Goal: Obtain resource: Download file/media

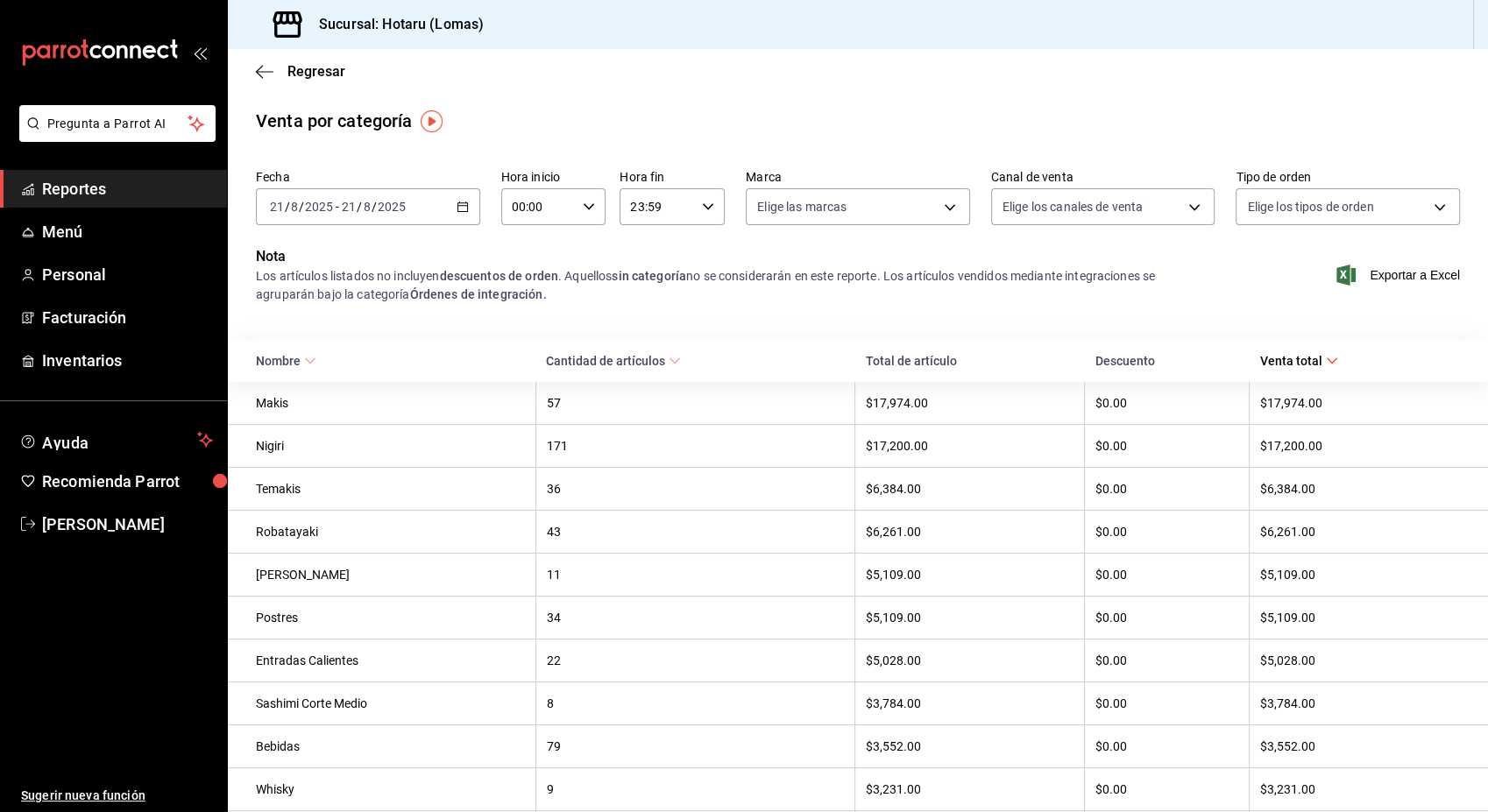
click at [472, 214] on div "[DATE] [DATE] - [DATE] [DATE]" at bounding box center [368, 207] width 224 height 37
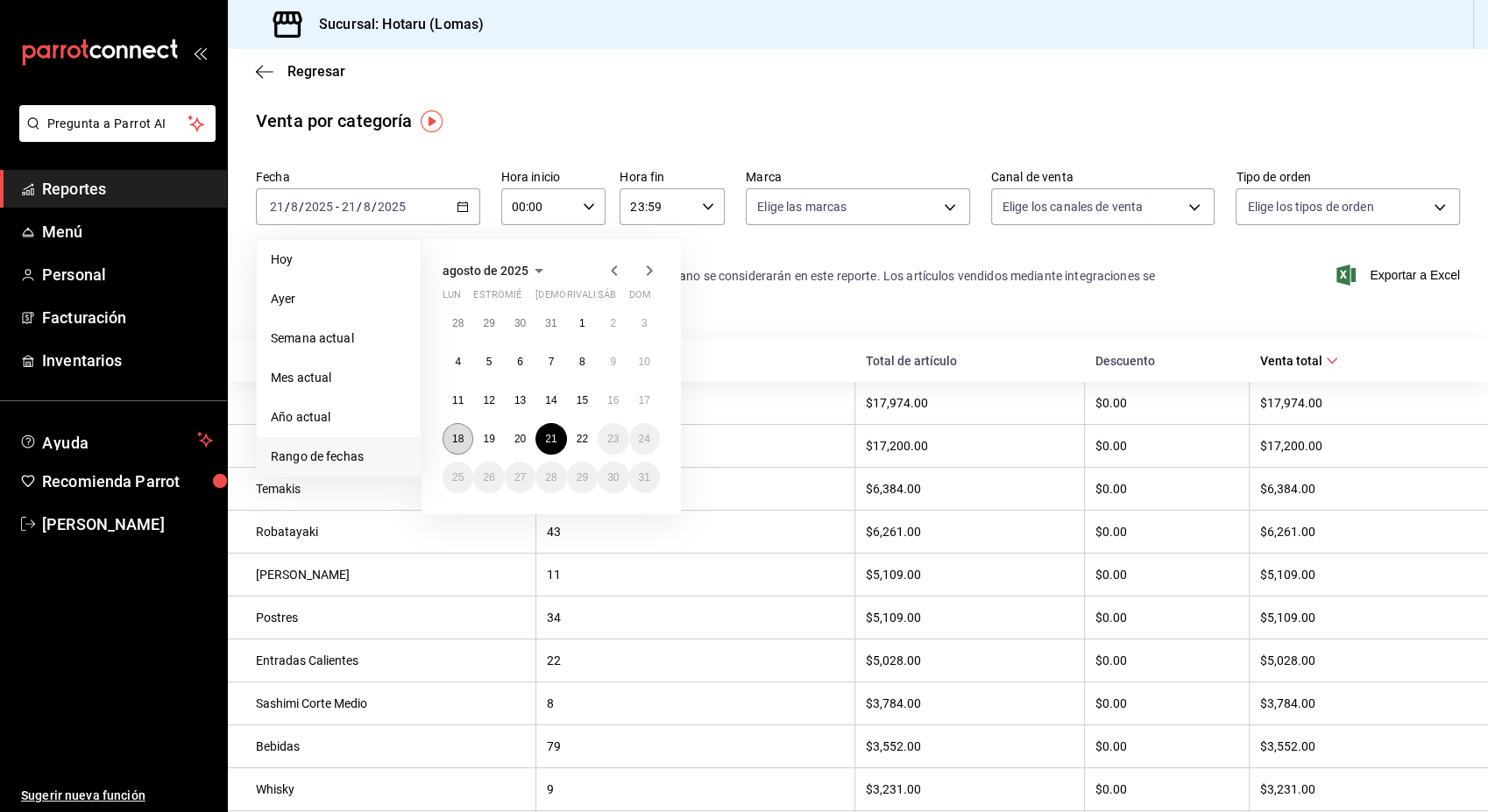
click at [463, 443] on abbr "18" at bounding box center [457, 439] width 11 height 12
click at [585, 436] on button "22" at bounding box center [582, 439] width 31 height 32
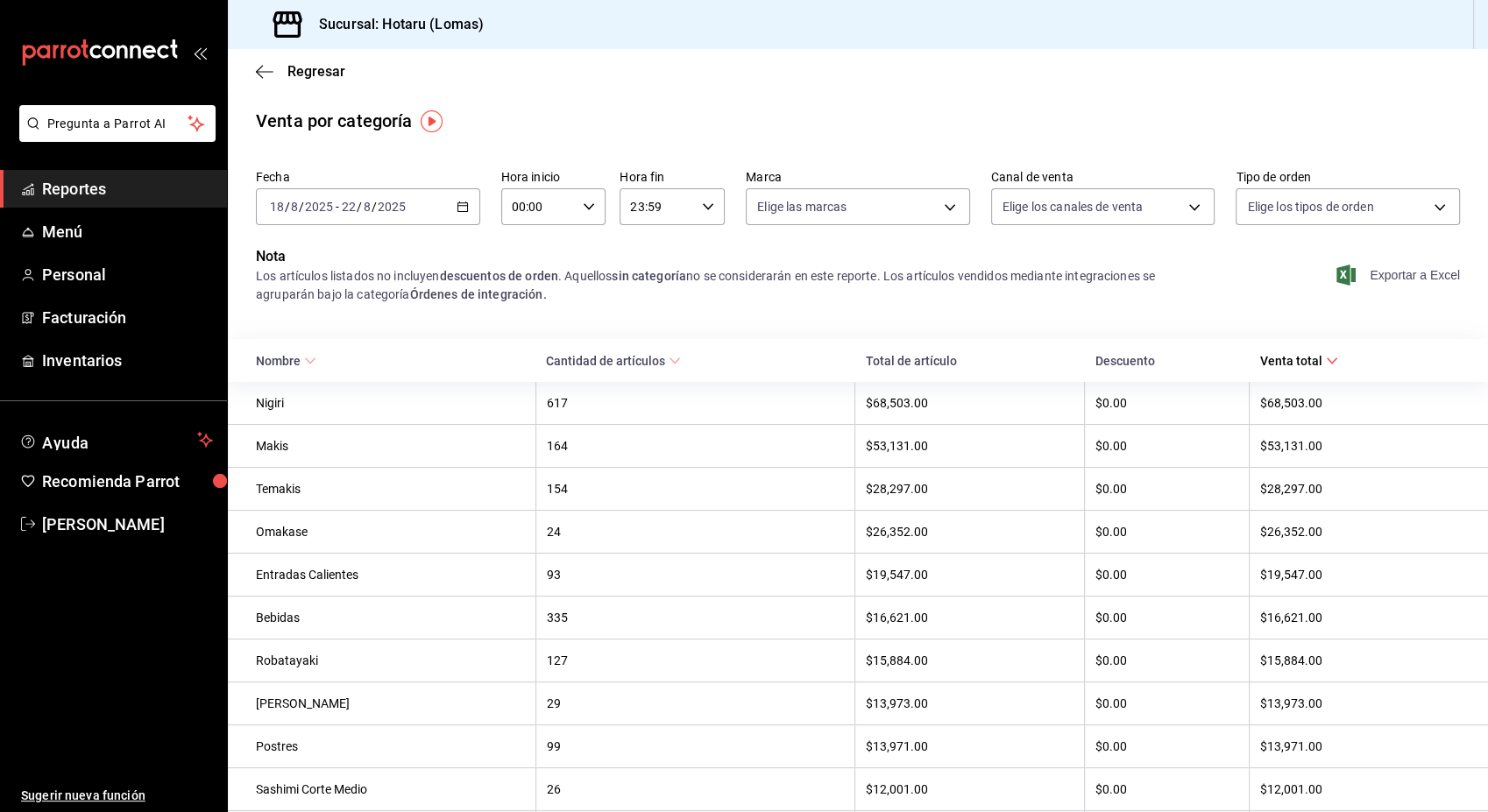
click at [1412, 274] on font "Exportar a Excel" at bounding box center [1415, 275] width 90 height 14
click at [1378, 266] on div "Exportar a Excel" at bounding box center [1348, 274] width 224 height 57
click at [1373, 280] on font "Exportar a Excel" at bounding box center [1415, 275] width 90 height 14
click at [261, 71] on icon "button" at bounding box center [265, 71] width 18 height 1
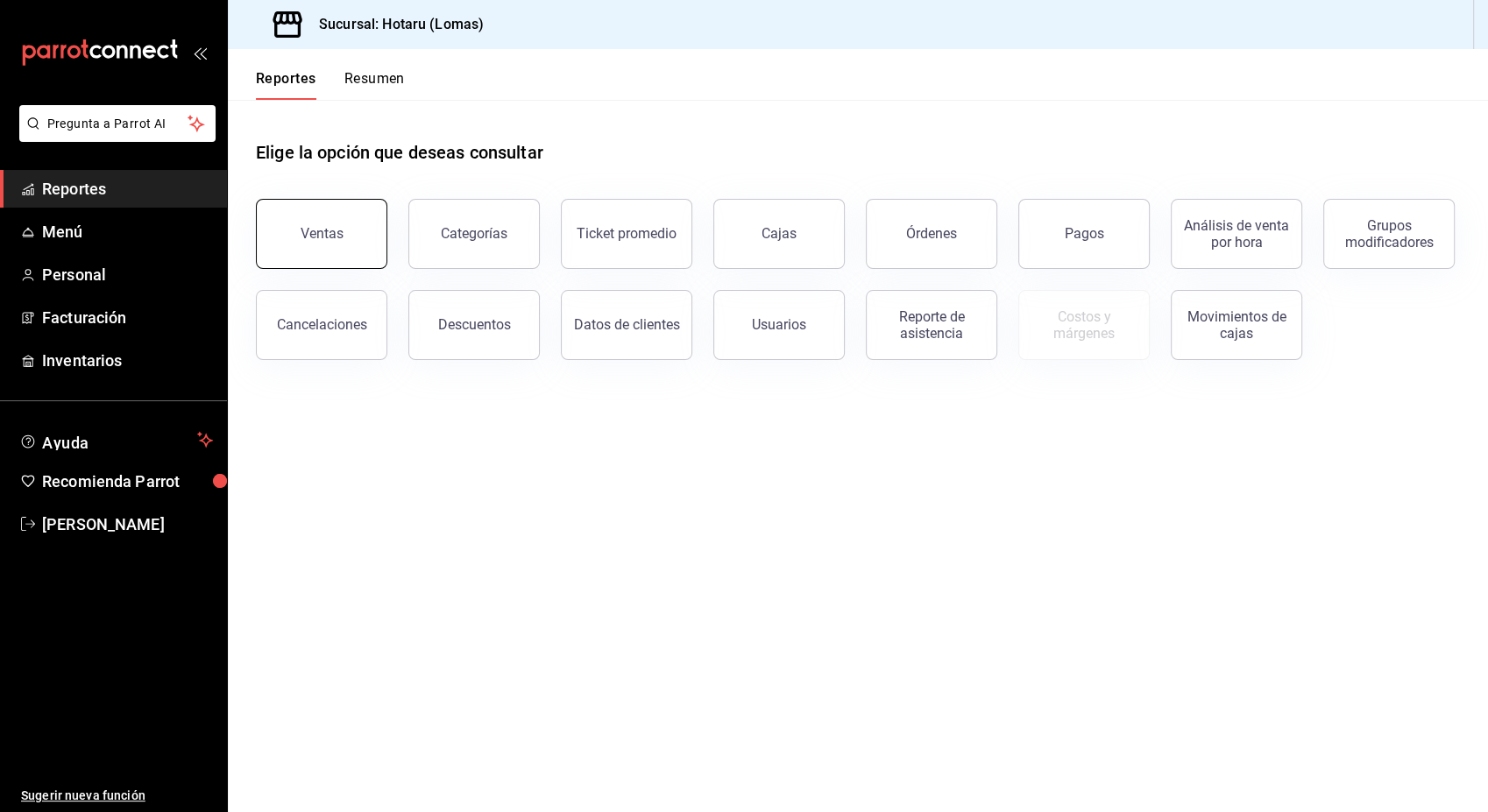
click at [307, 257] on button "Ventas" at bounding box center [321, 233] width 132 height 70
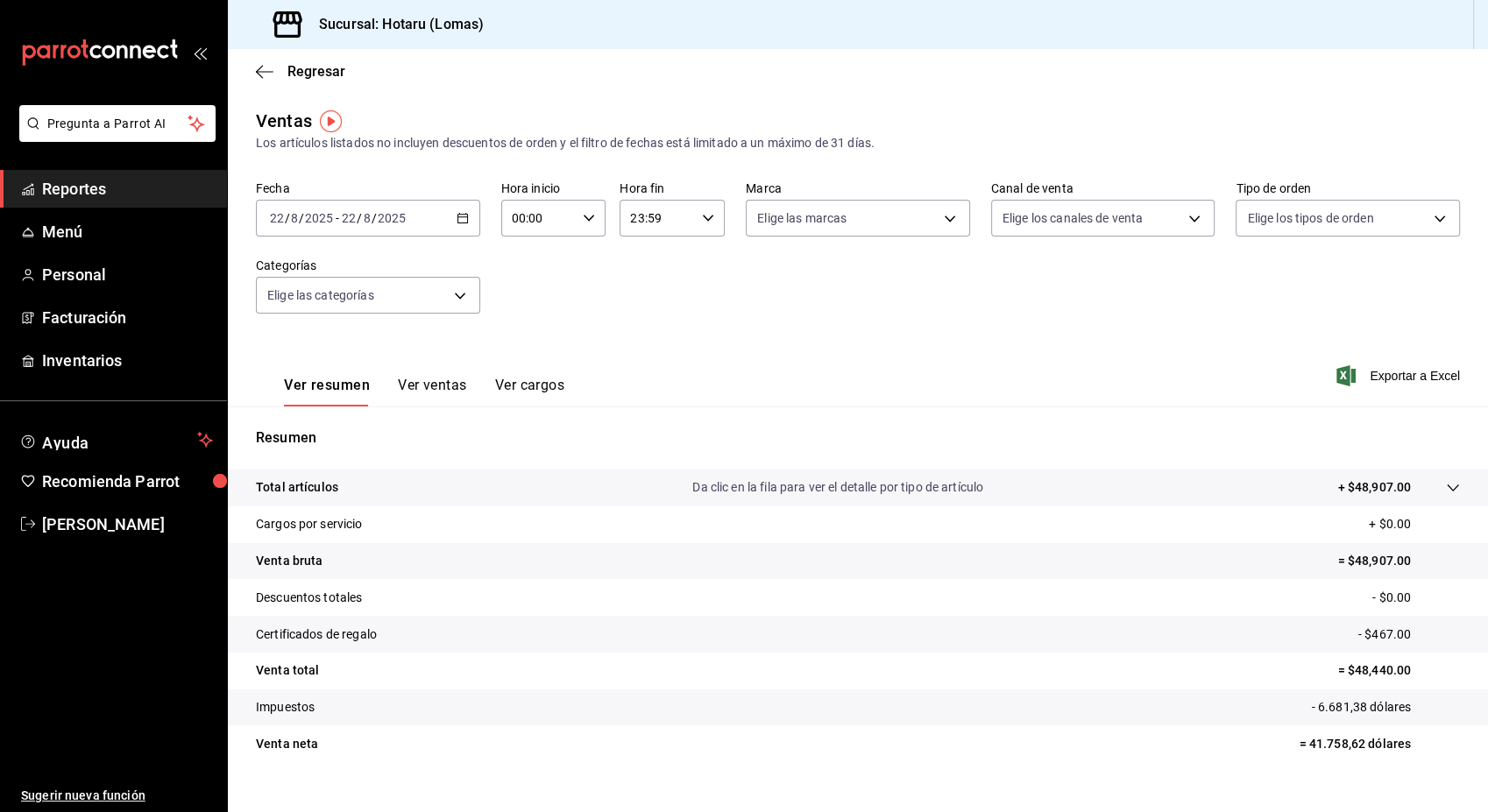
click at [457, 215] on icon "button" at bounding box center [463, 218] width 12 height 12
click at [634, 255] on div "Fecha [DATE] [DATE] - [DATE] [DATE] Hora inicio 00:00 Hora inicio Hora fin 23:5…" at bounding box center [857, 257] width 1204 height 154
click at [439, 383] on button "Ver ventas" at bounding box center [432, 392] width 69 height 30
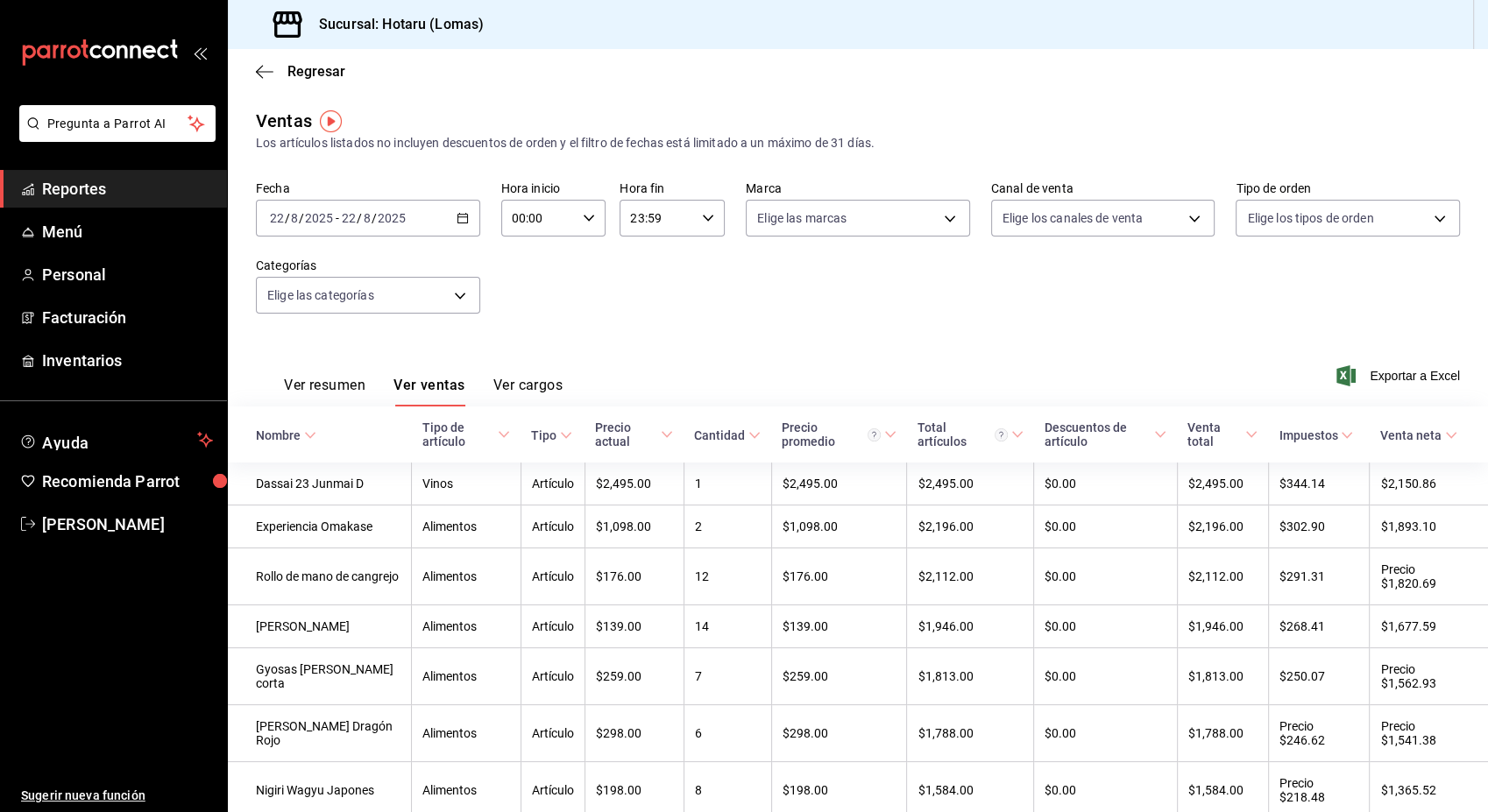
click at [457, 221] on icon "button" at bounding box center [463, 218] width 12 height 12
click at [321, 427] on span "Rango de fechas" at bounding box center [339, 428] width 136 height 19
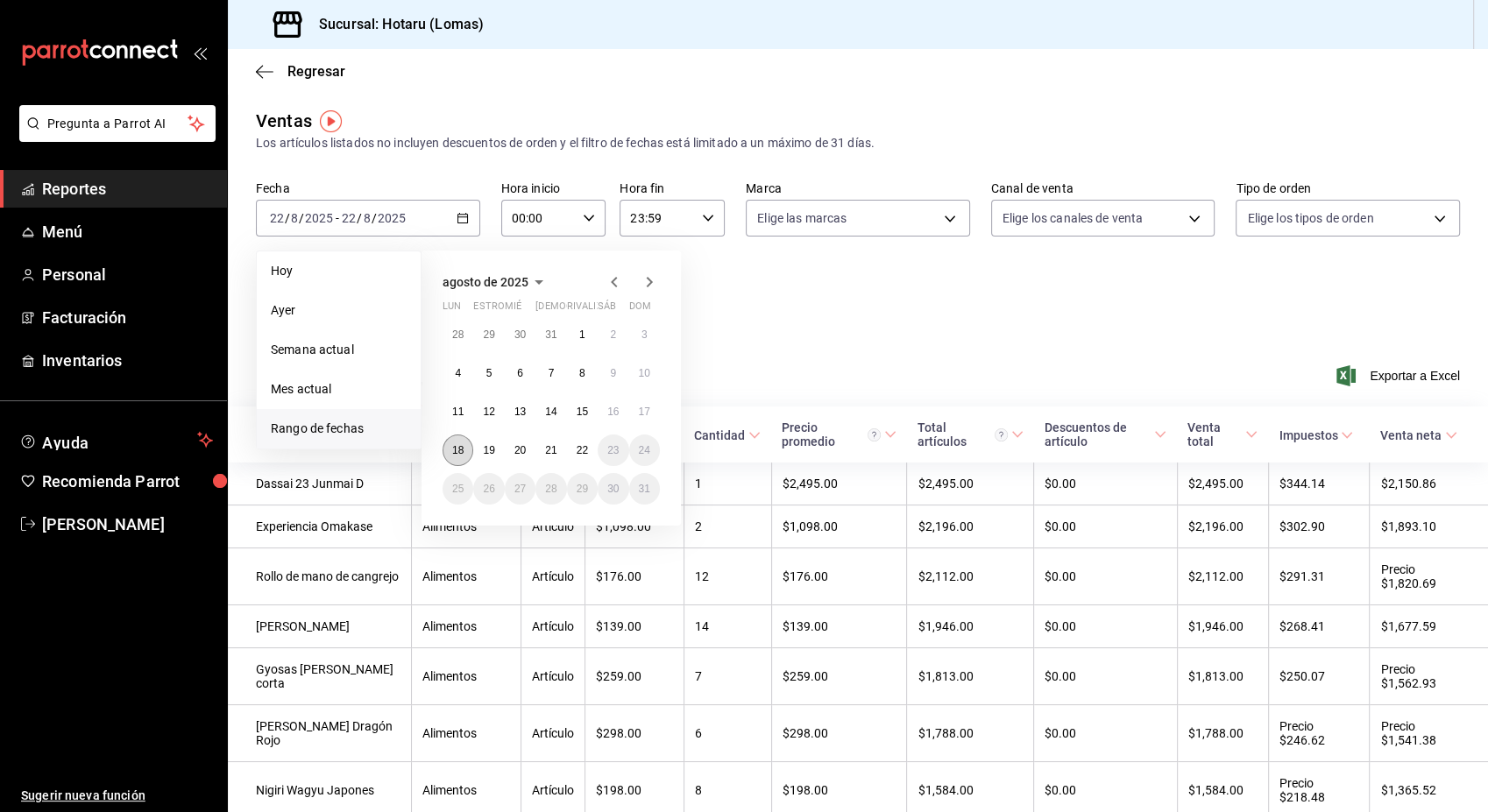
click at [456, 455] on button "18" at bounding box center [457, 450] width 31 height 32
click at [595, 452] on button "22" at bounding box center [582, 450] width 31 height 32
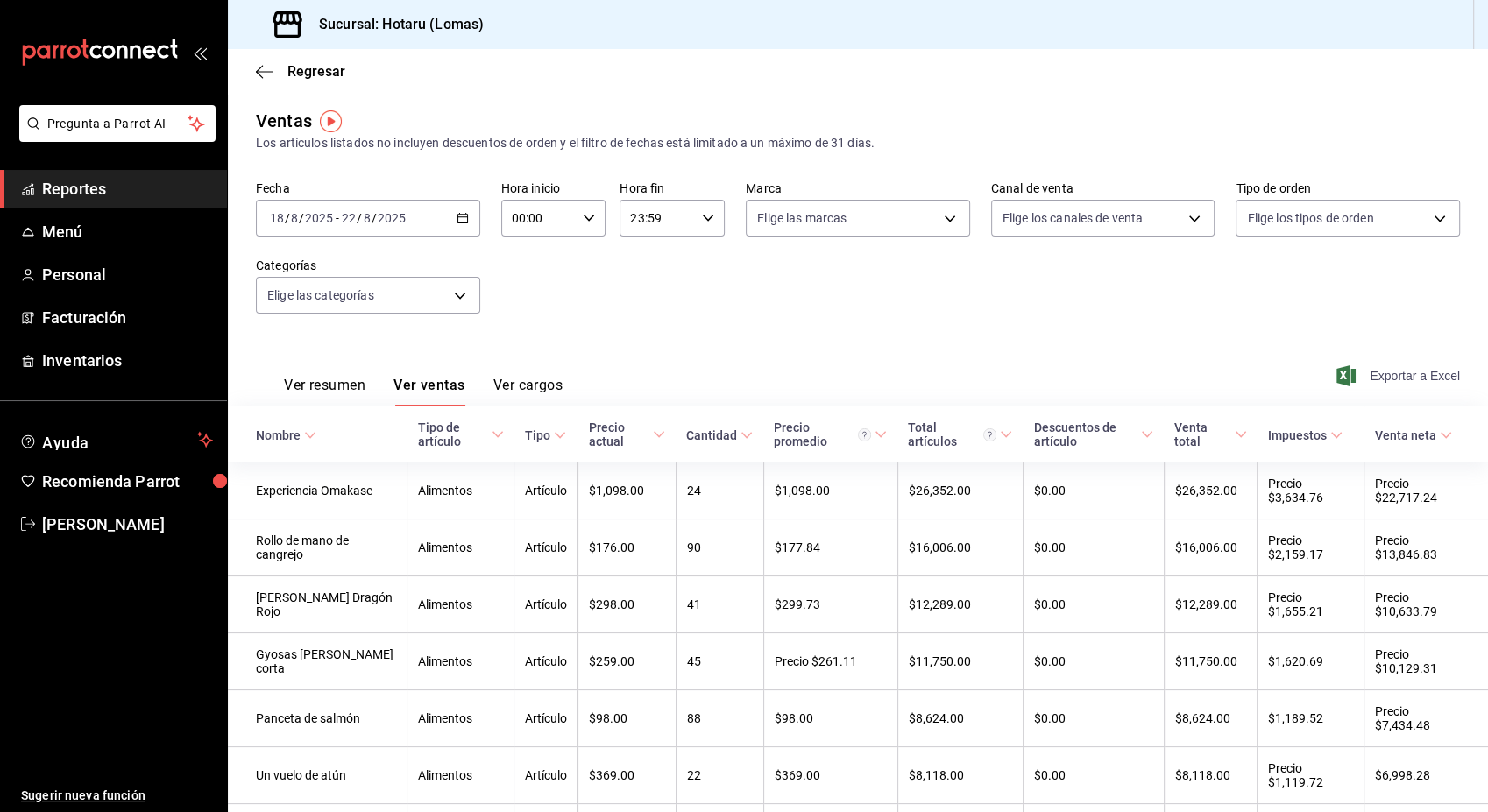
click at [1414, 383] on span "Exportar a Excel" at bounding box center [1400, 376] width 120 height 21
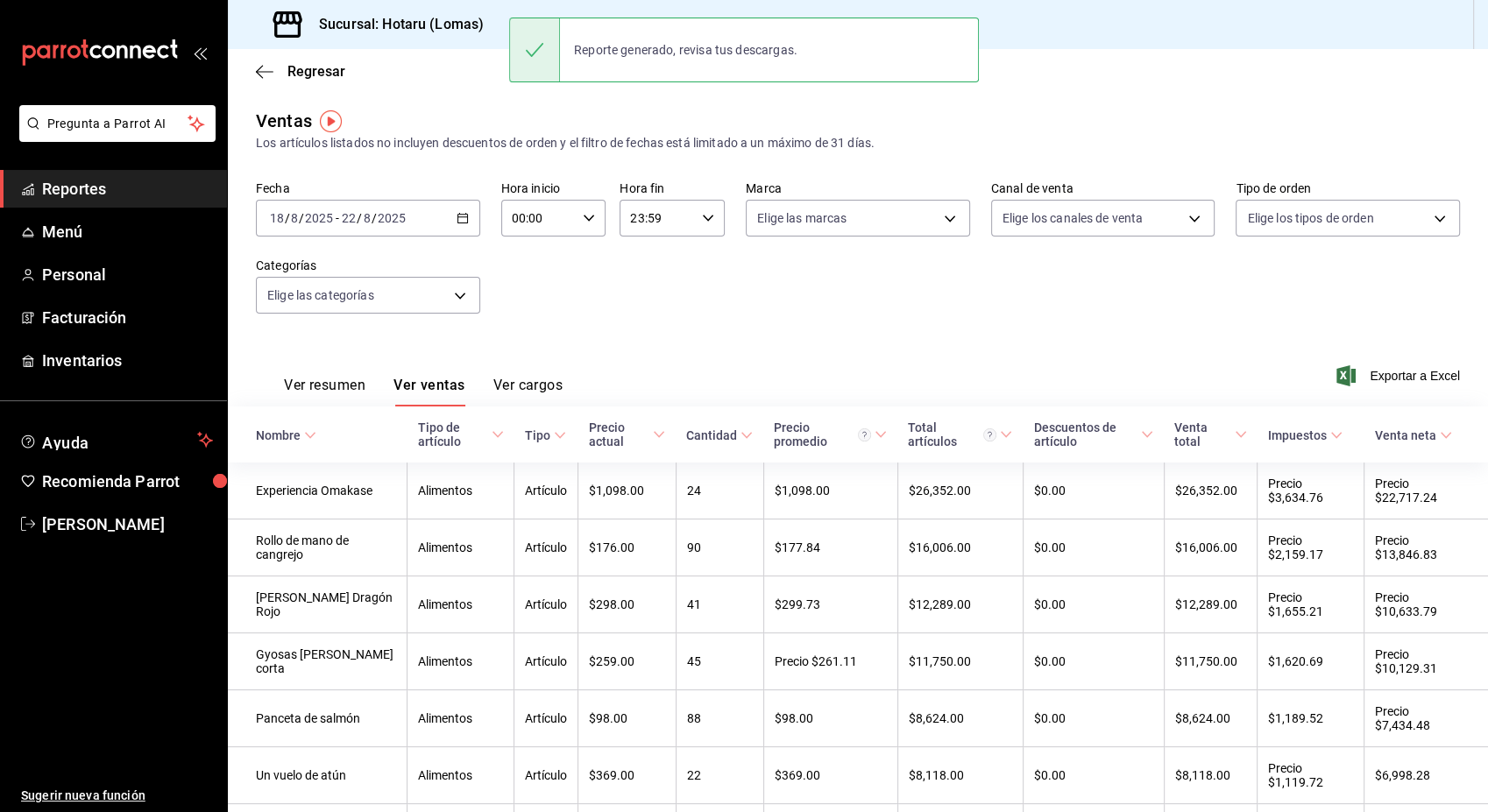
click at [911, 371] on div "Ver resumen Ver ventas Ver cargos Exportar a Excel" at bounding box center [857, 370] width 1260 height 71
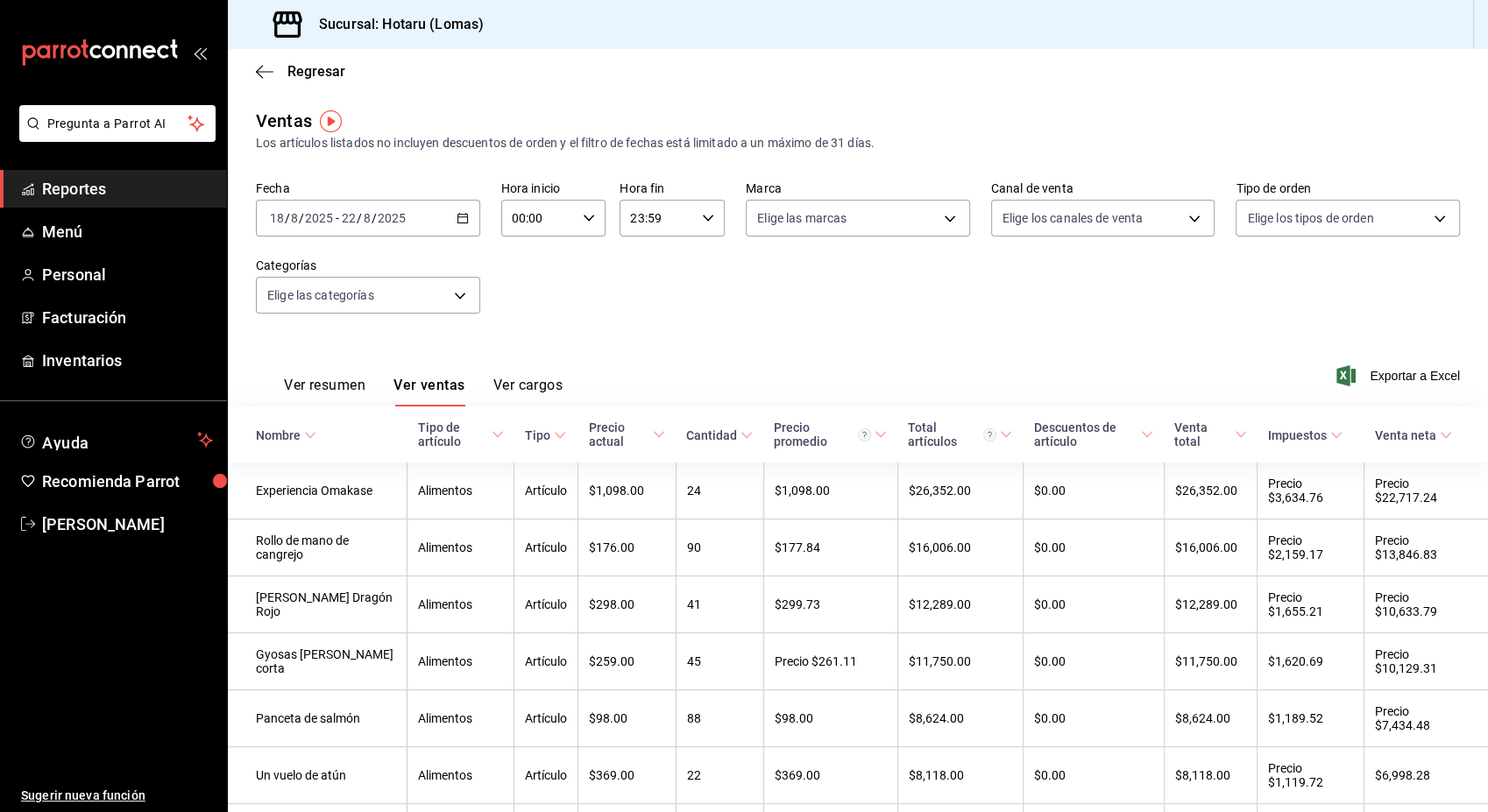
click at [740, 440] on icon at bounding box center [746, 435] width 12 height 12
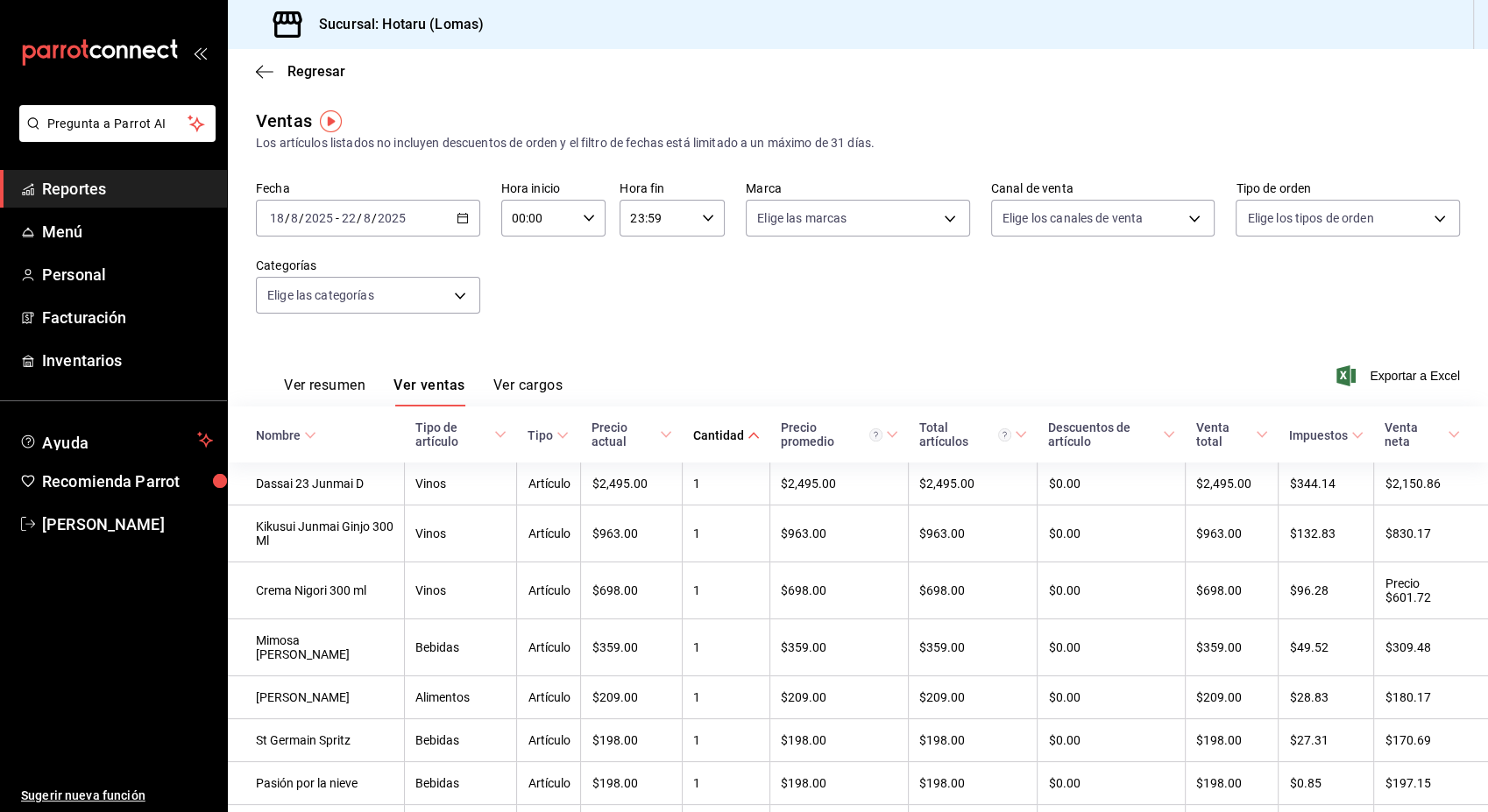
click at [495, 438] on icon at bounding box center [501, 434] width 12 height 12
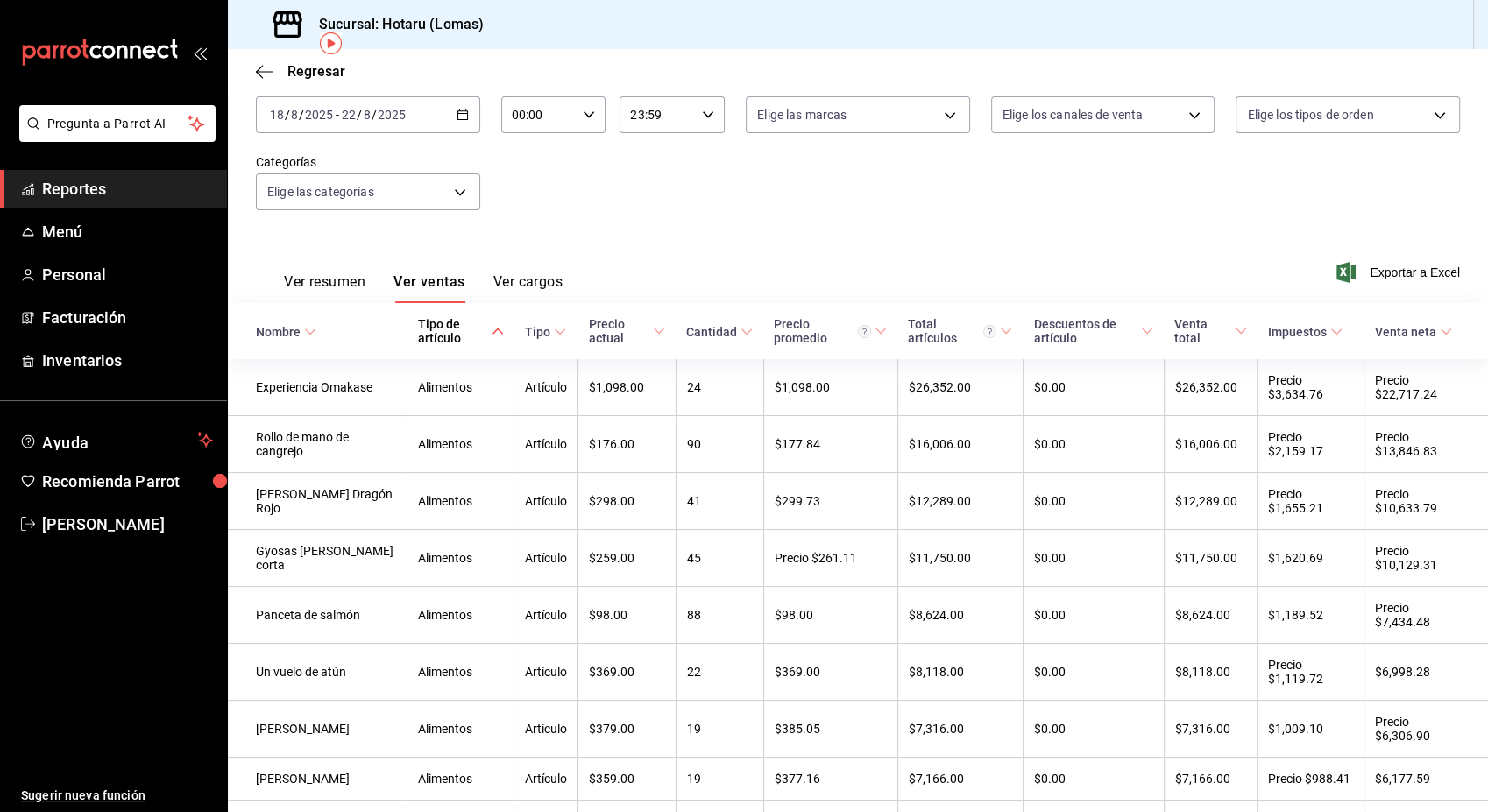
scroll to position [75, 0]
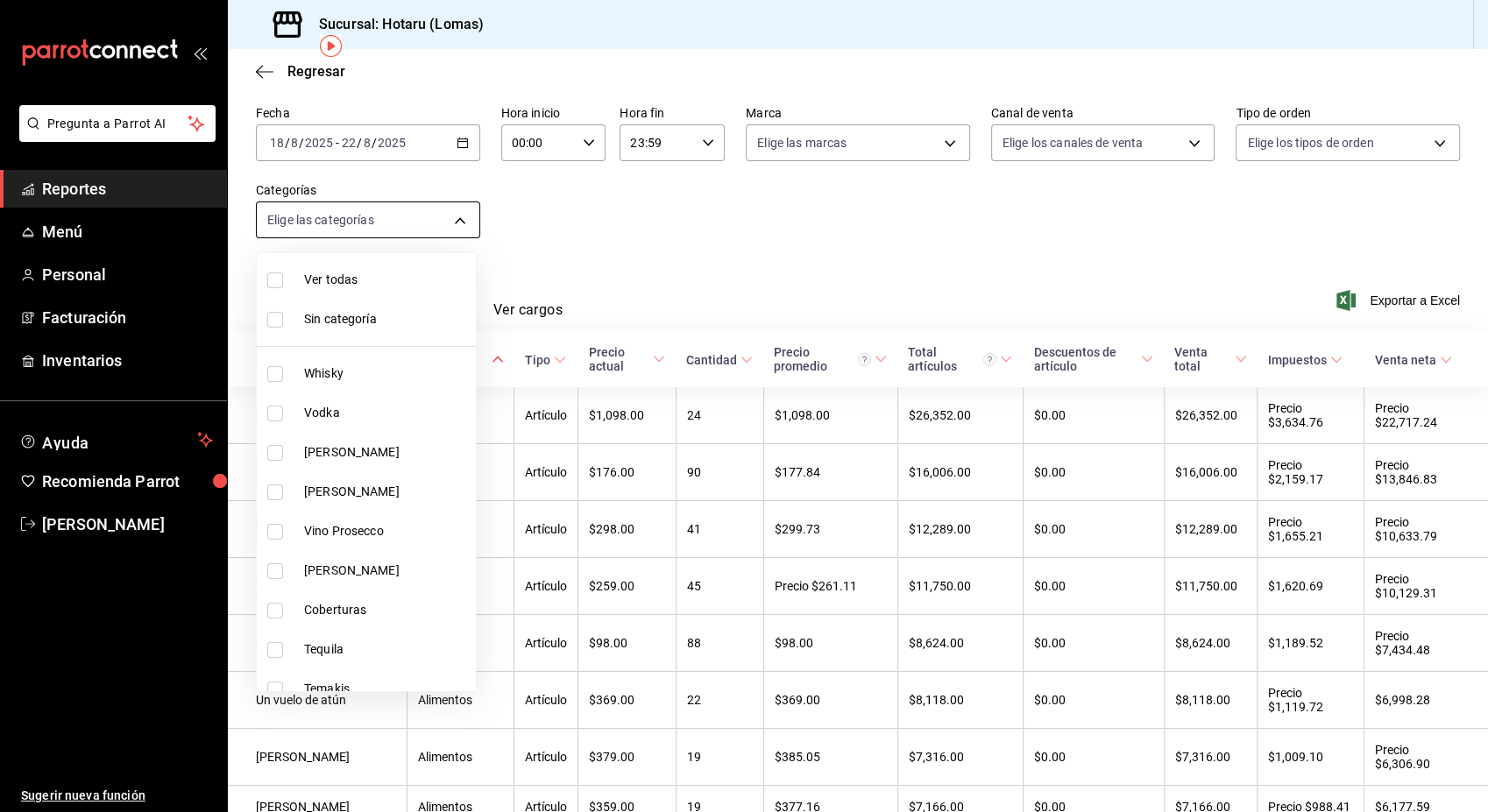
click at [462, 214] on body "Pregunta a Parrot AI Reportes Menú Personal Facturación Inventarios Ayuda Recom…" at bounding box center [744, 406] width 1488 height 812
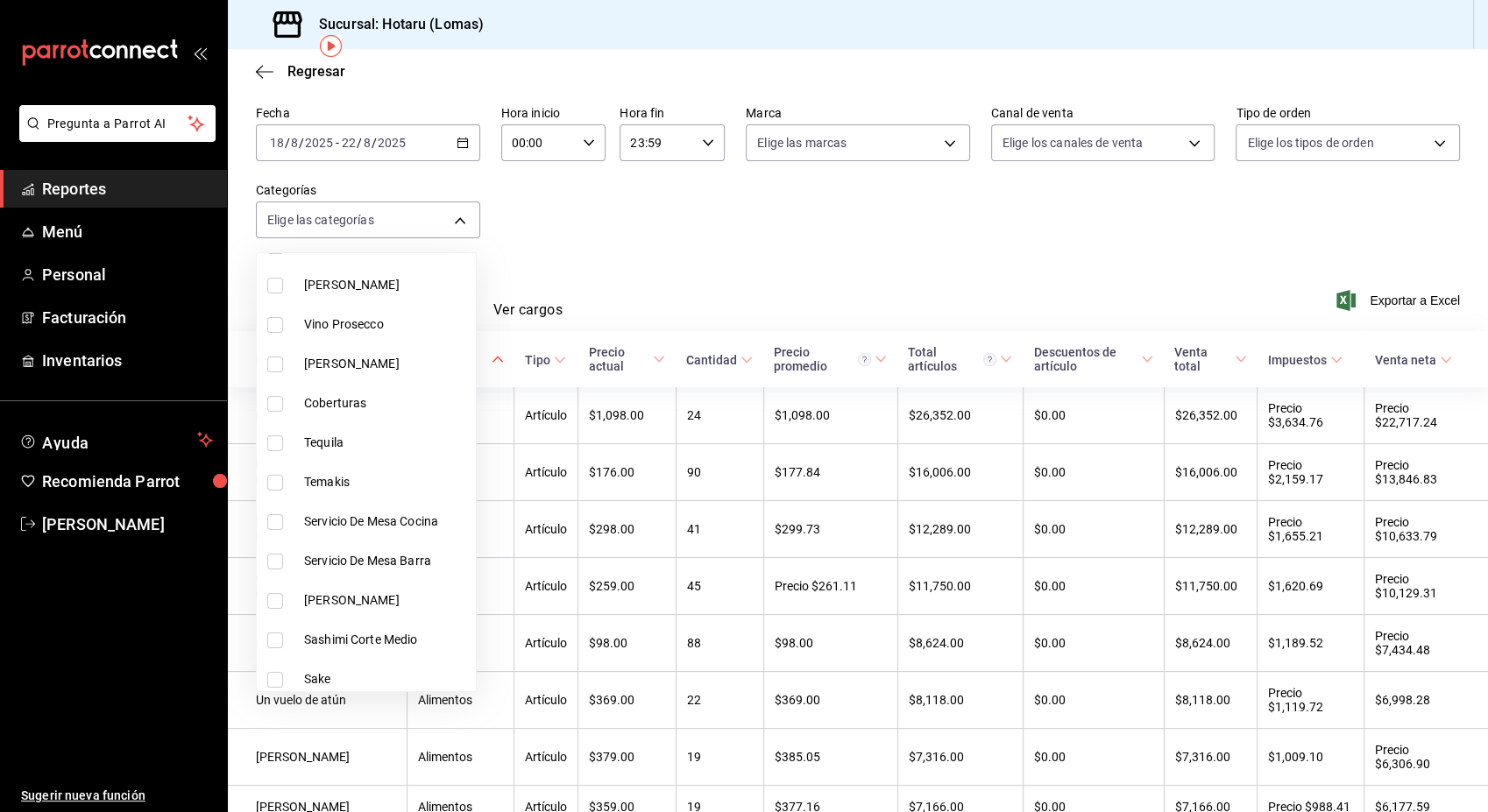
scroll to position [208, 0]
click at [344, 616] on li "[PERSON_NAME]" at bounding box center [366, 598] width 219 height 40
type input "9e28246f-c05f-49bb-bc78-692458e647dc"
checkbox input "true"
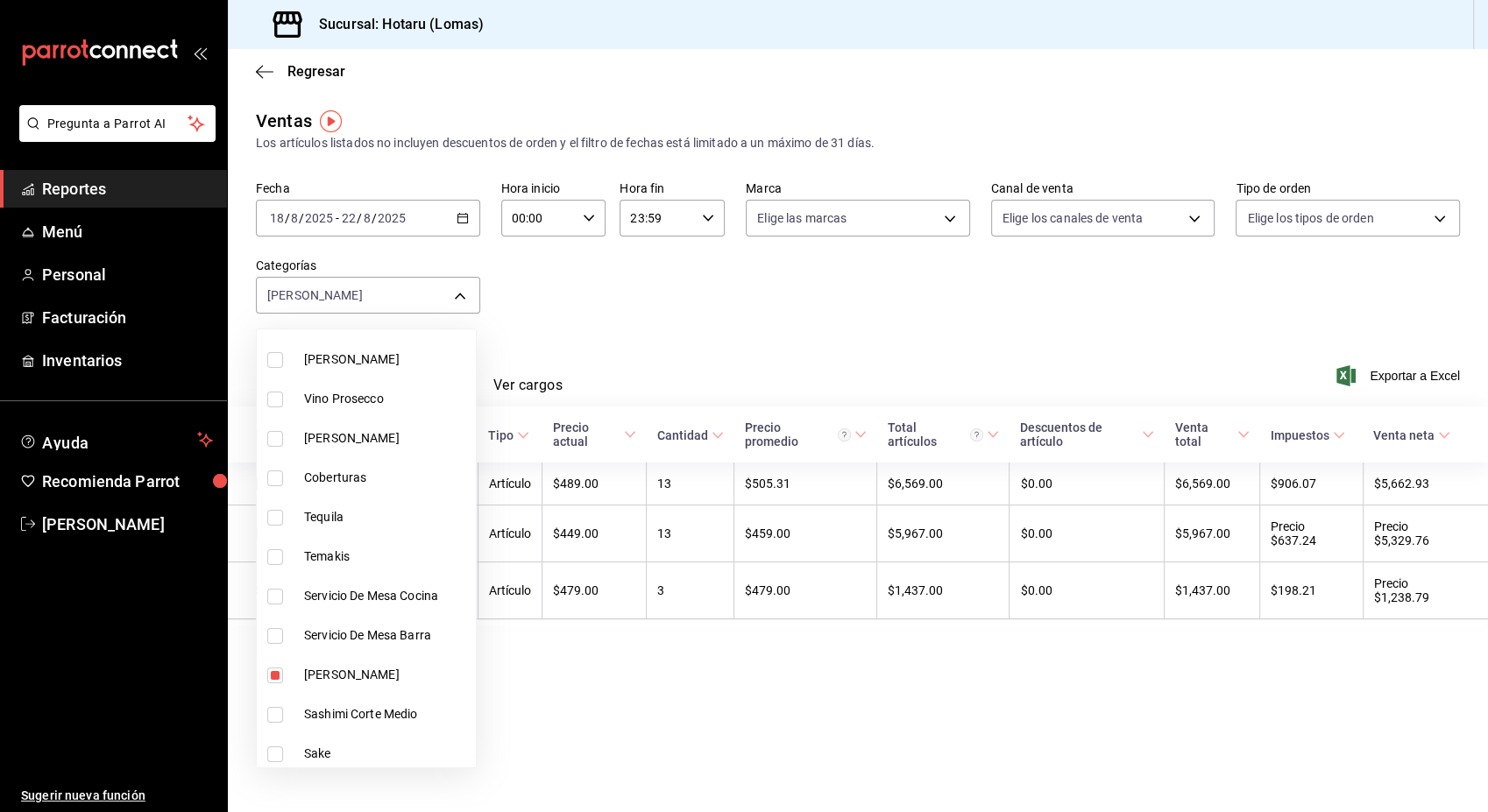
click at [329, 705] on span "Sashimi Corte Medio" at bounding box center [386, 714] width 165 height 19
type input "9e28246f-c05f-49bb-bc78-692458e647dc,3f089a4a-f196-4a37-8195-a6178ba73431"
checkbox input "true"
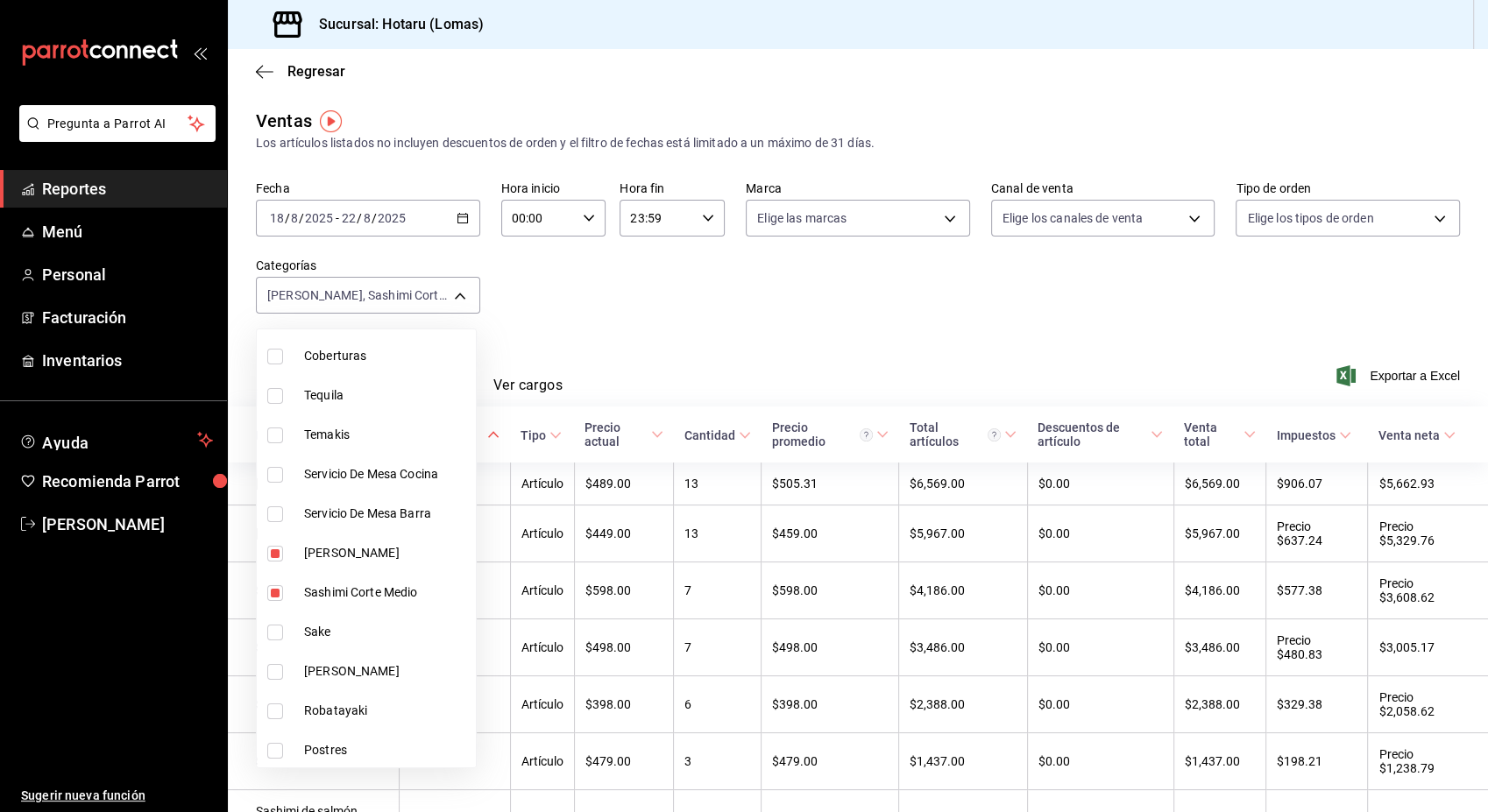
scroll to position [428, 0]
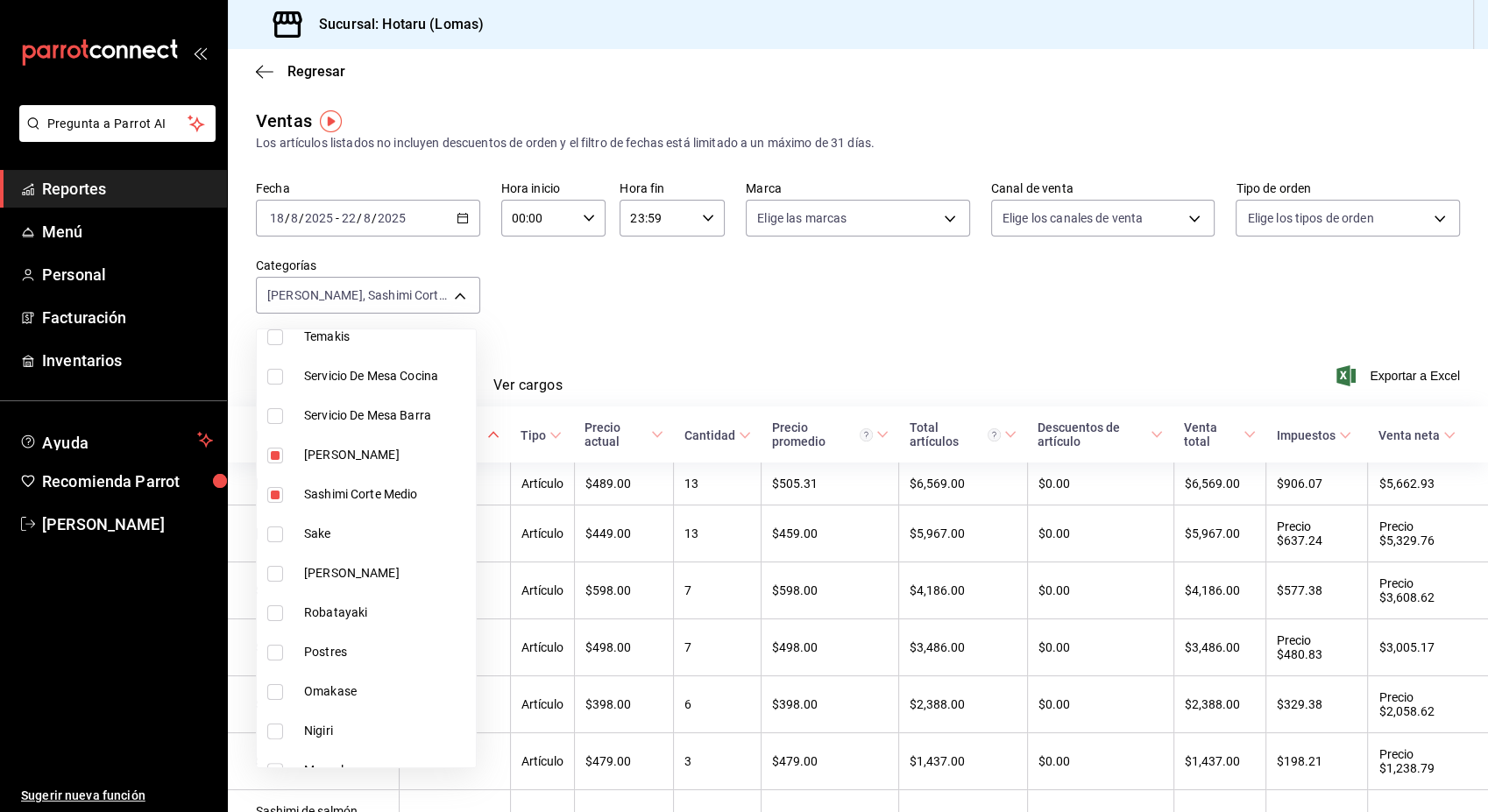
click at [1020, 300] on div at bounding box center [744, 406] width 1488 height 812
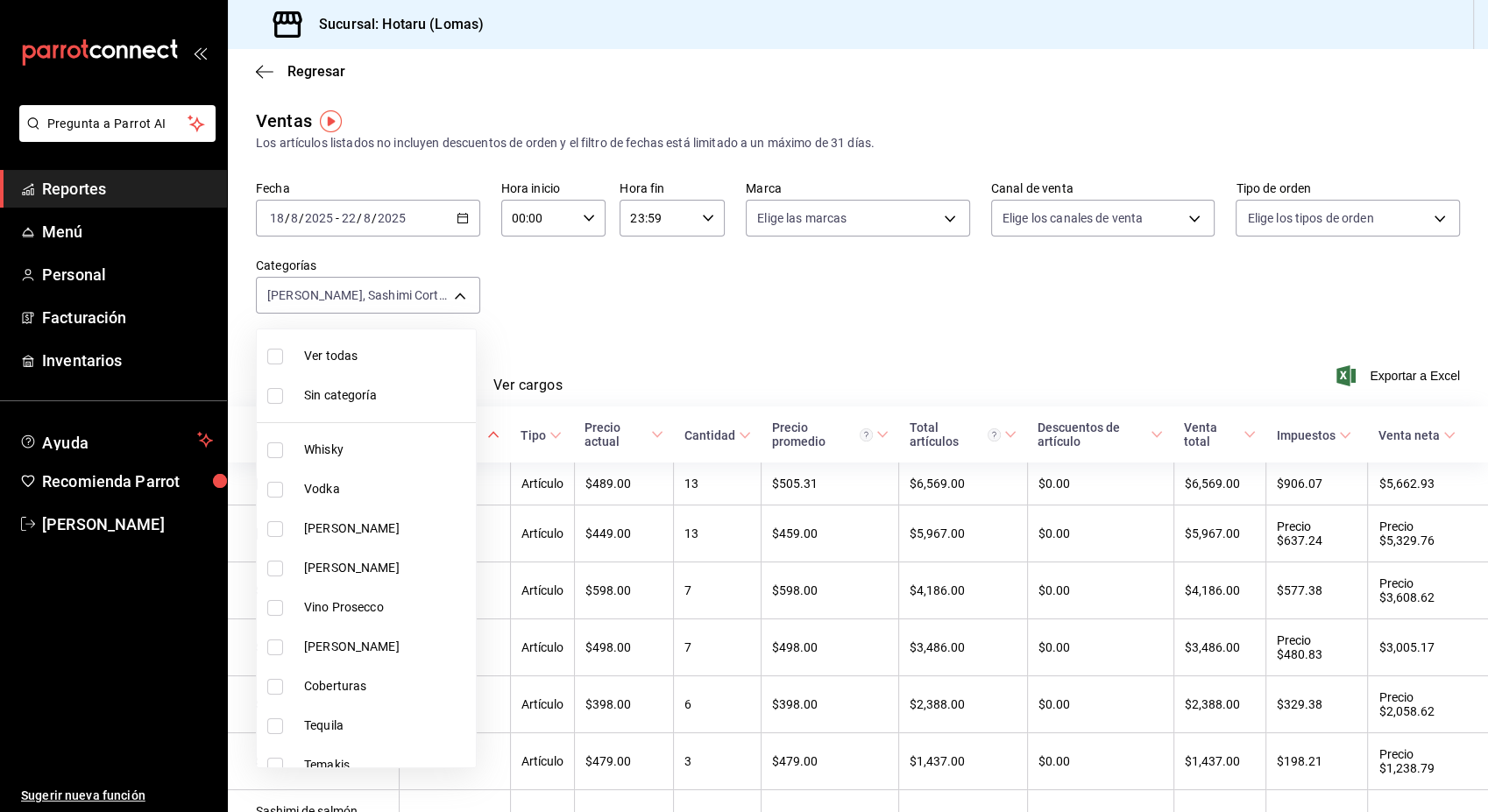
click at [463, 293] on body "Pregunta a Parrot AI Reportes Menú Personal Facturación Inventarios Ayuda Recom…" at bounding box center [744, 406] width 1488 height 812
click at [367, 400] on span "Sin categoría" at bounding box center [386, 395] width 165 height 19
checkbox input "false"
click at [349, 357] on span "Ver todas" at bounding box center [386, 356] width 165 height 19
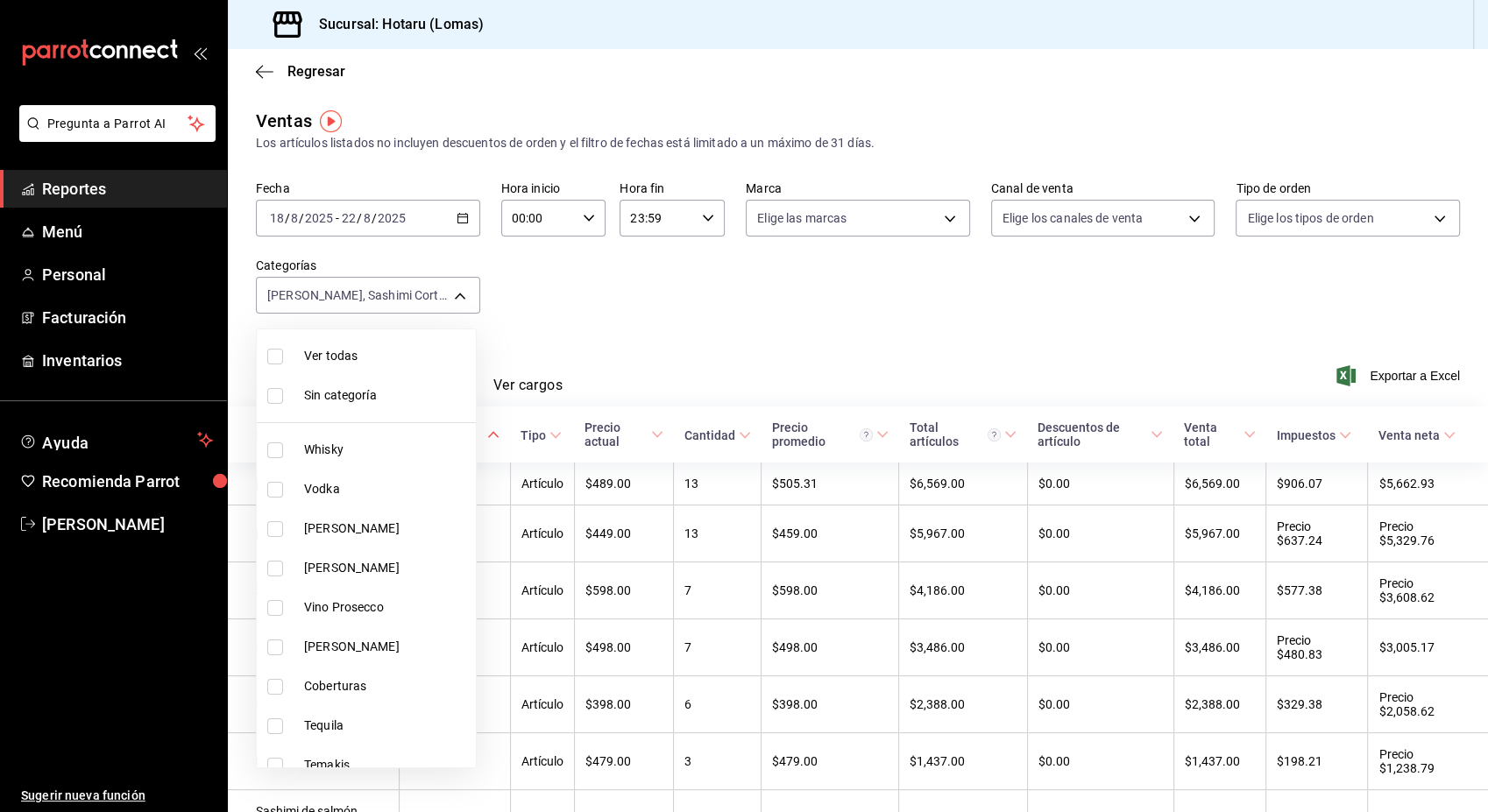
type input "fbab3e25-4d8f-420c-b630-be820f104942,3e583561-a8ae-484f-bffa-23a66a36d1e2,2ac29…"
checkbox input "true"
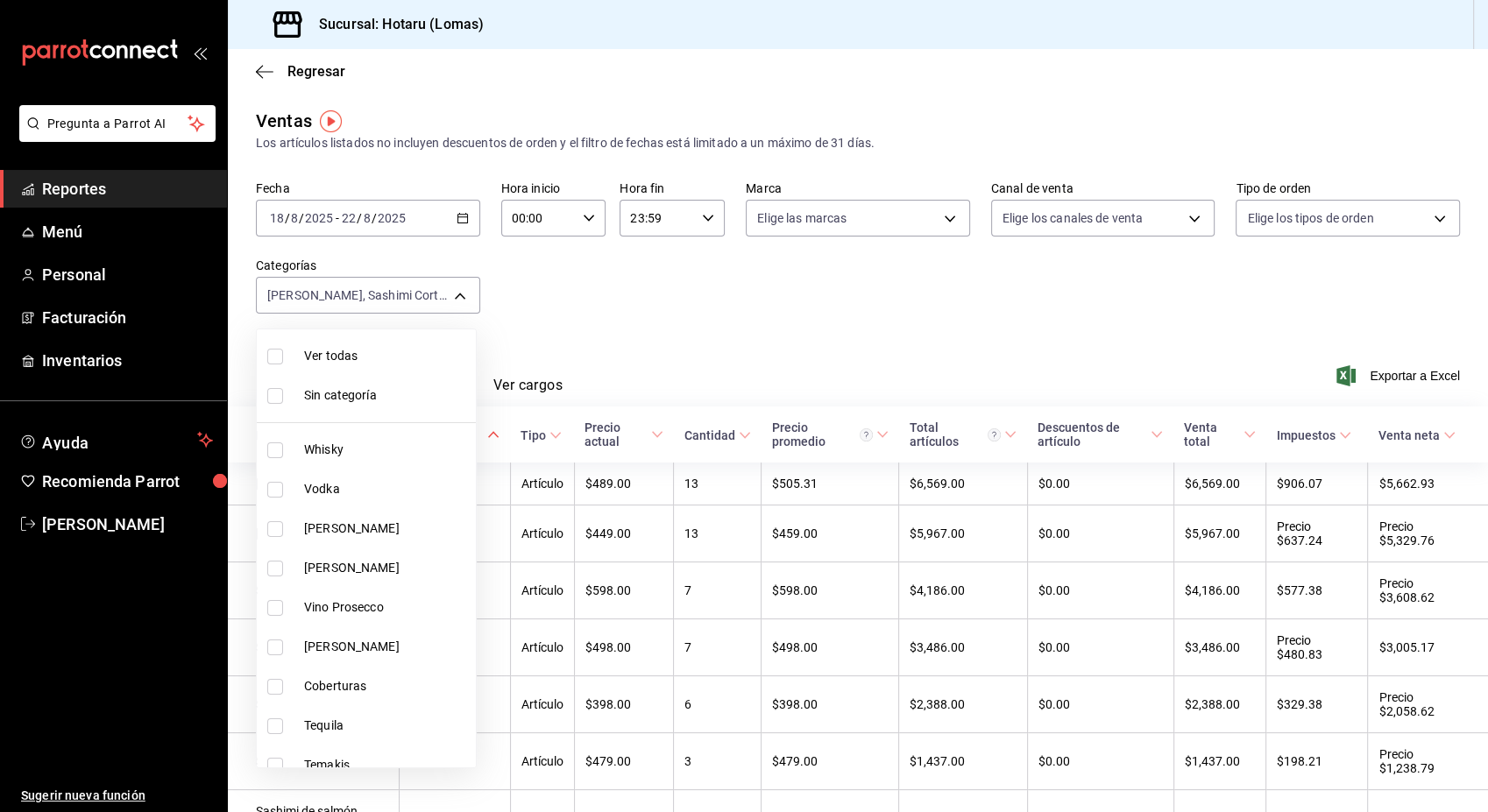
checkbox input "true"
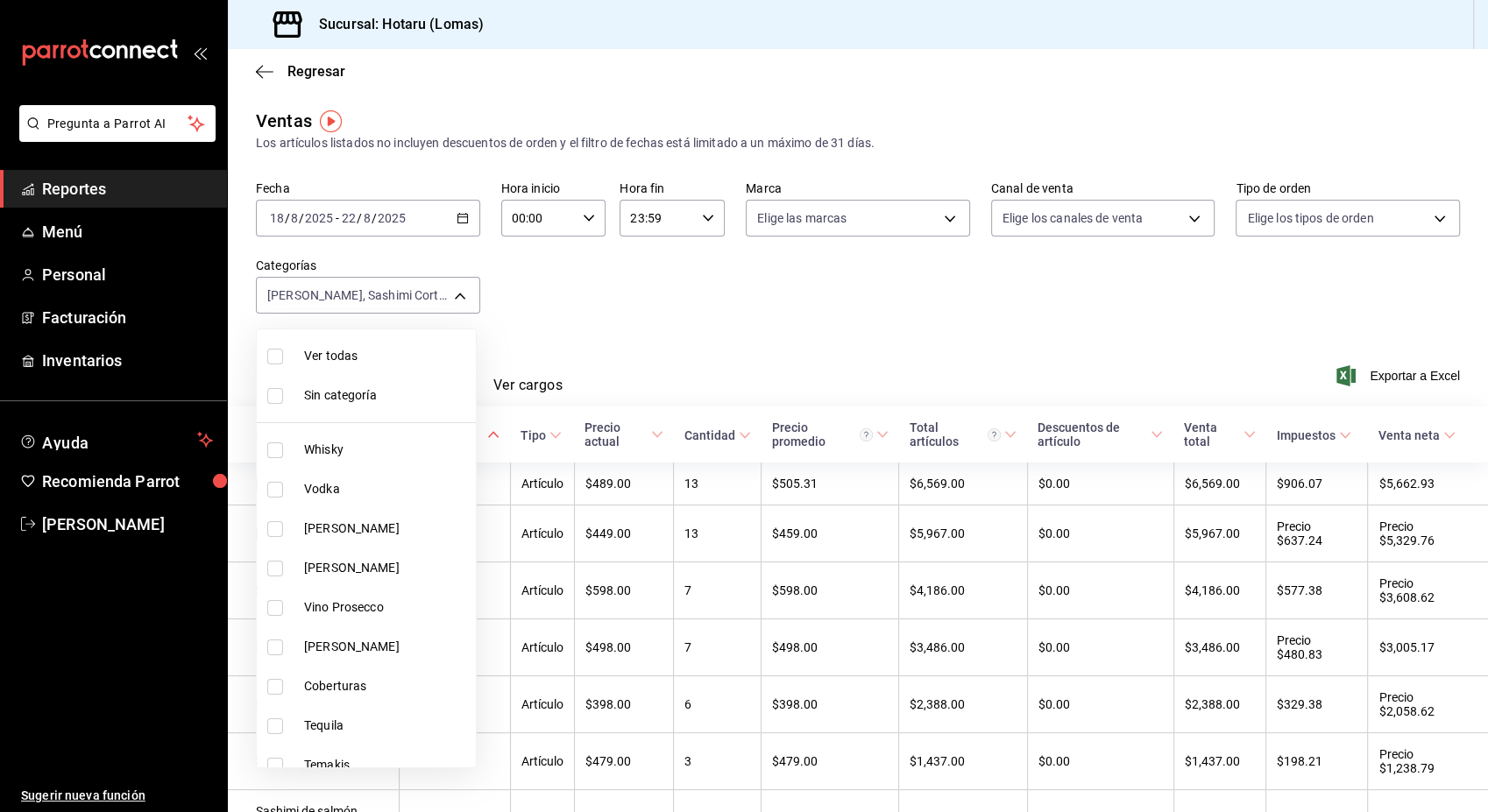
checkbox input "true"
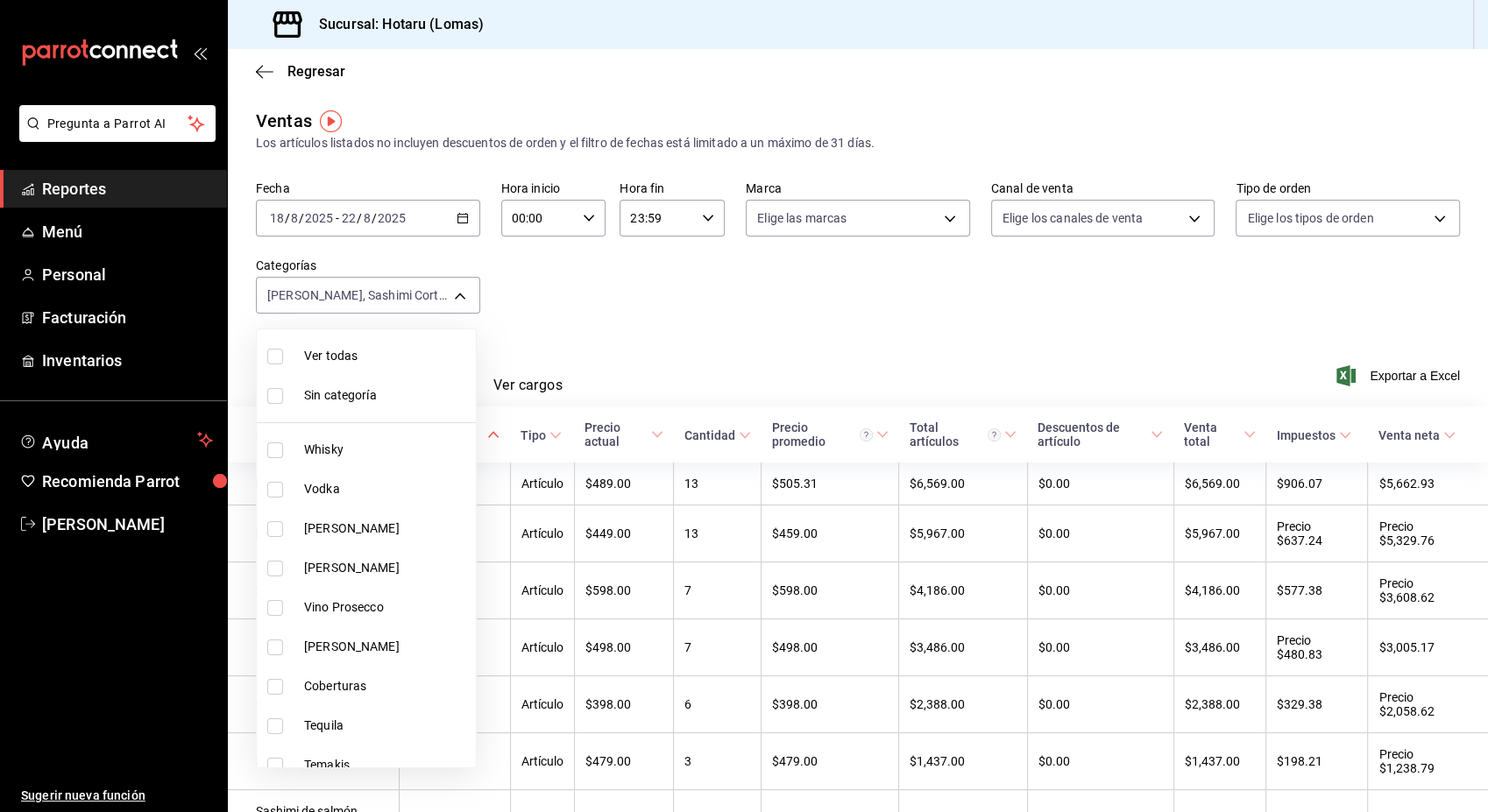
checkbox input "true"
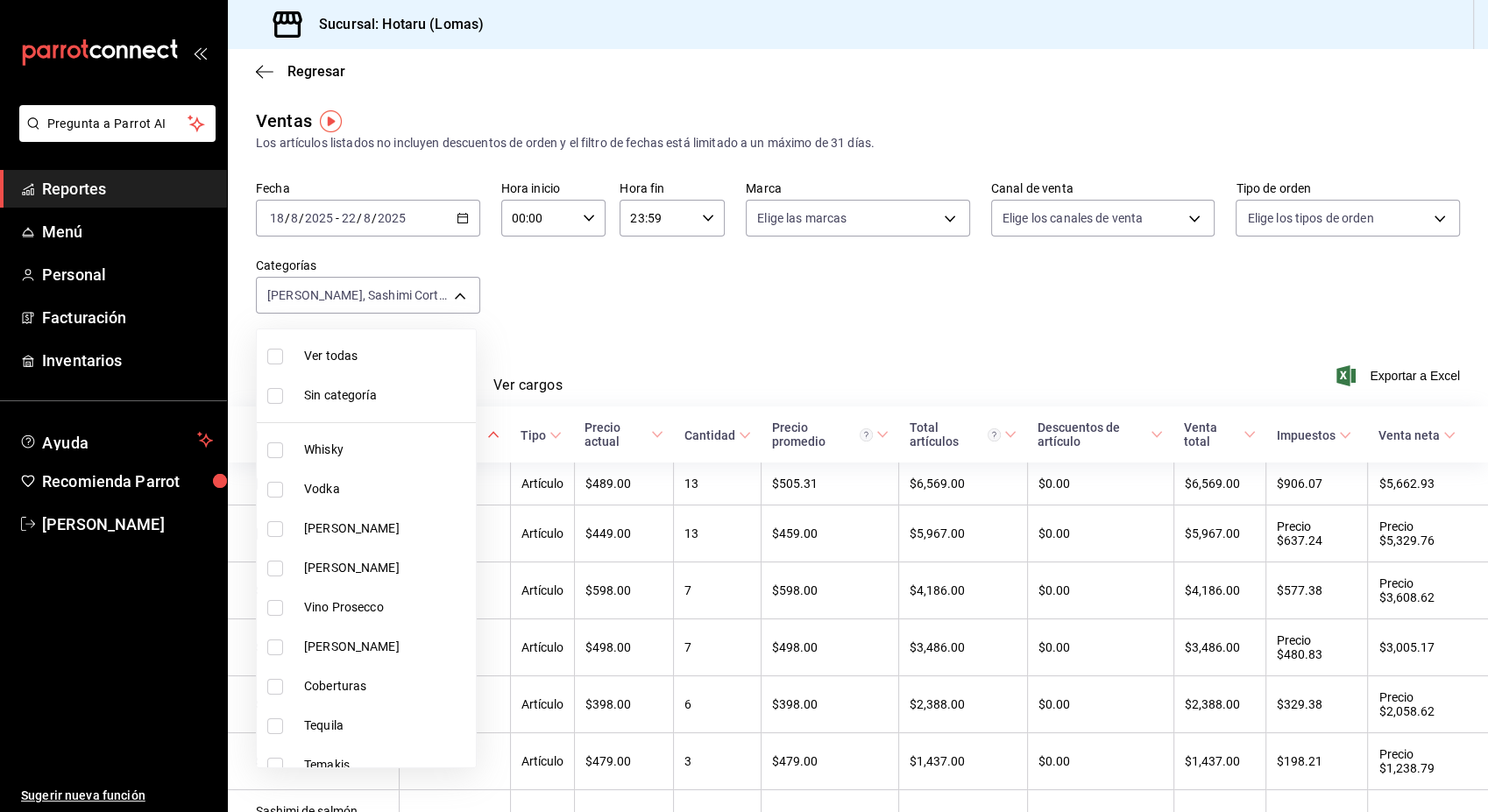
checkbox input "true"
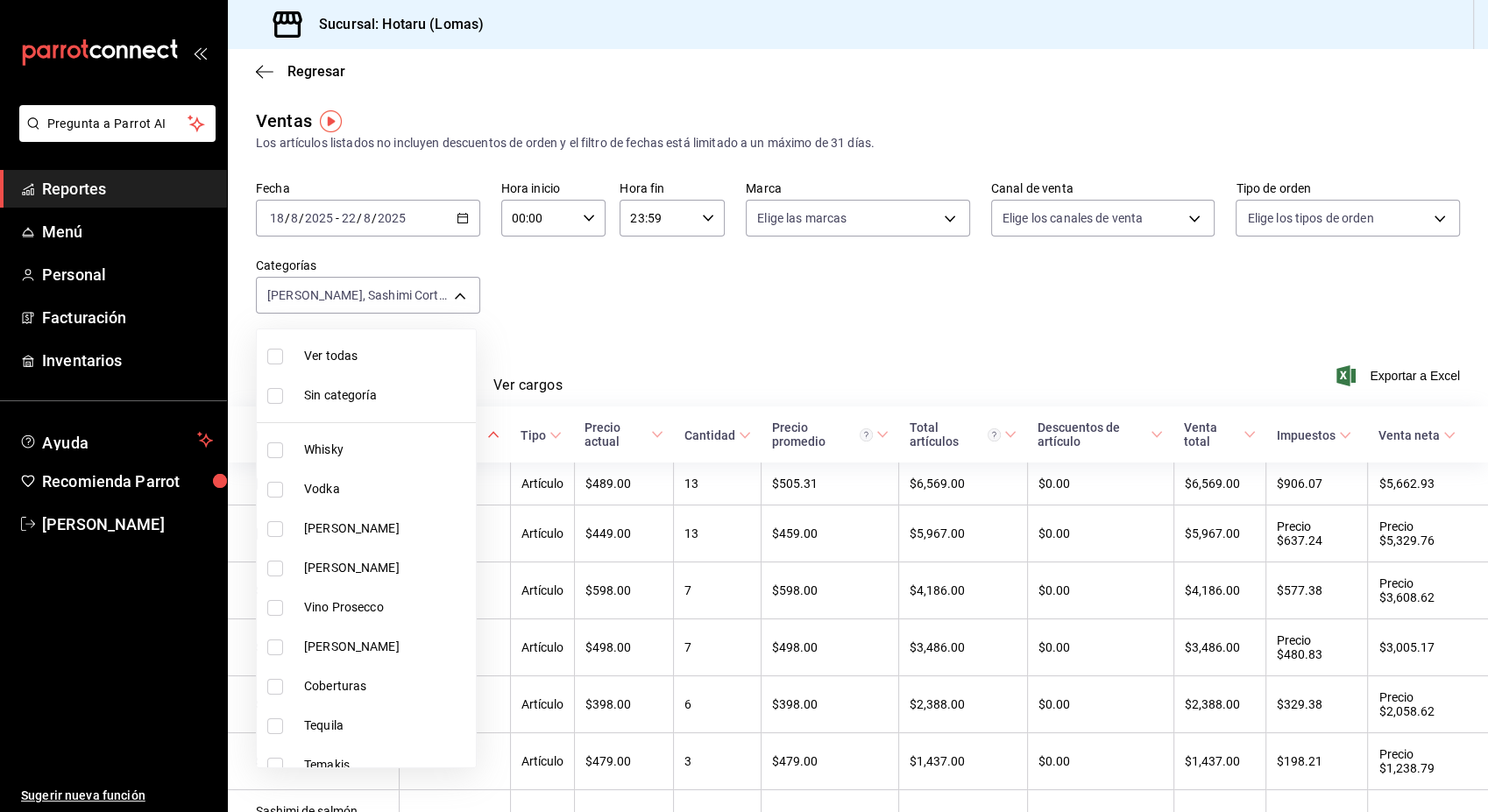
checkbox input "true"
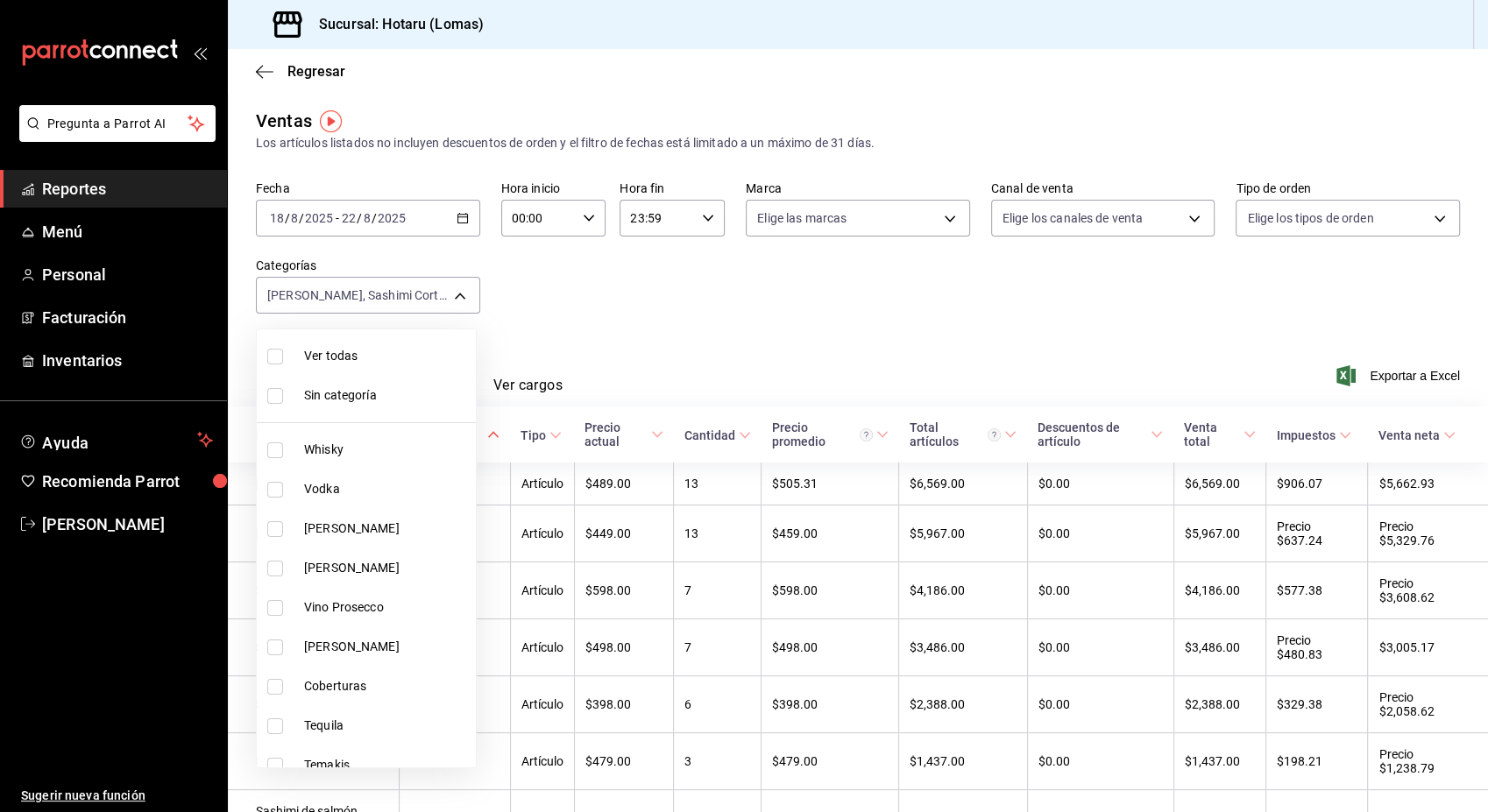
checkbox input "true"
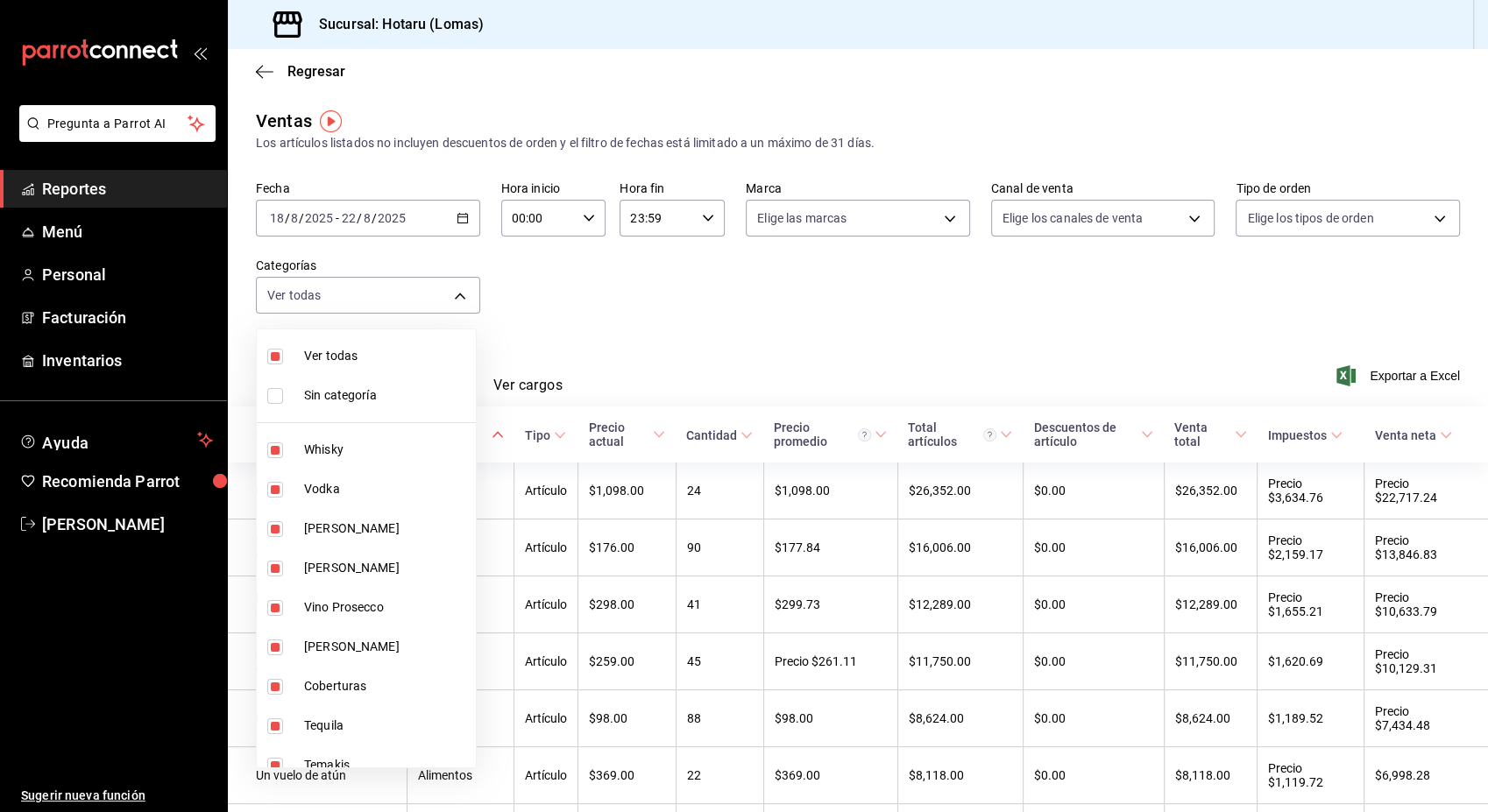
click at [336, 454] on span "Whisky" at bounding box center [386, 449] width 165 height 19
type input "3e583561-a8ae-484f-bffa-23a66a36d1e2,2ac294c7-98ee-4ab9-91e7-abc3f77afdda,60038…"
checkbox input "false"
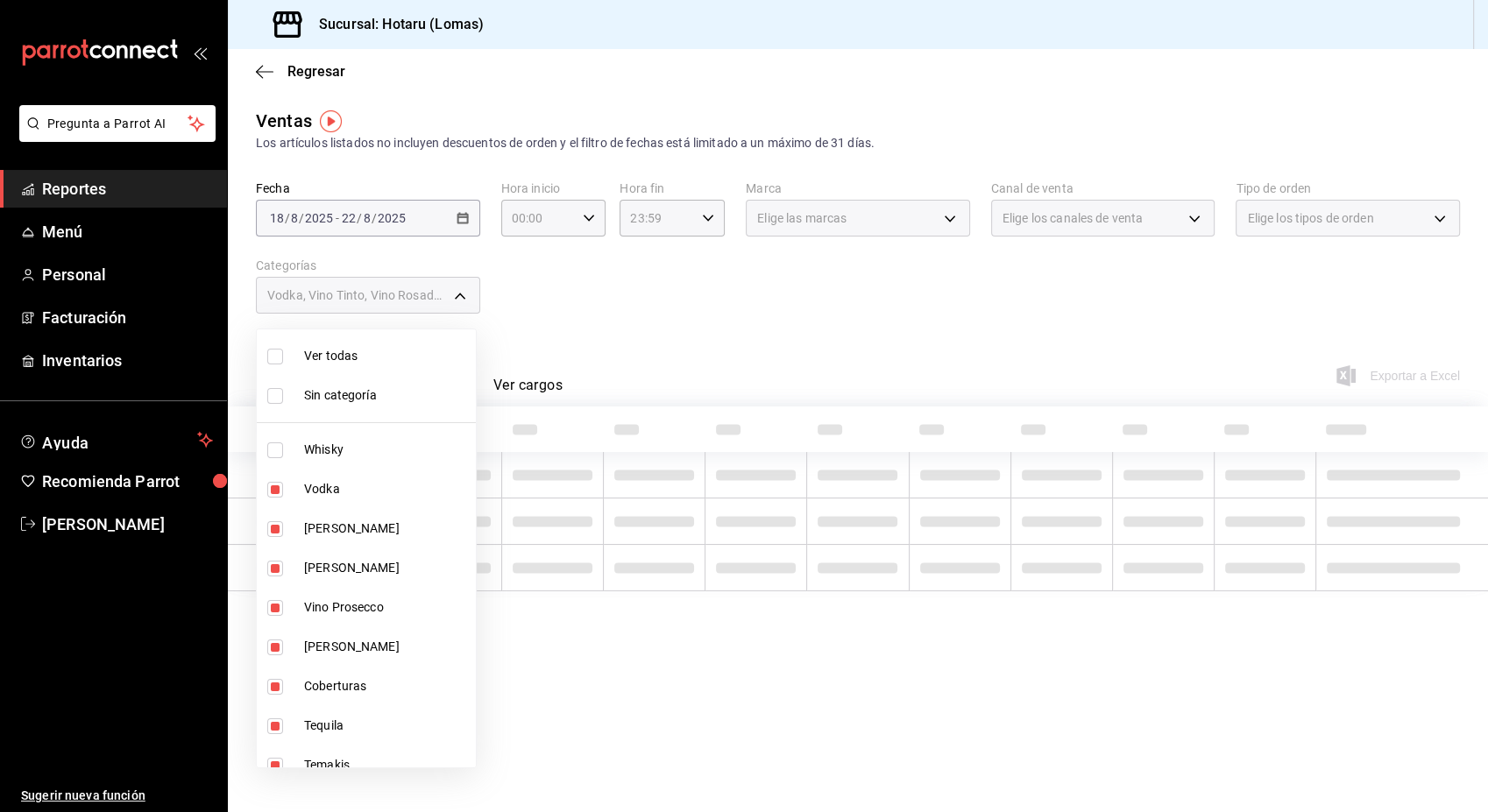
click at [329, 484] on li "Vodka" at bounding box center [366, 489] width 219 height 40
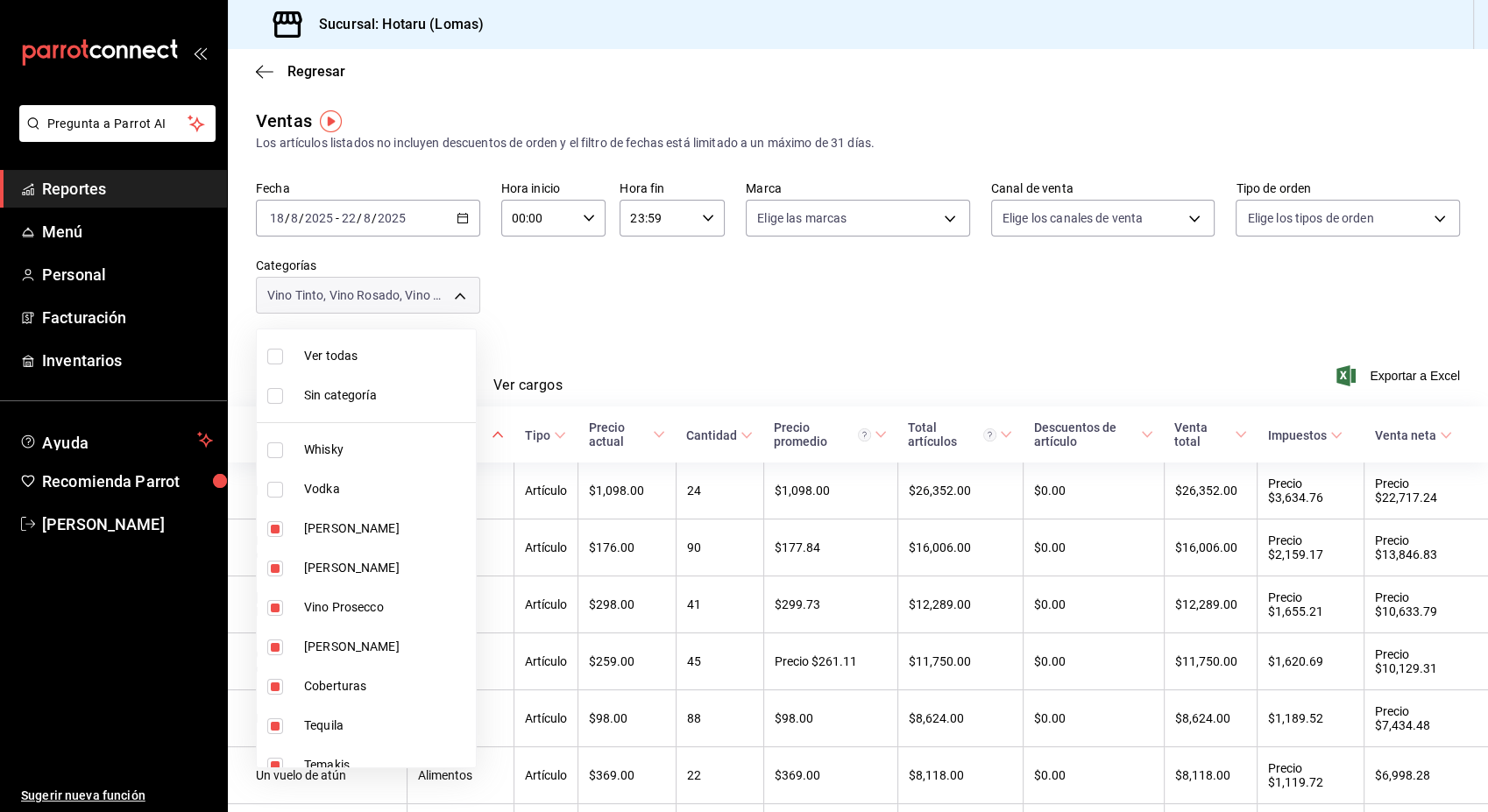
type input "2ac294c7-98ee-4ab9-91e7-abc3f77afdda,600389d3-4be1-4507-83d4-9eb4fcf47481,3e1ba…"
checkbox input "false"
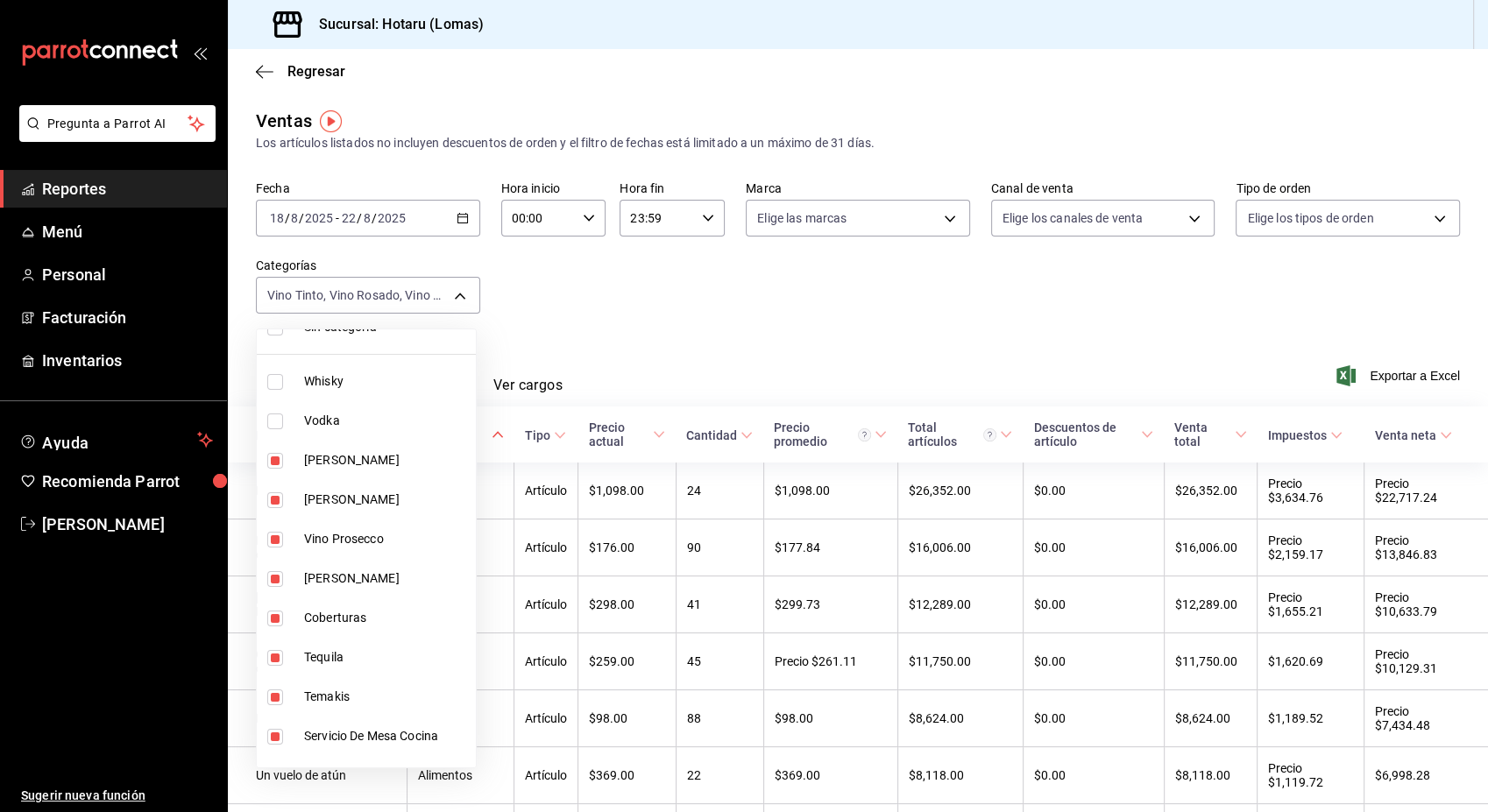
scroll to position [83, 0]
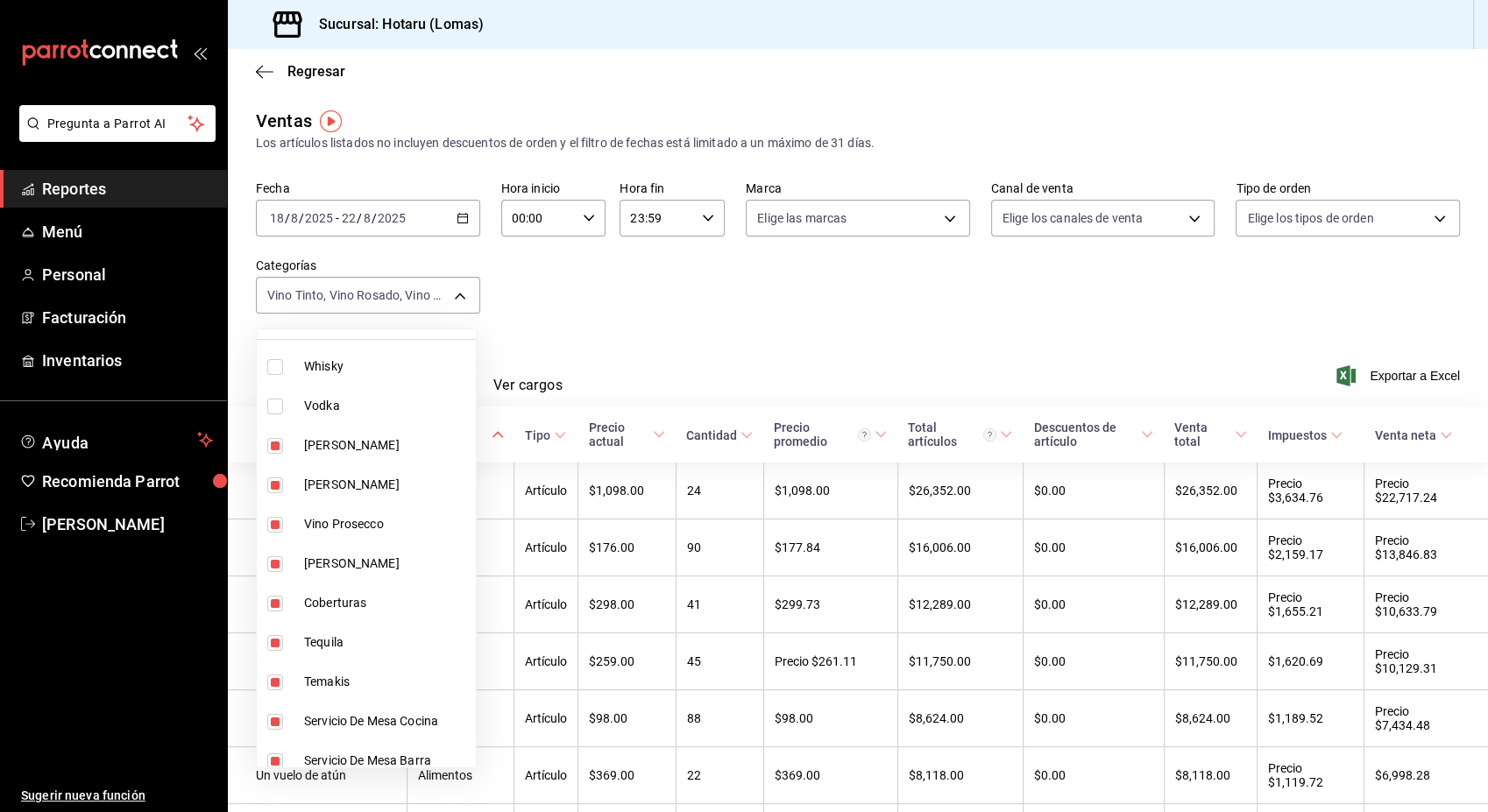
click at [344, 447] on span "[PERSON_NAME]" at bounding box center [386, 445] width 165 height 19
type input "600389d3-4be1-4507-83d4-9eb4fcf47481,3e1ba37b-9f20-4894-bacc-3beb3cc9d42a,ca447…"
checkbox input "false"
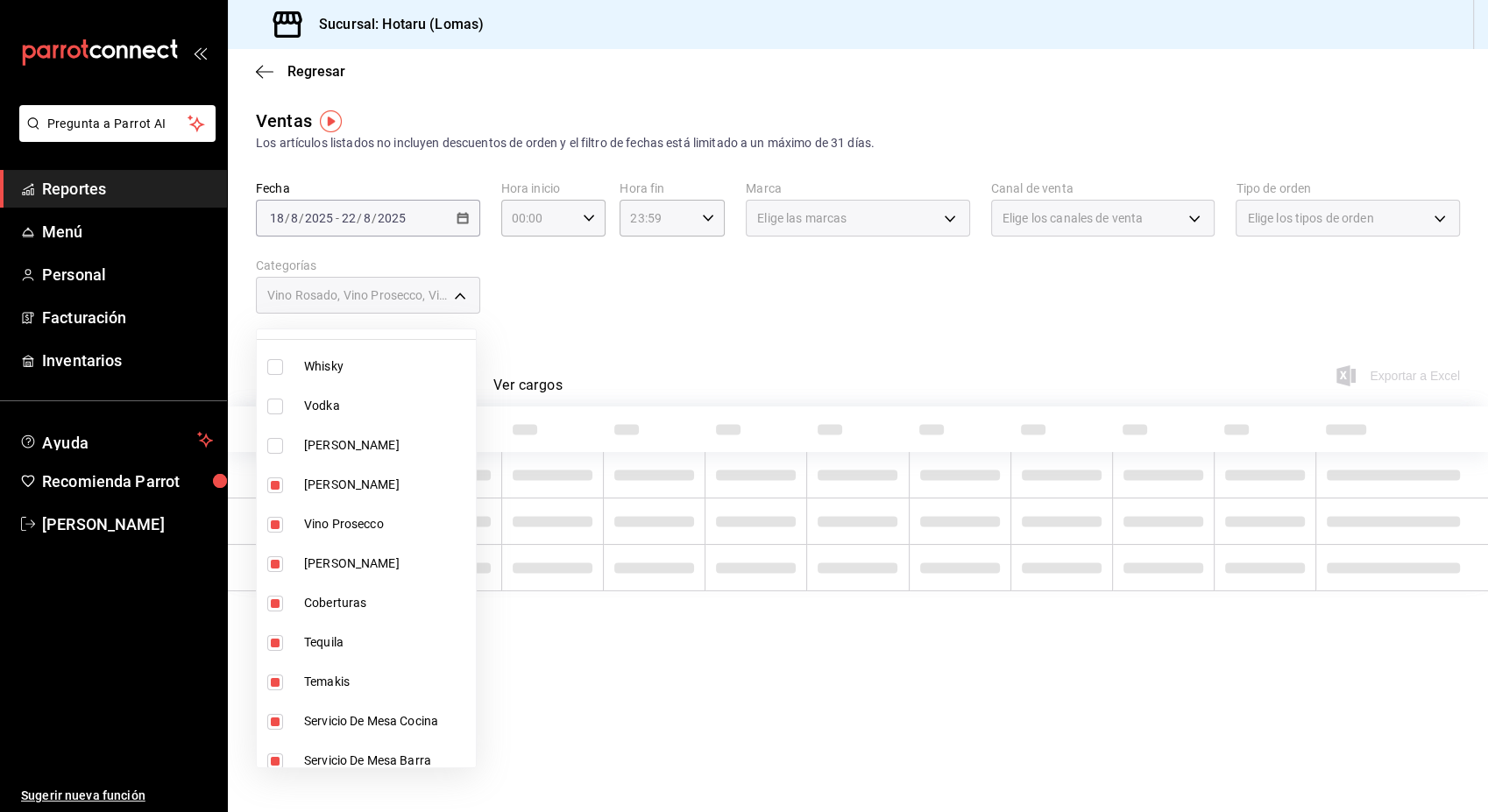
click at [344, 480] on span "[PERSON_NAME]" at bounding box center [386, 485] width 165 height 19
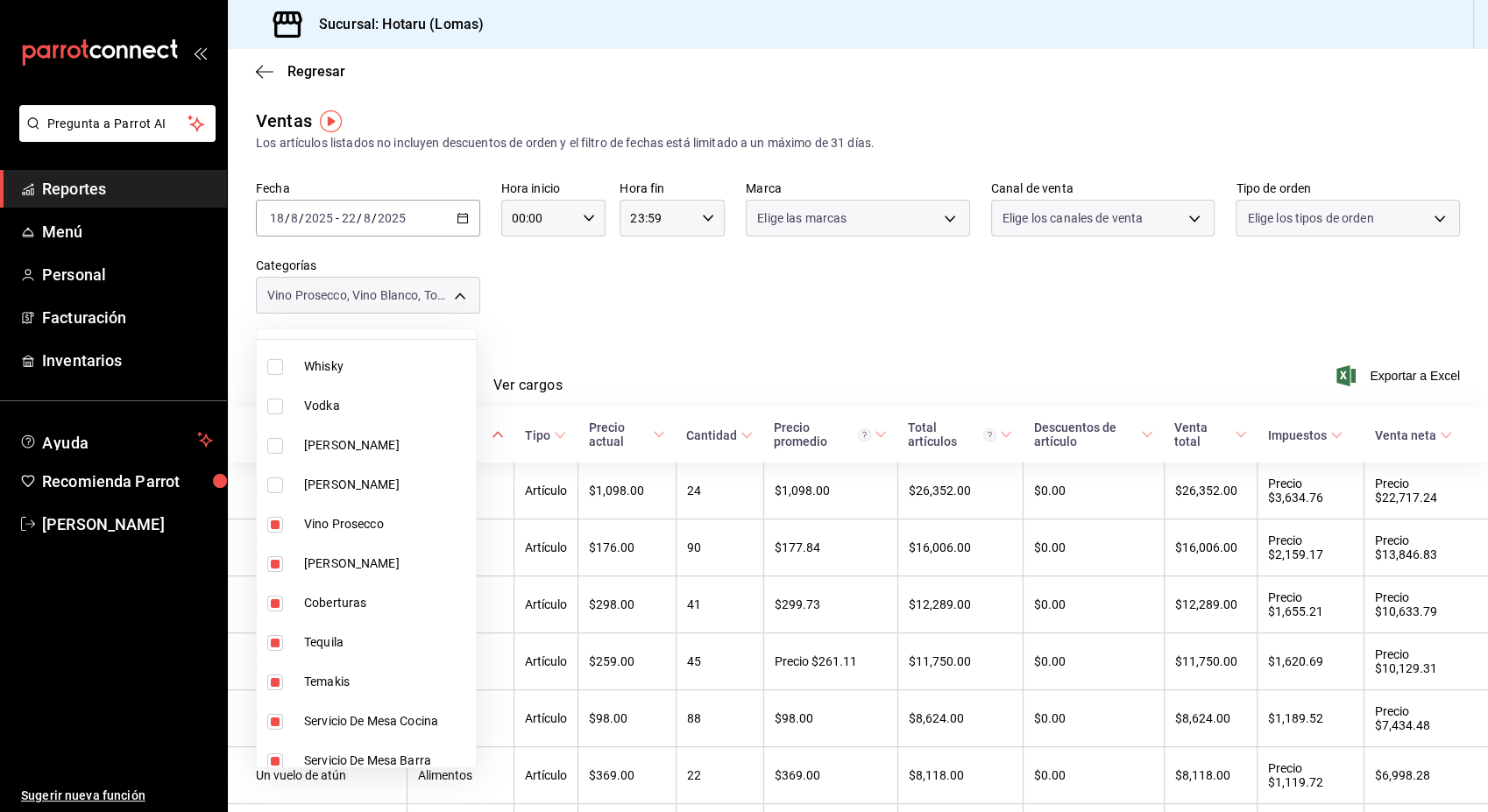
type input "3e1ba37b-9f20-4894-bacc-3beb3cc9d42a,ca4472f1-5880-4246-98cc-e7aadf927086,0d7ab…"
checkbox input "false"
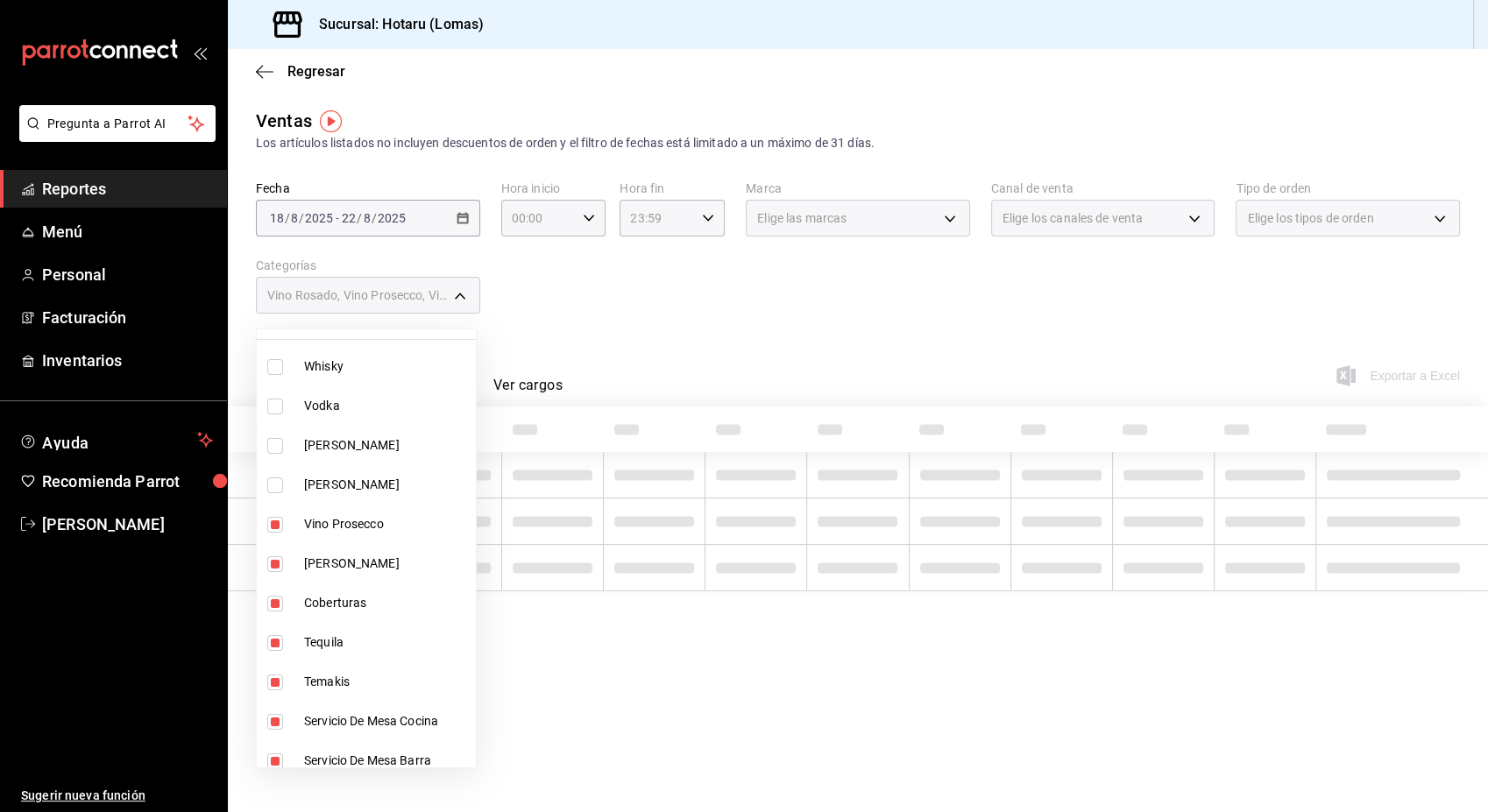
click at [351, 525] on span "Vino Prosecco" at bounding box center [386, 523] width 165 height 19
type input "ca4472f1-5880-4246-98cc-e7aadf927086,0d7abbe7-94c3-4ebf-a89f-12c3194fc81b,dd2f8…"
checkbox input "false"
click at [343, 561] on span "[PERSON_NAME]" at bounding box center [386, 563] width 165 height 19
type input "0d7abbe7-94c3-4ebf-a89f-12c3194fc81b,dd2f8826-acf6-45fa-bcc9-2315f0da908c,523e5…"
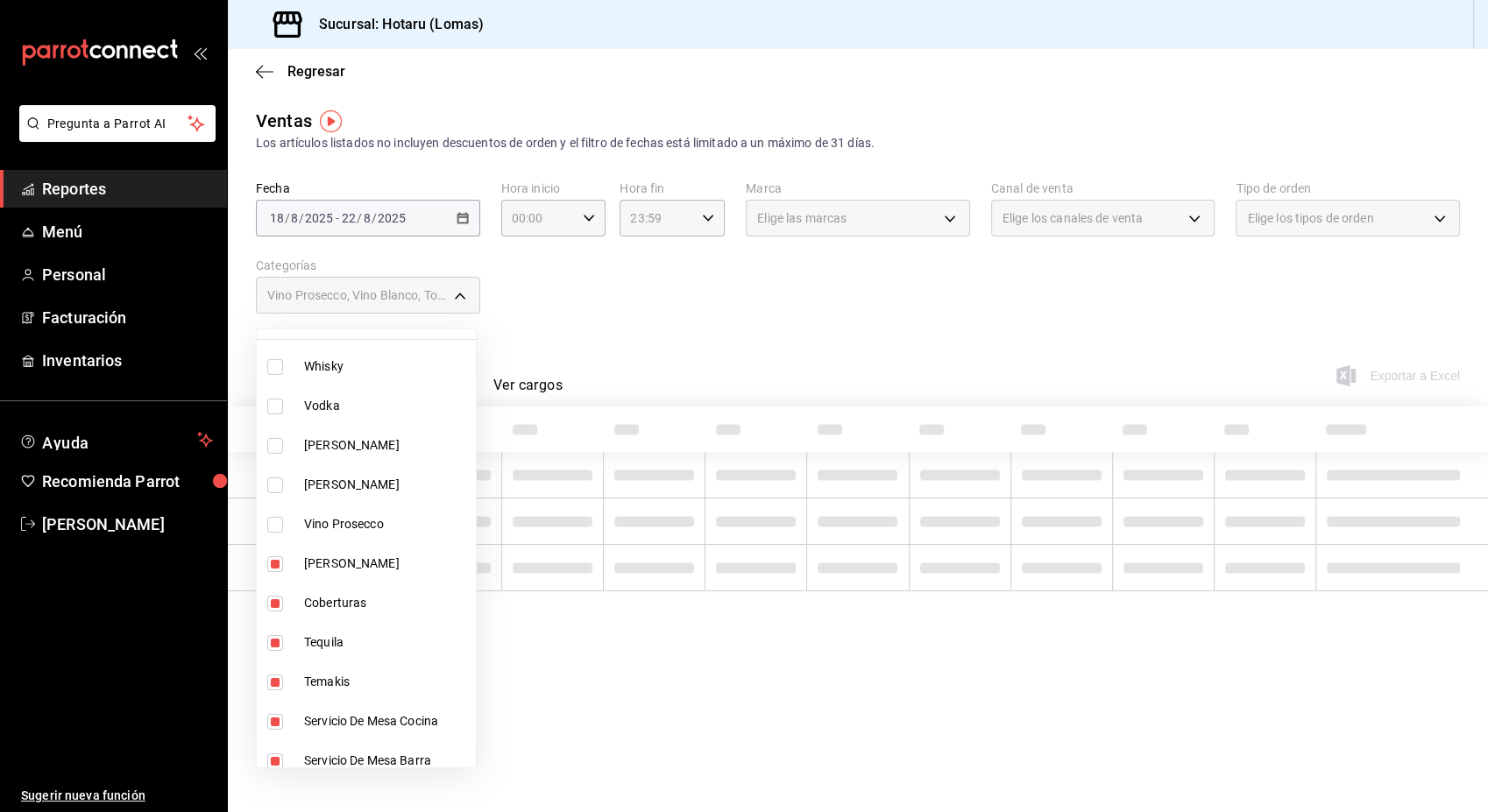
checkbox input "false"
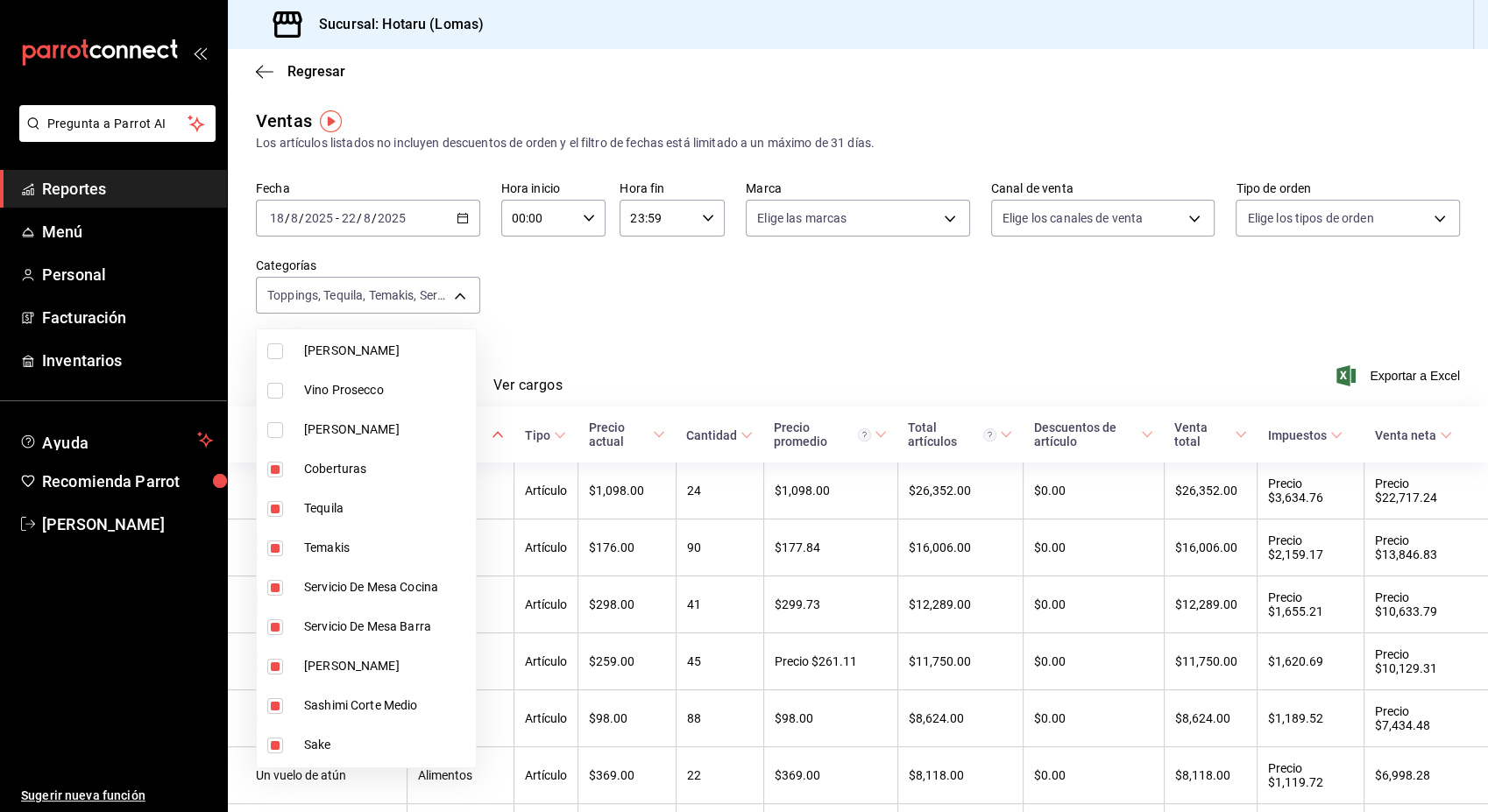
scroll to position [228, 0]
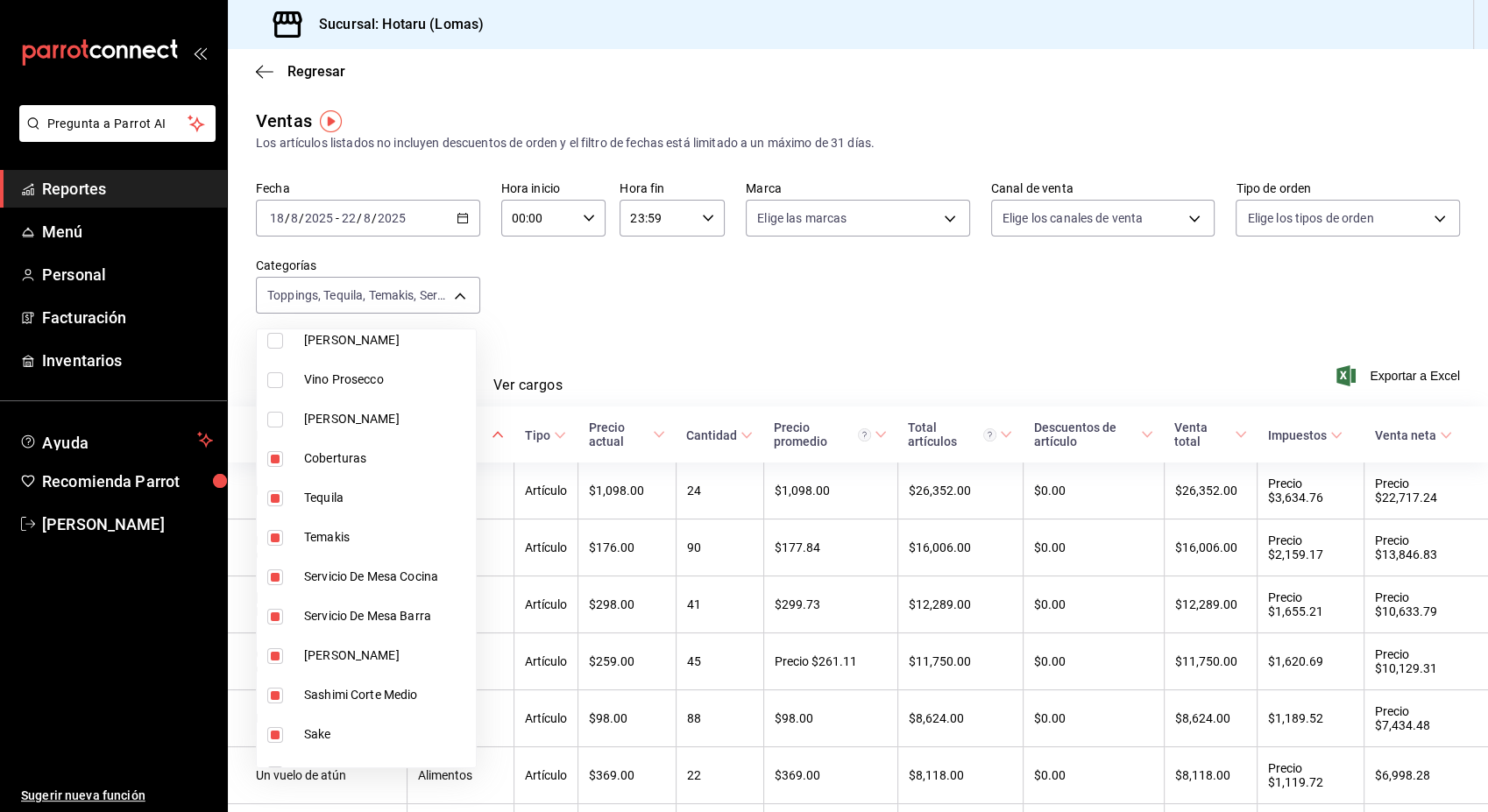
click at [358, 459] on span "Coberturas" at bounding box center [386, 458] width 165 height 19
type input "dd2f8826-acf6-45fa-bcc9-2315f0da908c,523e5ed6-8c07-405f-9678-f2d4a8b6da82,31b81…"
checkbox input "false"
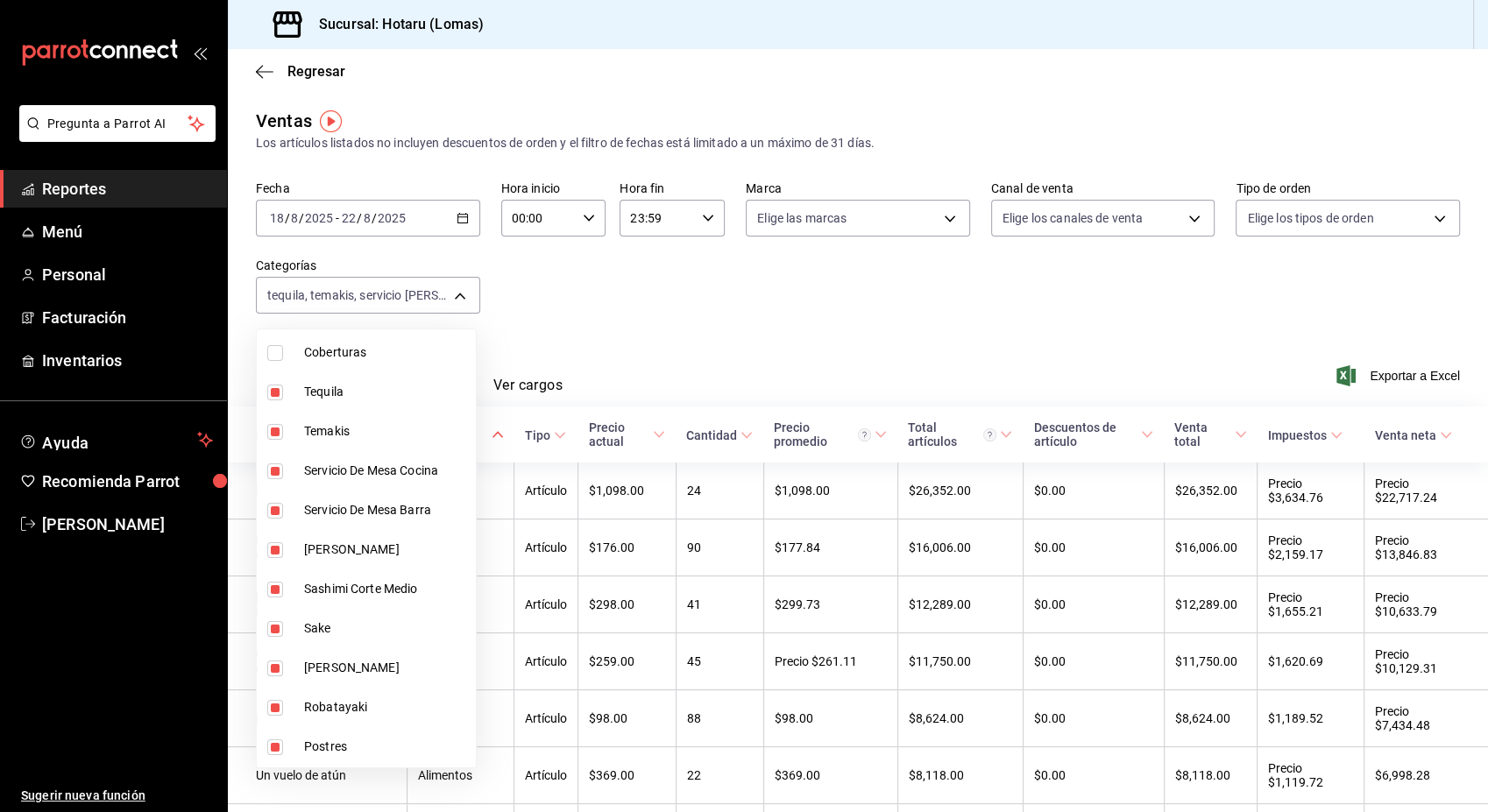
scroll to position [363, 0]
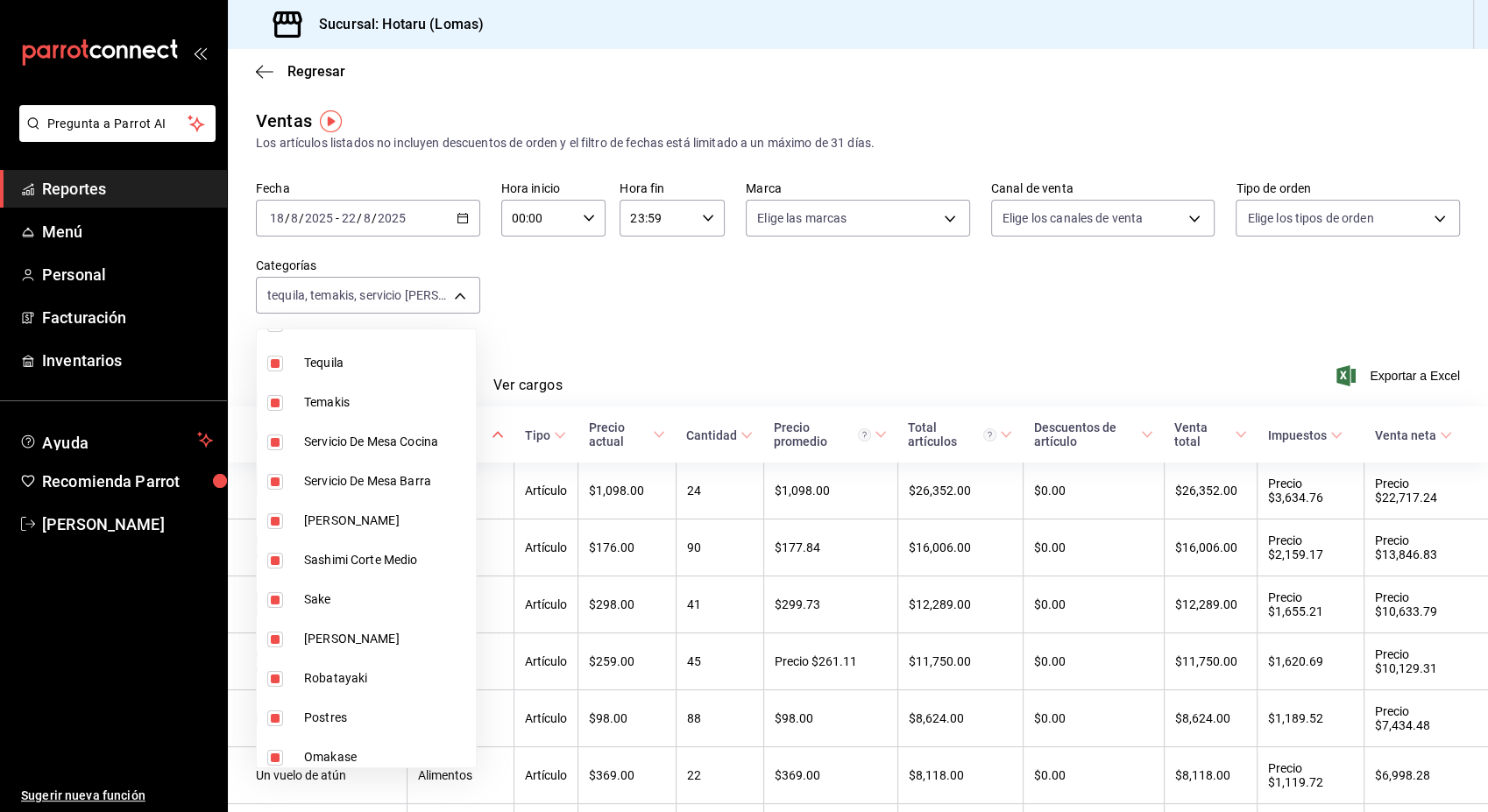
click at [275, 439] on input "checkbox" at bounding box center [276, 442] width 16 height 16
checkbox input "false"
type input "dd2f8826-acf6-45fa-bcc9-2315f0da908c,523e5ed6-8c07-405f-9678-f2d4a8b6da82,bbc63…"
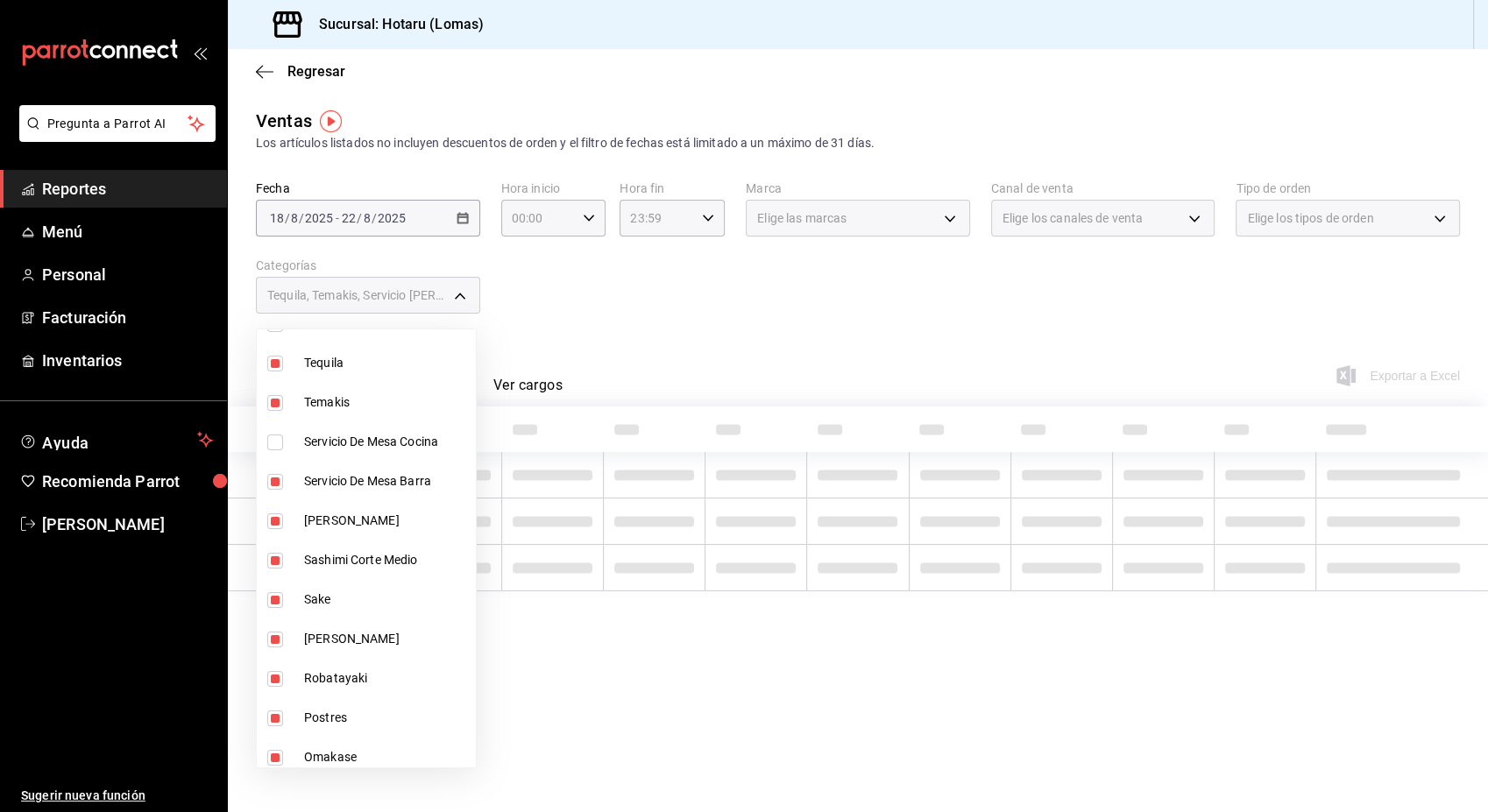
click at [280, 485] on input "checkbox" at bounding box center [276, 482] width 16 height 16
checkbox input "false"
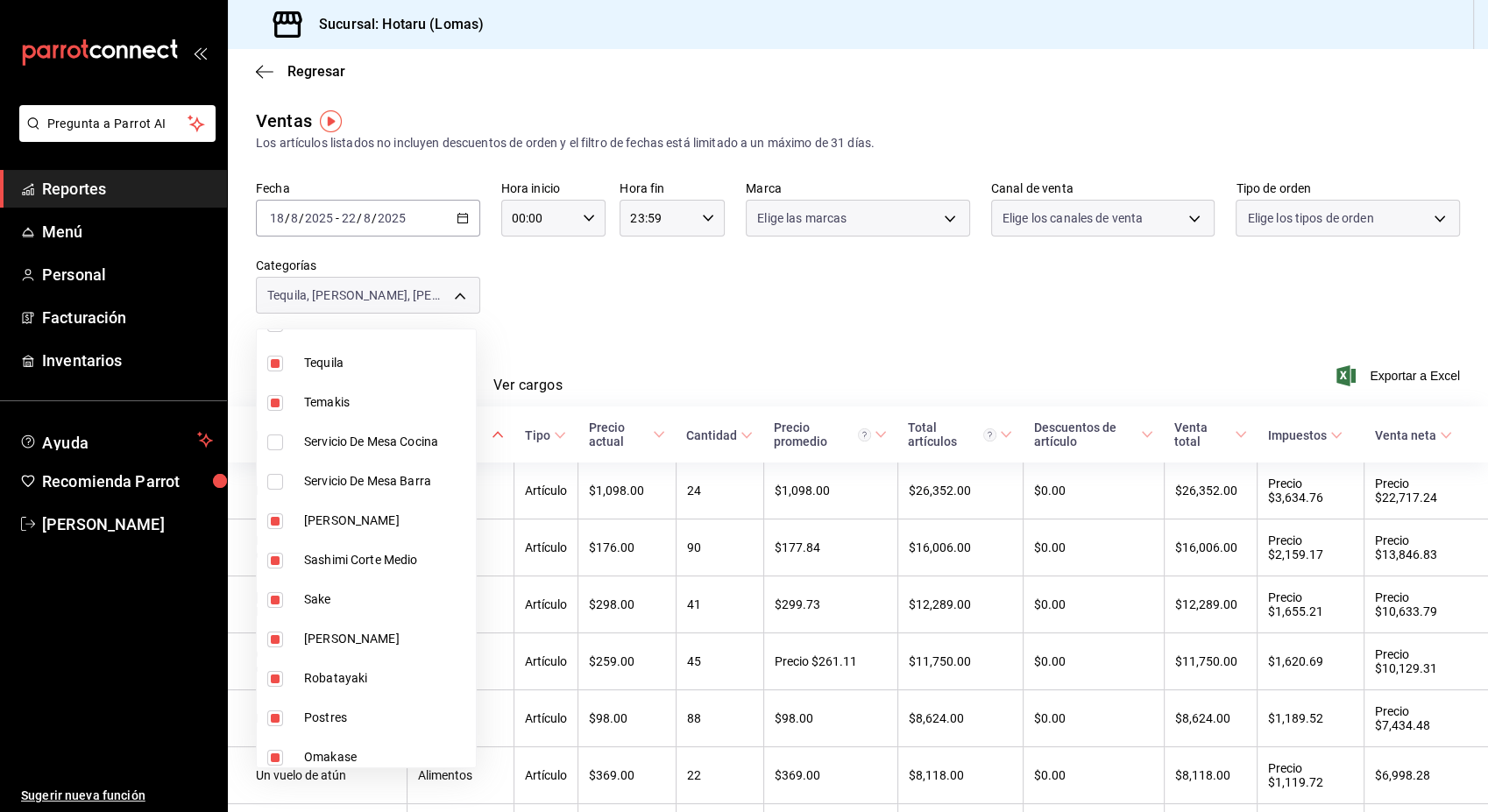
type input "dd2f8826-acf6-45fa-bcc9-2315f0da908c,523e5ed6-8c07-405f-9678-f2d4a8b6da82,9e282…"
click at [276, 400] on input "checkbox" at bounding box center [276, 402] width 16 height 16
checkbox input "false"
type input "dd2f8826-acf6-45fa-bcc9-2315f0da908c,523e5ed6-8c07-405f-9678-f2d4a8b6da82,9e282…"
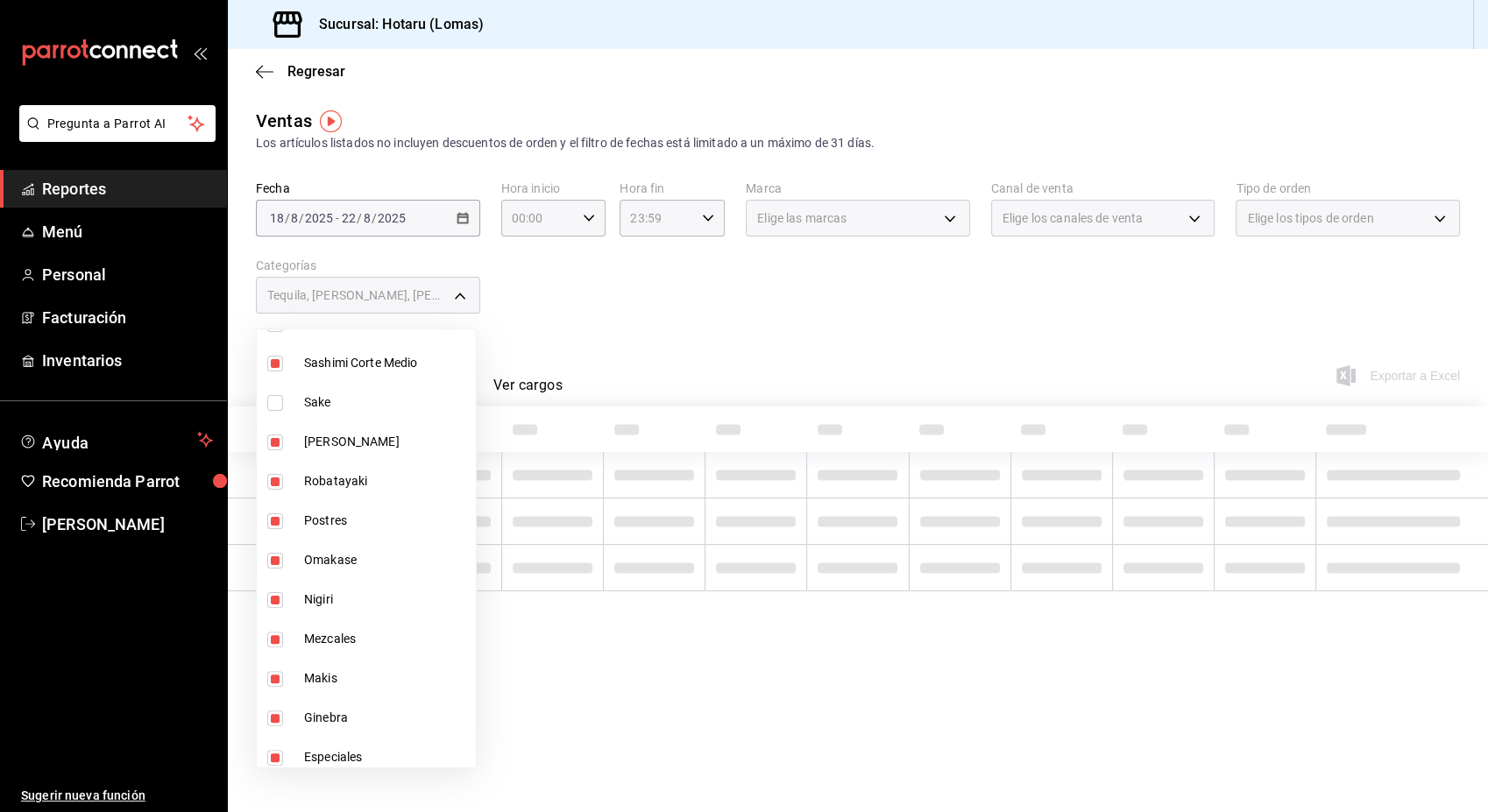
click at [276, 447] on input "checkbox" at bounding box center [276, 442] width 16 height 16
checkbox input "false"
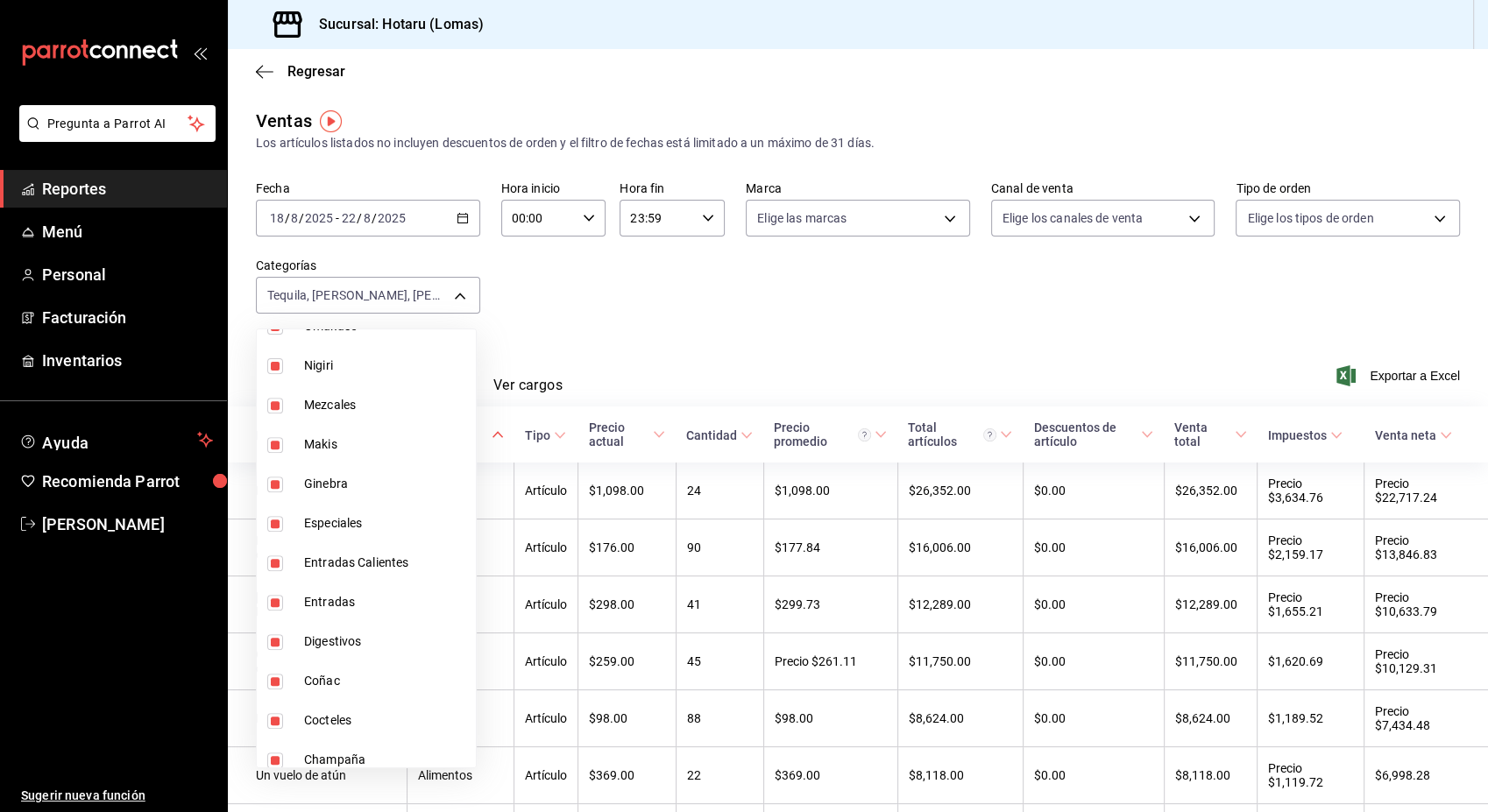
scroll to position [813, 0]
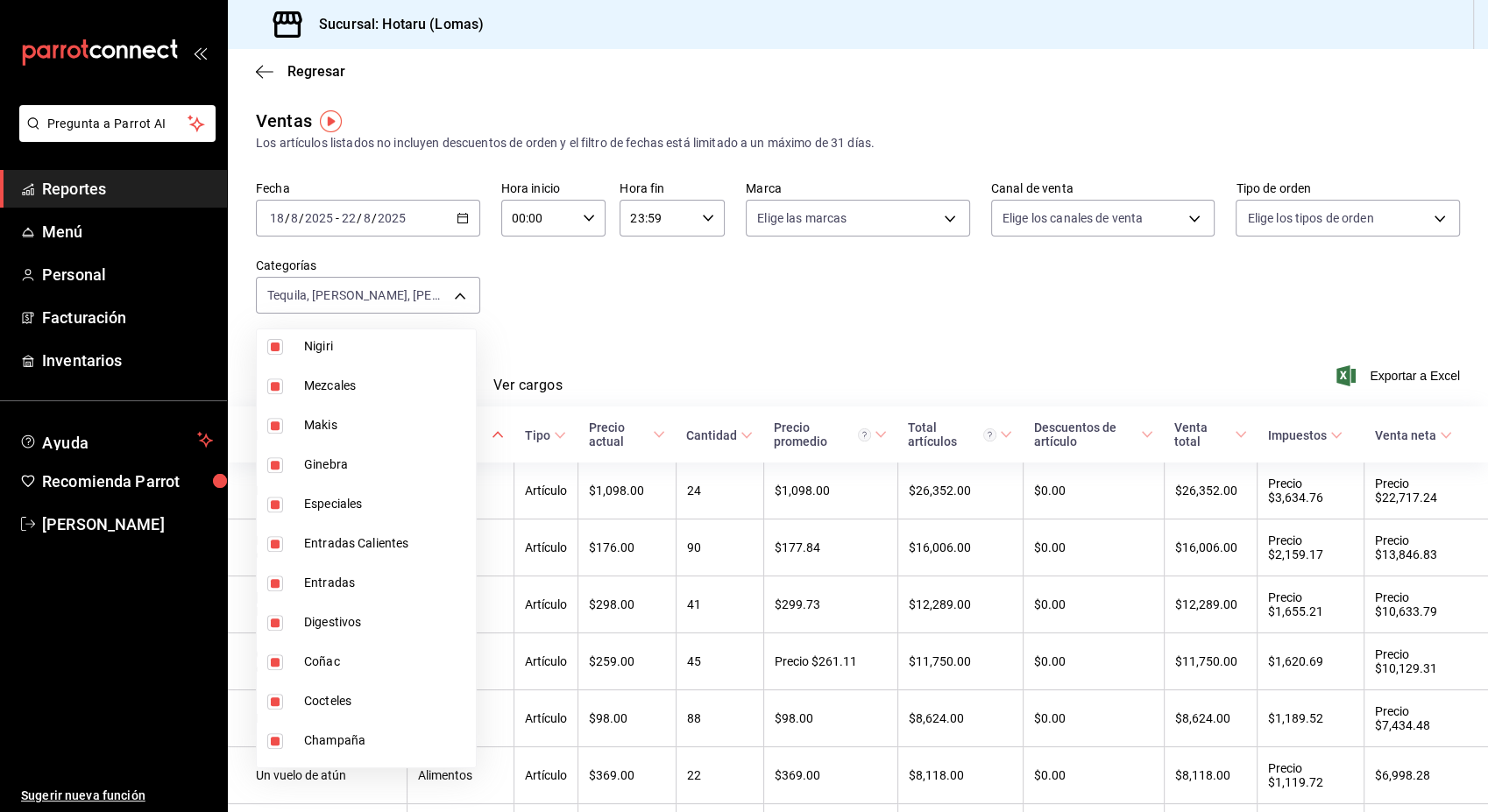
click at [308, 457] on span "Ginebra" at bounding box center [386, 464] width 165 height 19
type input "dd2f8826-acf6-45fa-bcc9-2315f0da908c,523e5ed6-8c07-405f-9678-f2d4a8b6da82,9e282…"
checkbox input "false"
click at [301, 387] on li "Mezcales" at bounding box center [366, 386] width 219 height 40
type input "dd2f8826-acf6-45fa-bcc9-2315f0da908c,523e5ed6-8c07-405f-9678-f2d4a8b6da82,9e282…"
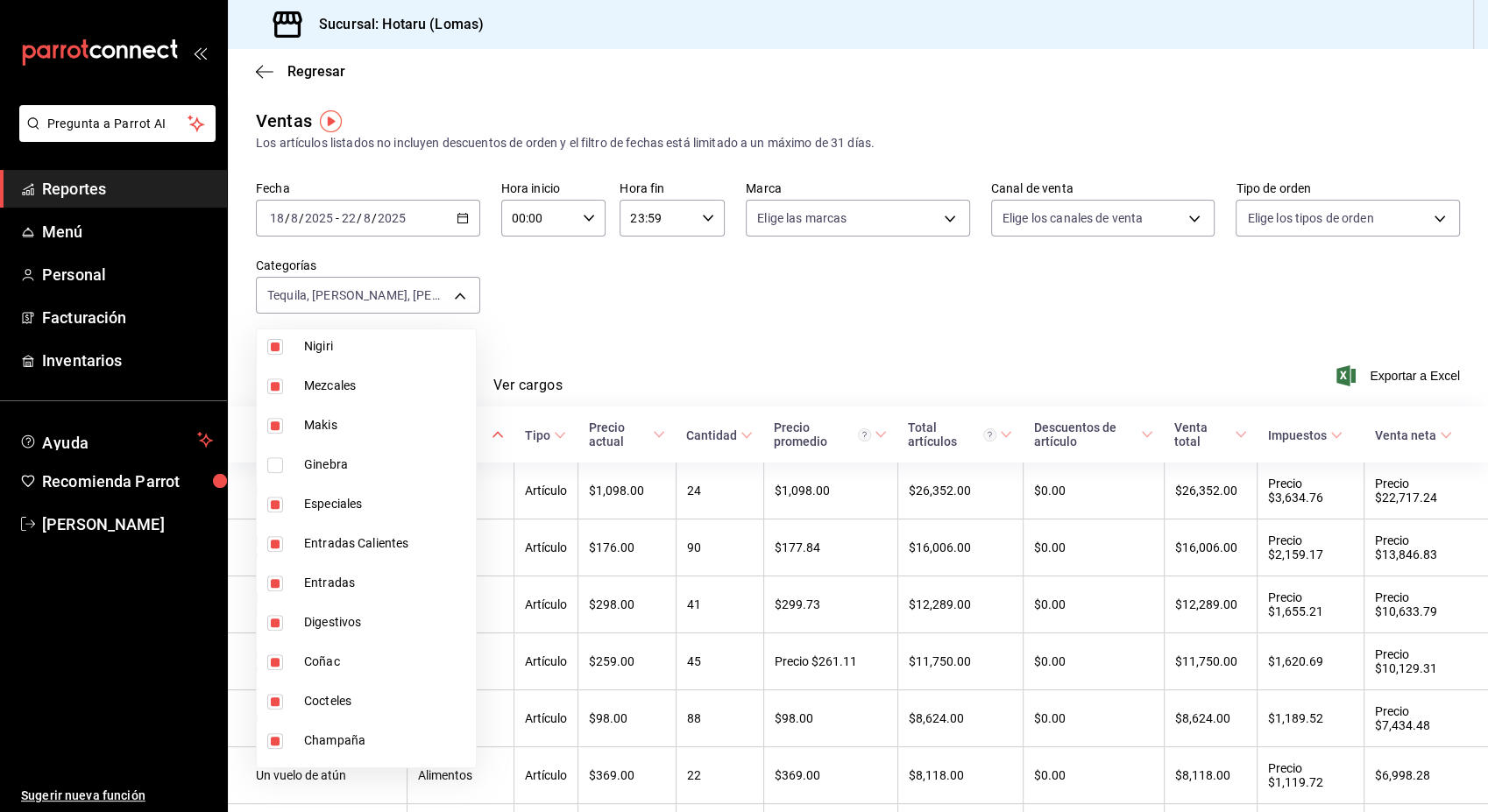
checkbox input "false"
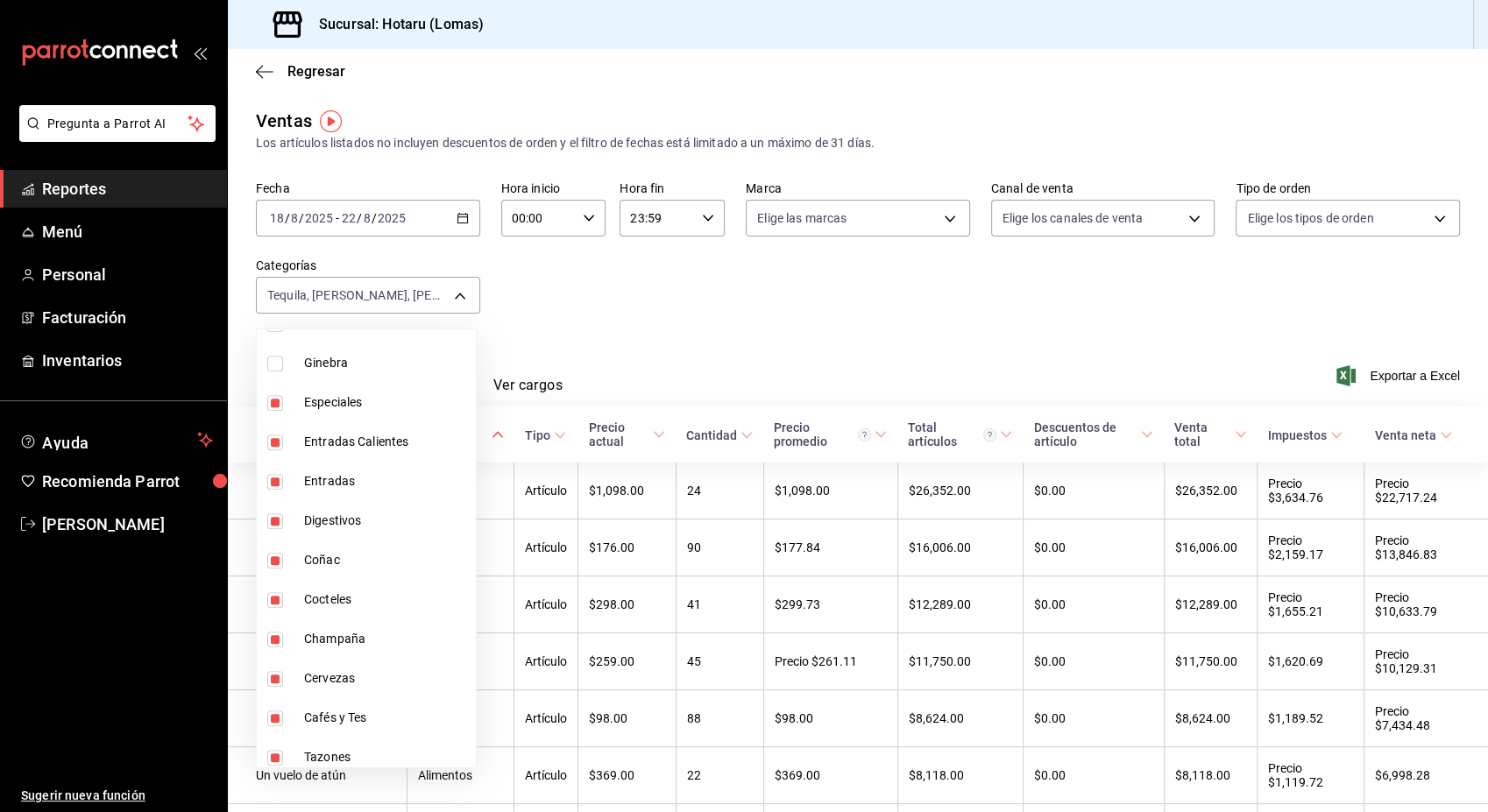
scroll to position [920, 0]
click at [316, 551] on span "Coñac" at bounding box center [386, 554] width 165 height 19
type input "dd2f8826-acf6-45fa-bcc9-2315f0da908c,523e5ed6-8c07-405f-9678-f2d4a8b6da82,9e282…"
checkbox input "false"
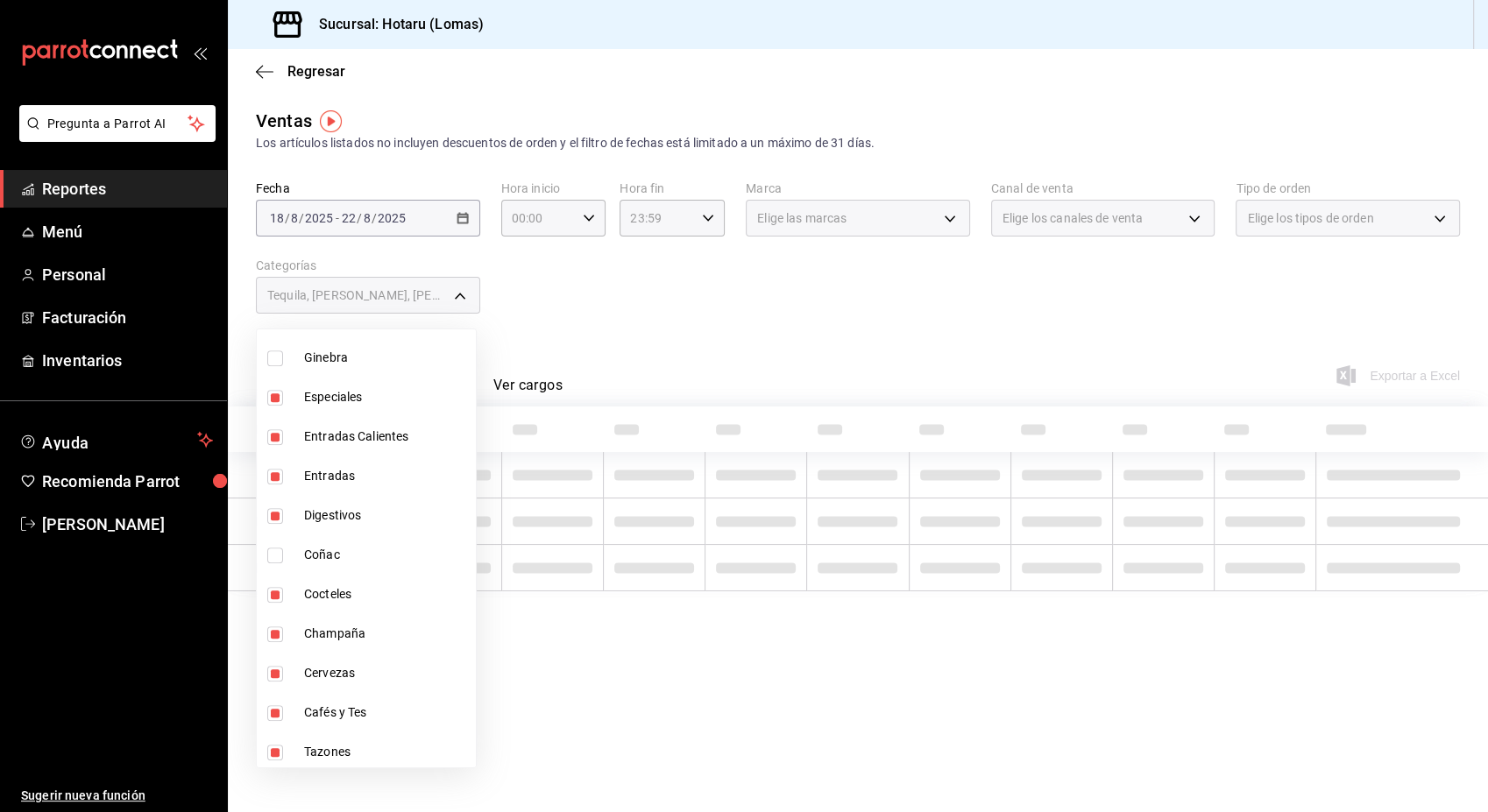
click at [323, 590] on span "Cocteles" at bounding box center [386, 594] width 165 height 19
type input "dd2f8826-acf6-45fa-bcc9-2315f0da908c,523e5ed6-8c07-405f-9678-f2d4a8b6da82,9e282…"
checkbox input "false"
click at [323, 634] on span "Champaña" at bounding box center [386, 633] width 165 height 19
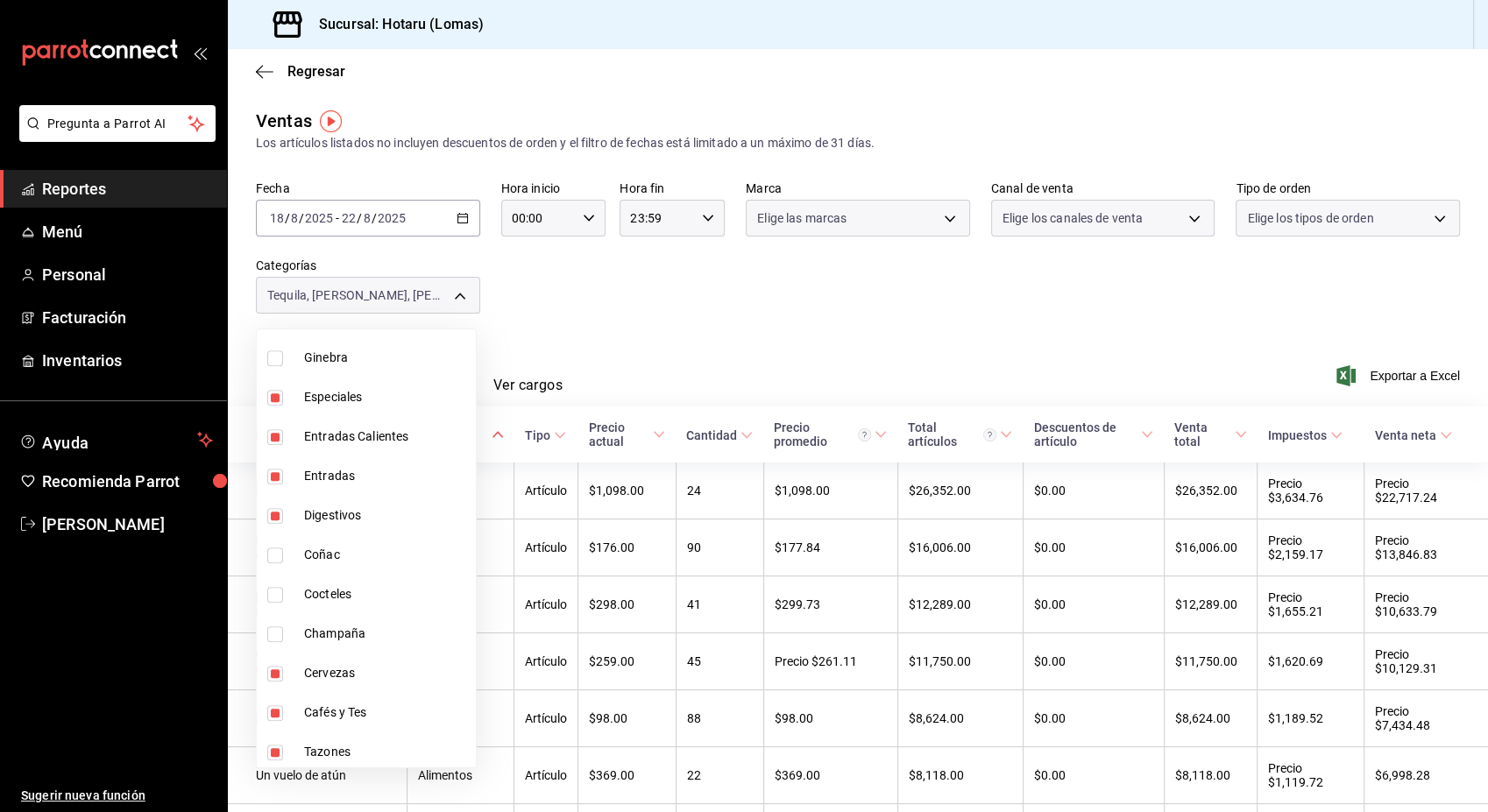
type input "dd2f8826-acf6-45fa-bcc9-2315f0da908c,523e5ed6-8c07-405f-9678-f2d4a8b6da82,9e282…"
checkbox input "false"
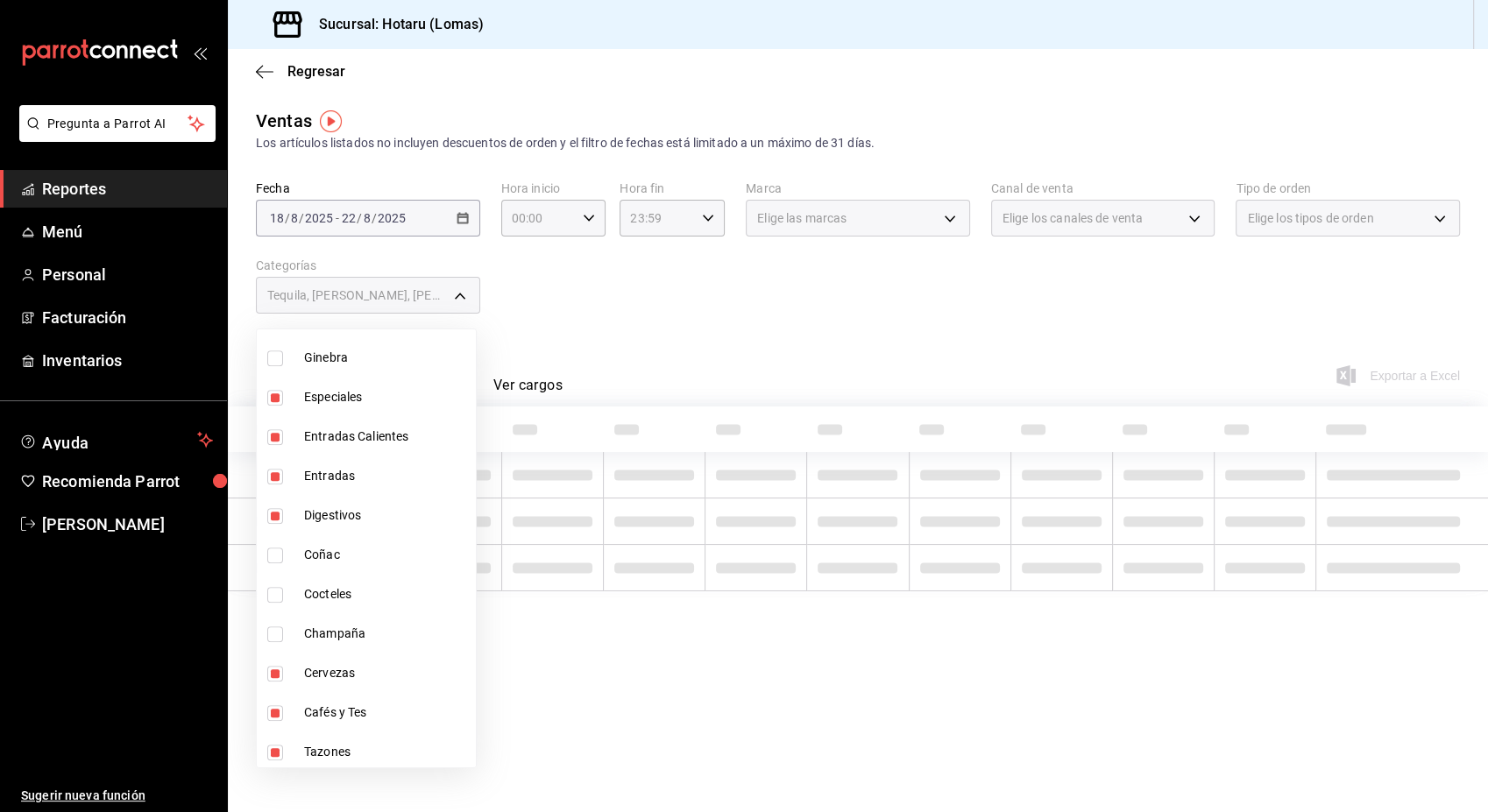
click at [323, 666] on span "Cervezas" at bounding box center [386, 673] width 165 height 19
type input "dd2f8826-acf6-45fa-bcc9-2315f0da908c,523e5ed6-8c07-405f-9678-f2d4a8b6da82,9e282…"
checkbox input "false"
click at [327, 704] on span "Cafés y Tes" at bounding box center [386, 712] width 165 height 19
type input "dd2f8826-acf6-45fa-bcc9-2315f0da908c,523e5ed6-8c07-405f-9678-f2d4a8b6da82,9e282…"
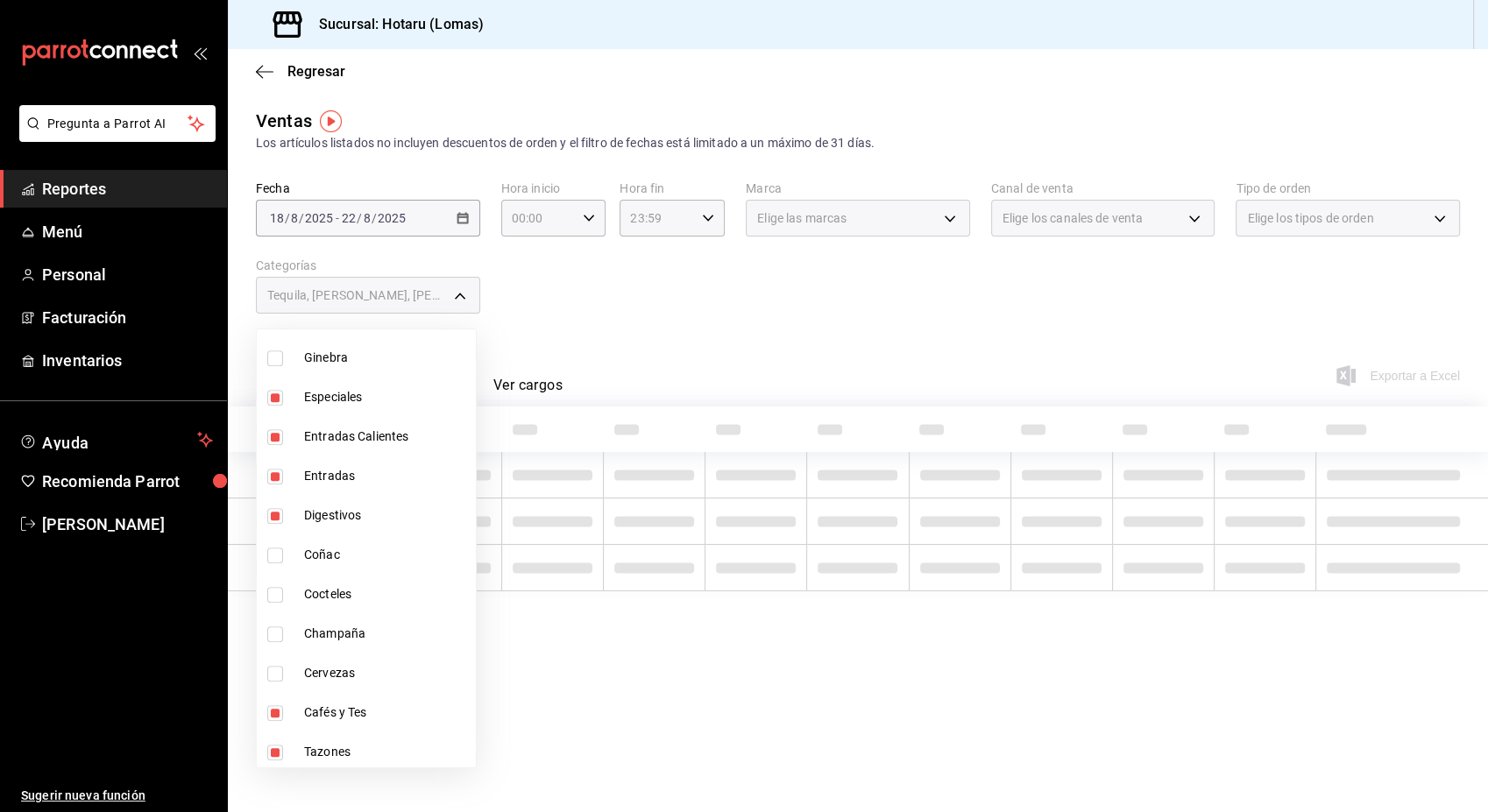
checkbox input "false"
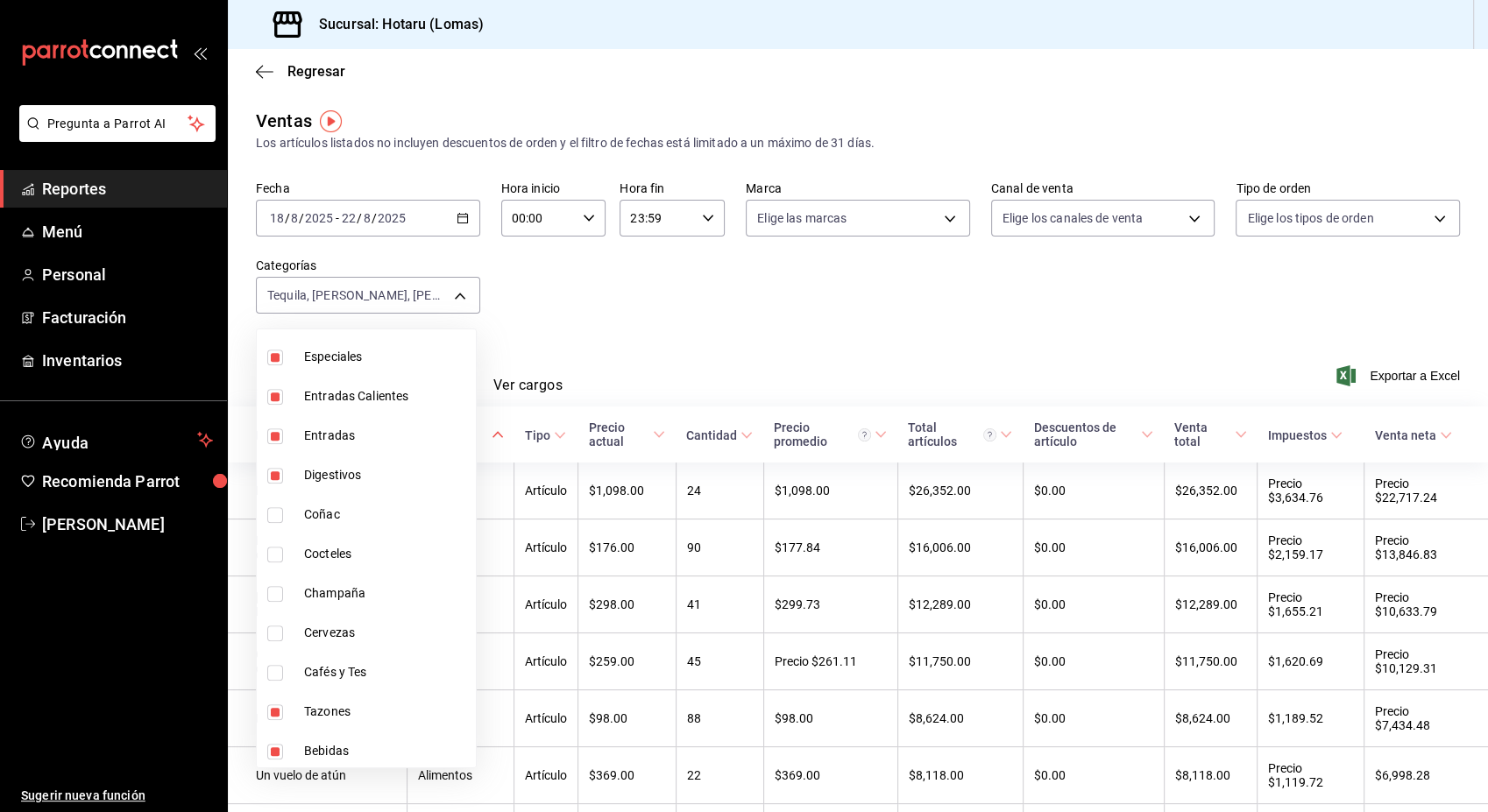
scroll to position [961, 0]
click at [336, 476] on span "Digestivos" at bounding box center [386, 473] width 165 height 19
type input "dd2f8826-acf6-45fa-bcc9-2315f0da908c,523e5ed6-8c07-405f-9678-f2d4a8b6da82,9e282…"
checkbox input "false"
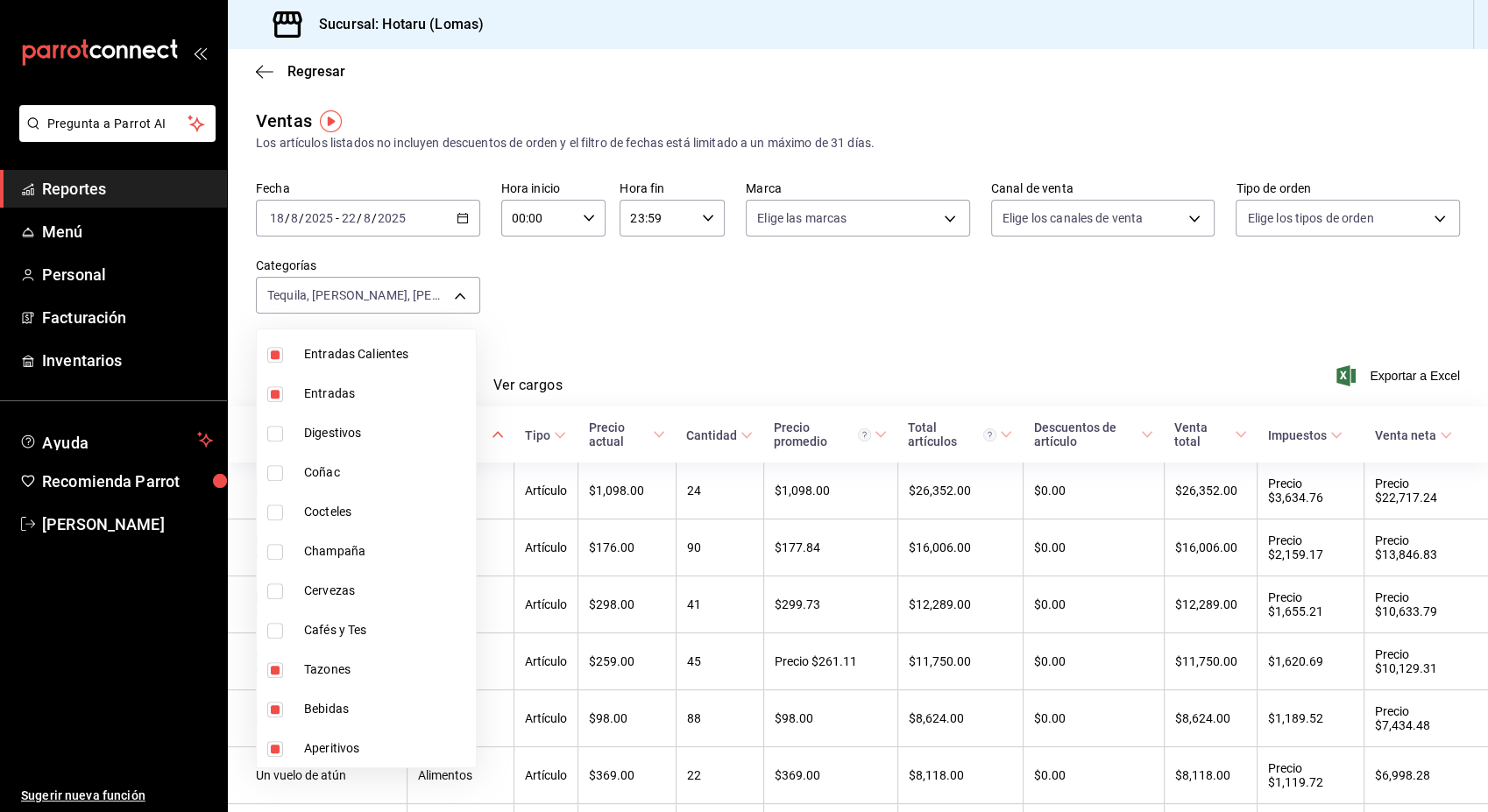
click at [357, 706] on span "Bebidas" at bounding box center [386, 709] width 165 height 19
type input "dd2f8826-acf6-45fa-bcc9-2315f0da908c,523e5ed6-8c07-405f-9678-f2d4a8b6da82,9e282…"
checkbox input "false"
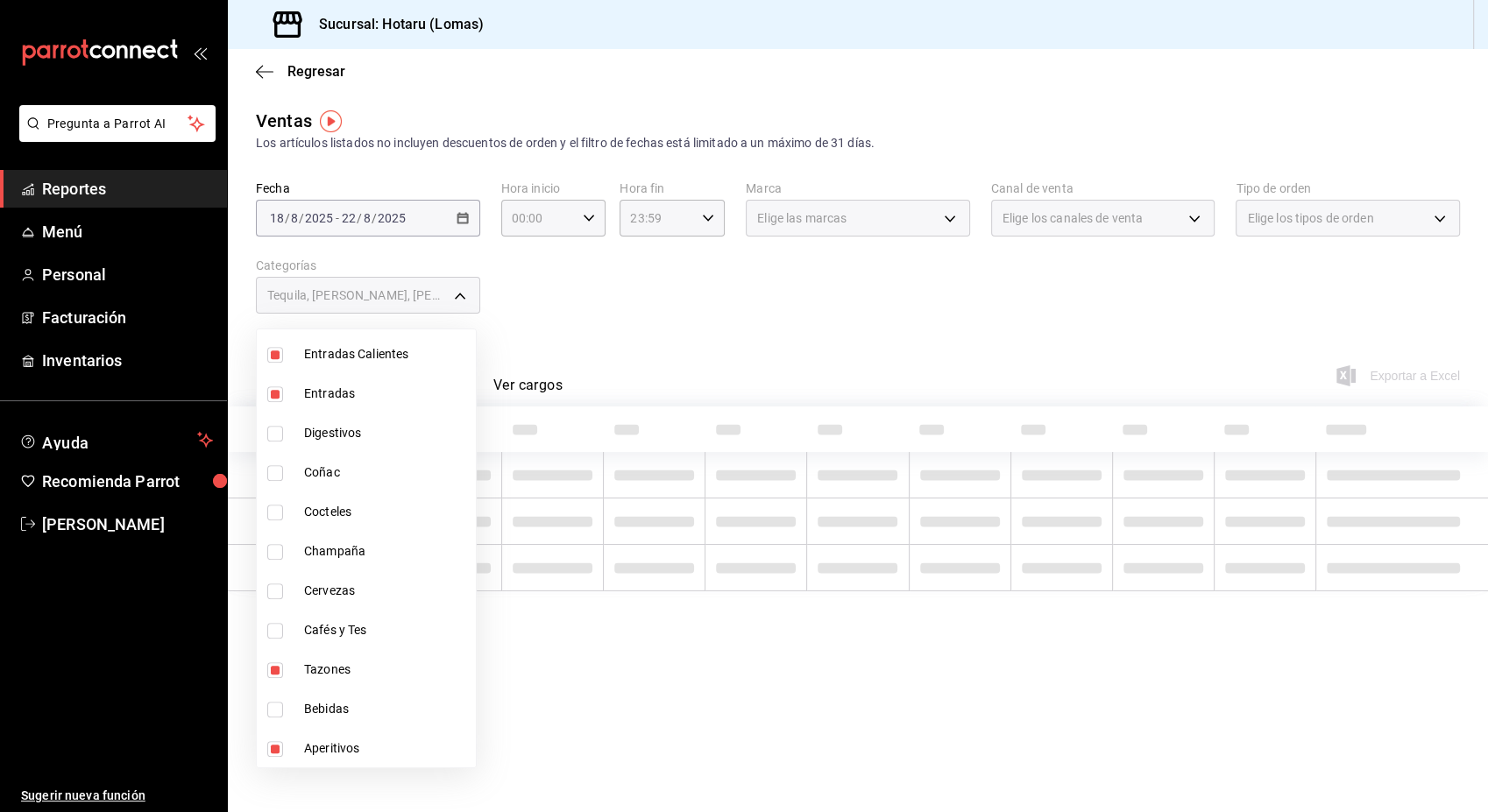
click at [351, 743] on span "Aperitivos" at bounding box center [386, 748] width 165 height 19
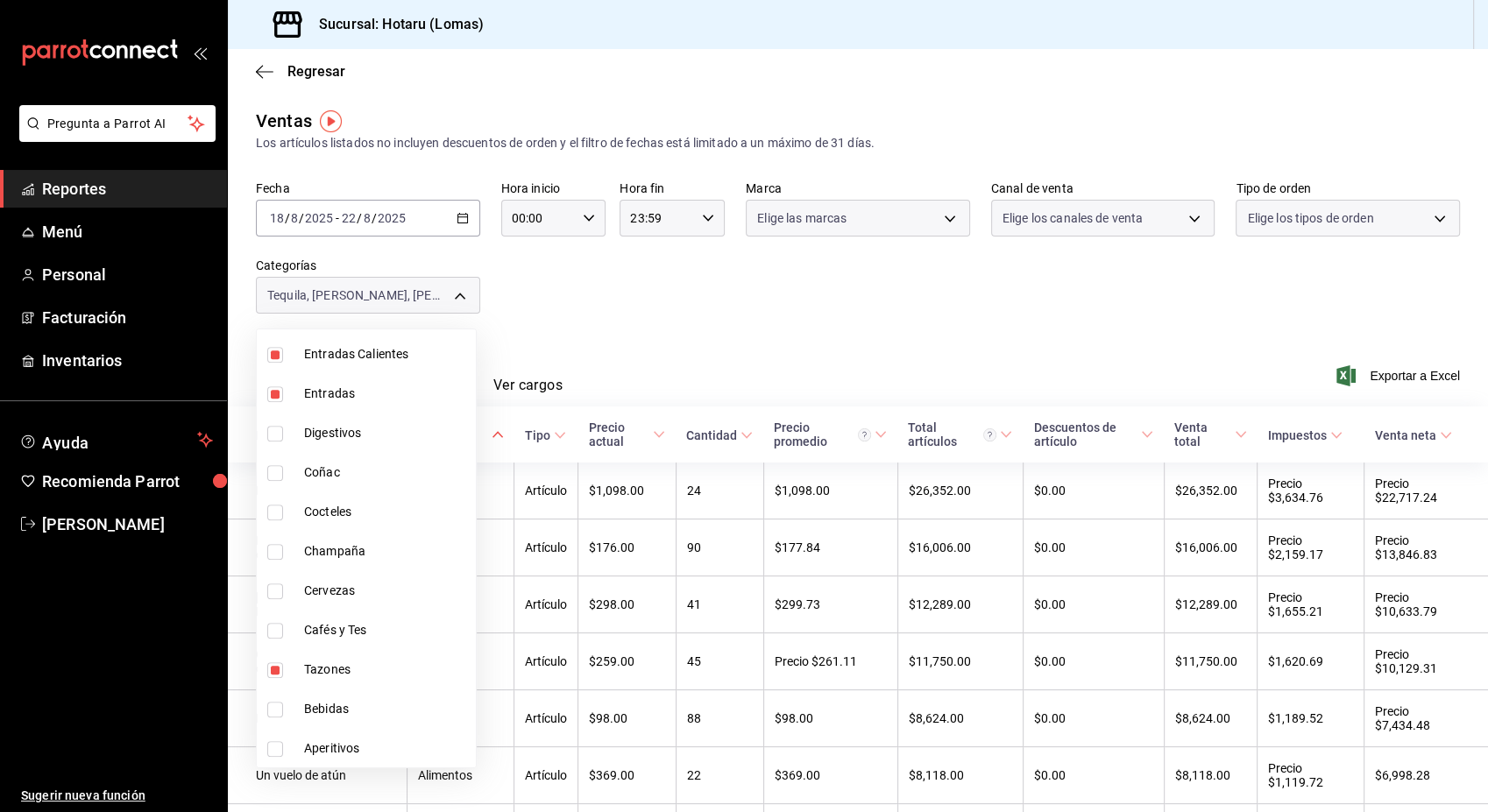
type input "dd2f8826-acf6-45fa-bcc9-2315f0da908c,523e5ed6-8c07-405f-9678-f2d4a8b6da82,9e282…"
checkbox input "false"
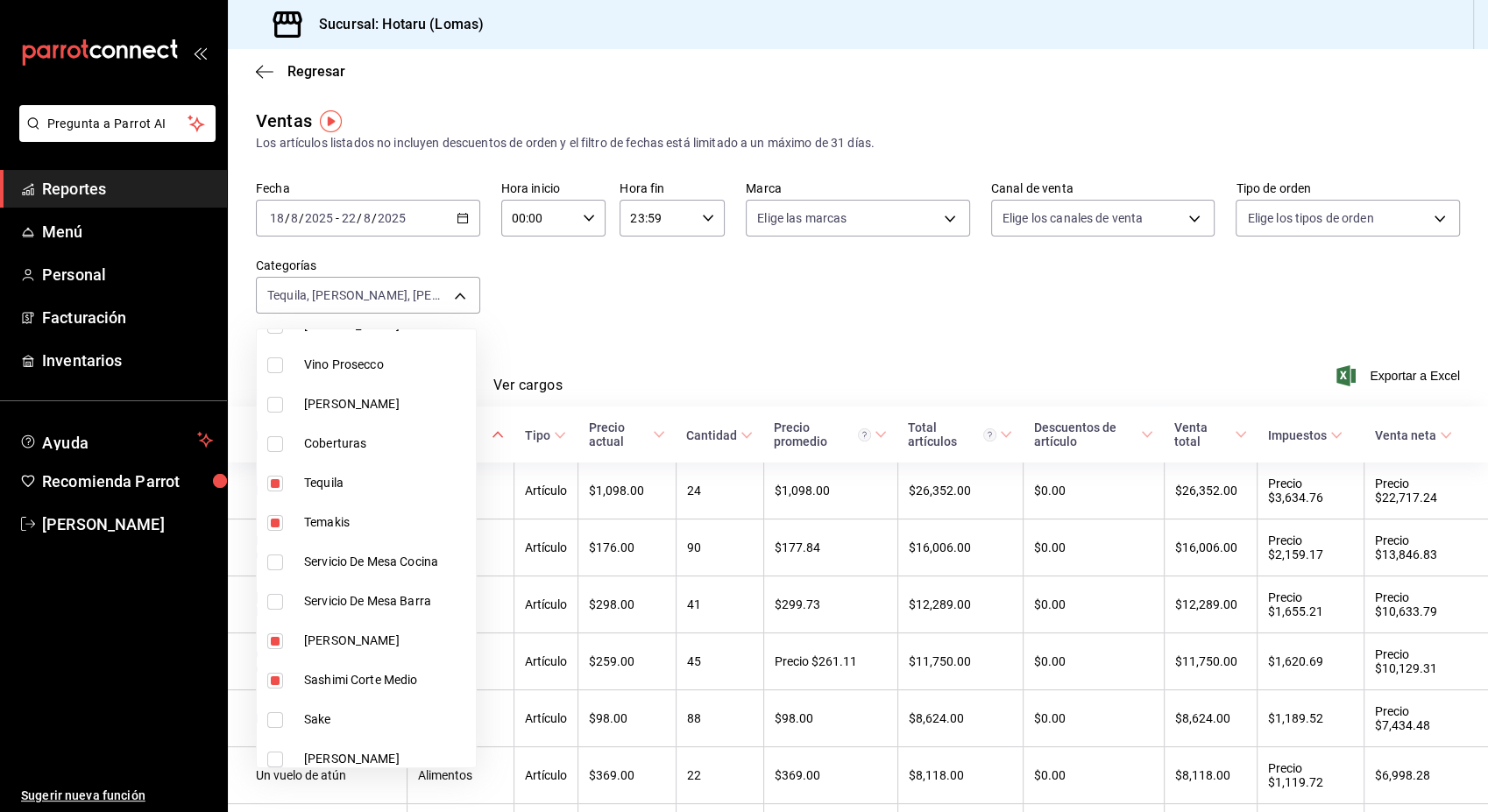
scroll to position [239, 0]
click at [337, 487] on span "Tequila" at bounding box center [386, 486] width 165 height 19
type input "523e5ed6-8c07-405f-9678-f2d4a8b6da82,9e28246f-c05f-49bb-bc78-692458e647dc,3f089…"
checkbox input "false"
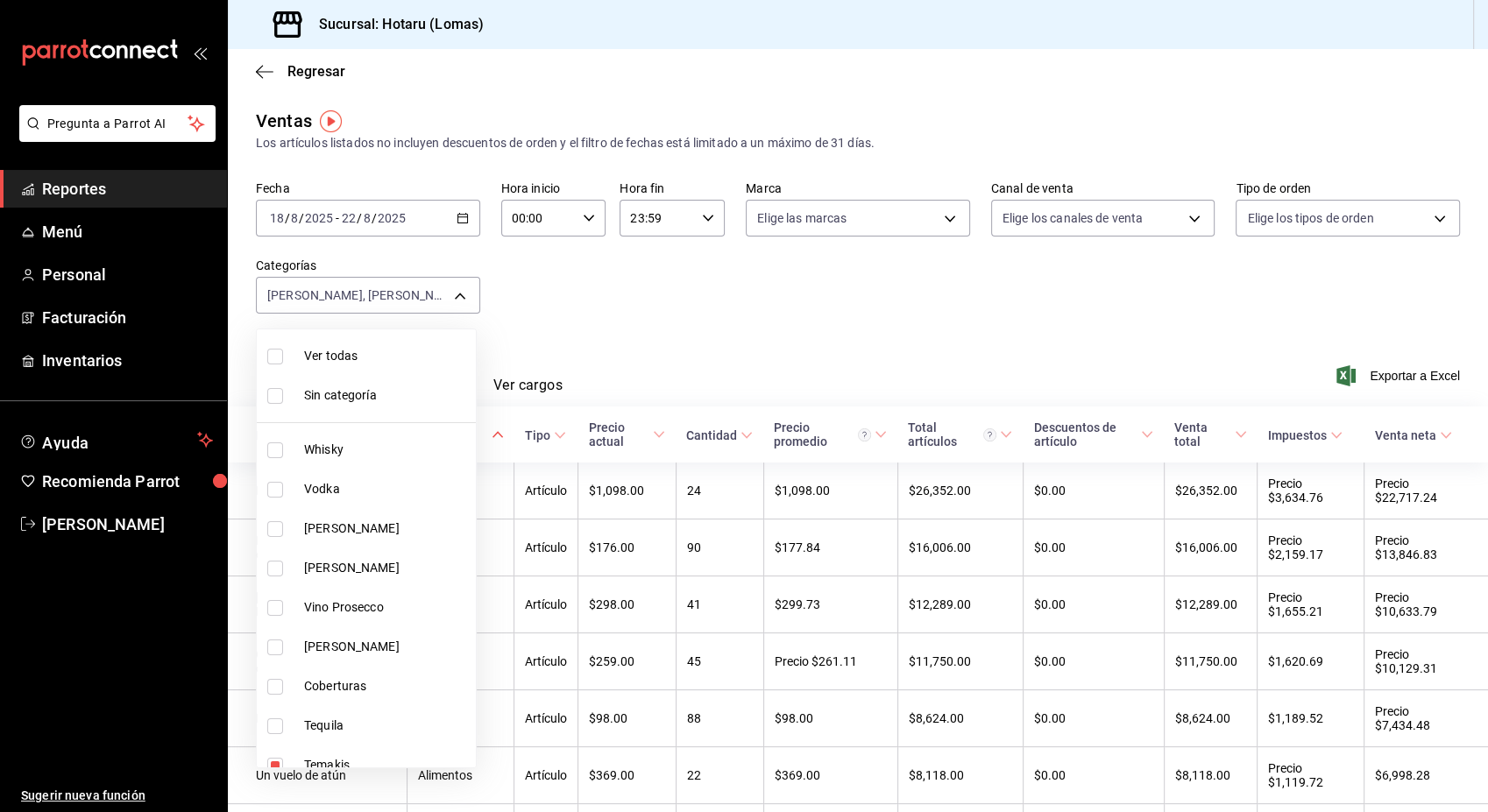
click at [749, 335] on div at bounding box center [744, 406] width 1488 height 812
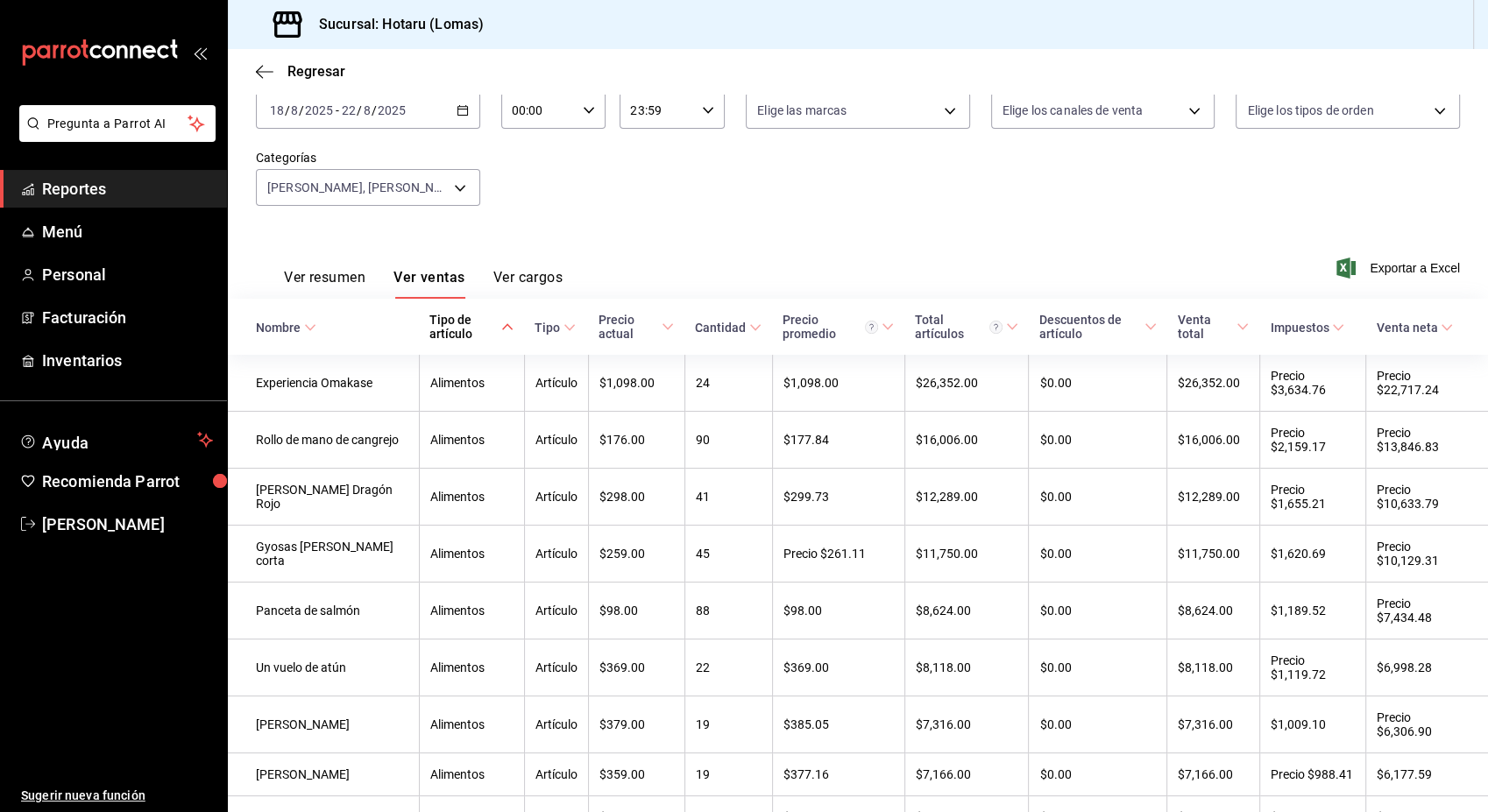
scroll to position [60, 0]
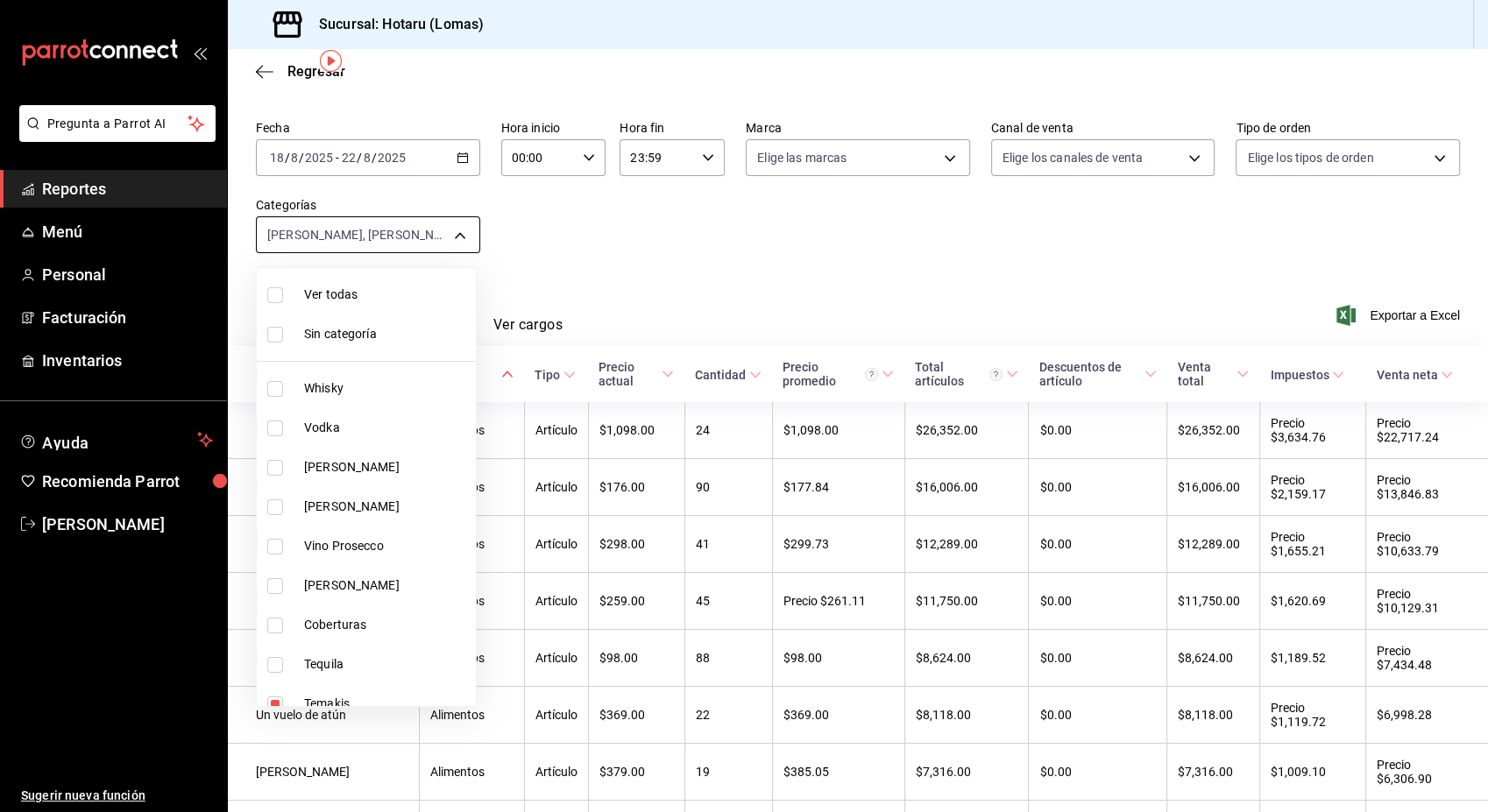
click at [449, 233] on body "Pregunta a Parrot AI Reportes Menú Personal Facturación Inventarios Ayuda Recom…" at bounding box center [744, 406] width 1488 height 812
click at [336, 298] on span "Ver todas" at bounding box center [386, 294] width 165 height 19
type input "fbab3e25-4d8f-420c-b630-be820f104942,3e583561-a8ae-484f-bffa-23a66a36d1e2,2ac29…"
checkbox input "true"
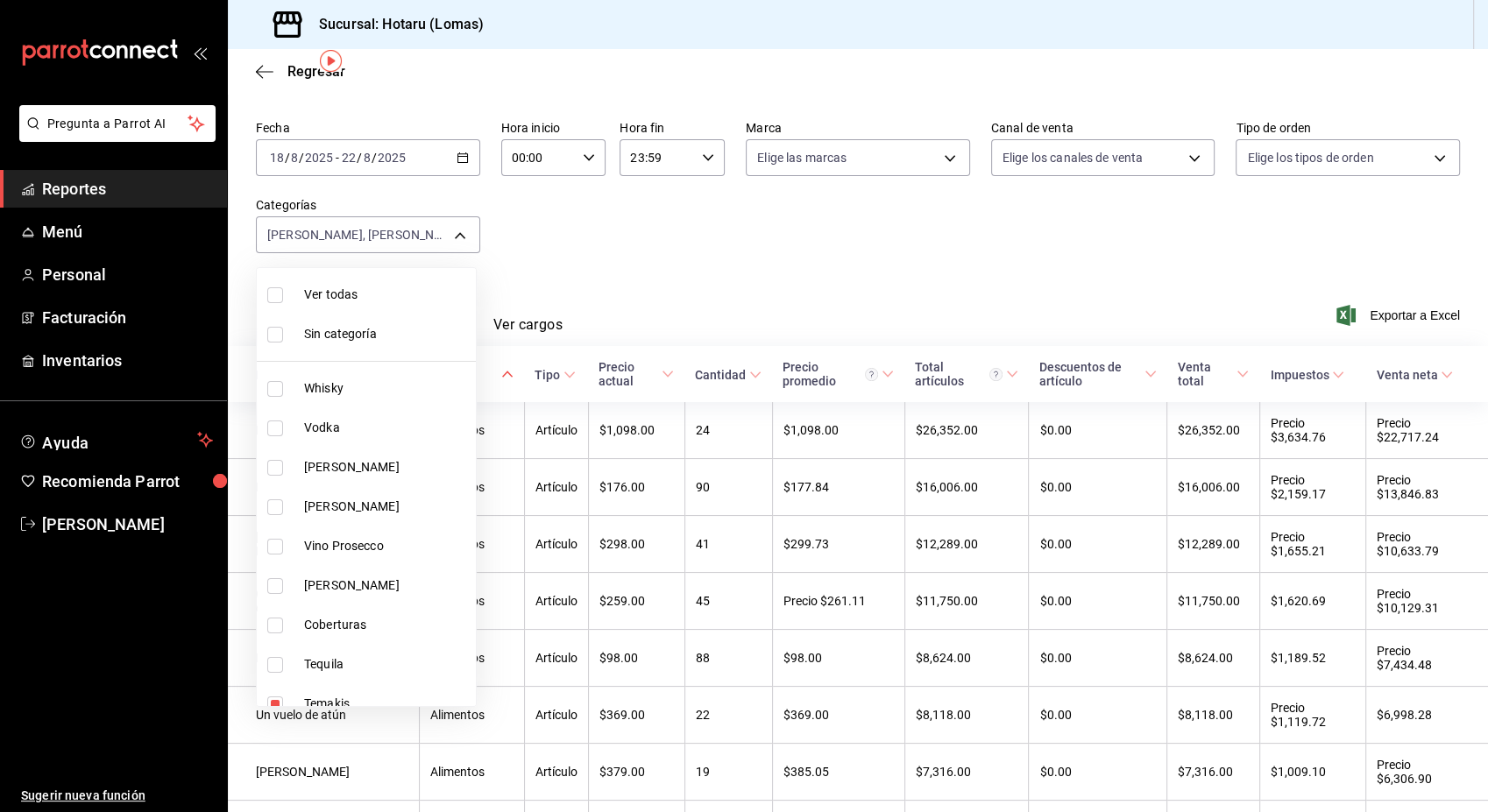
checkbox input "true"
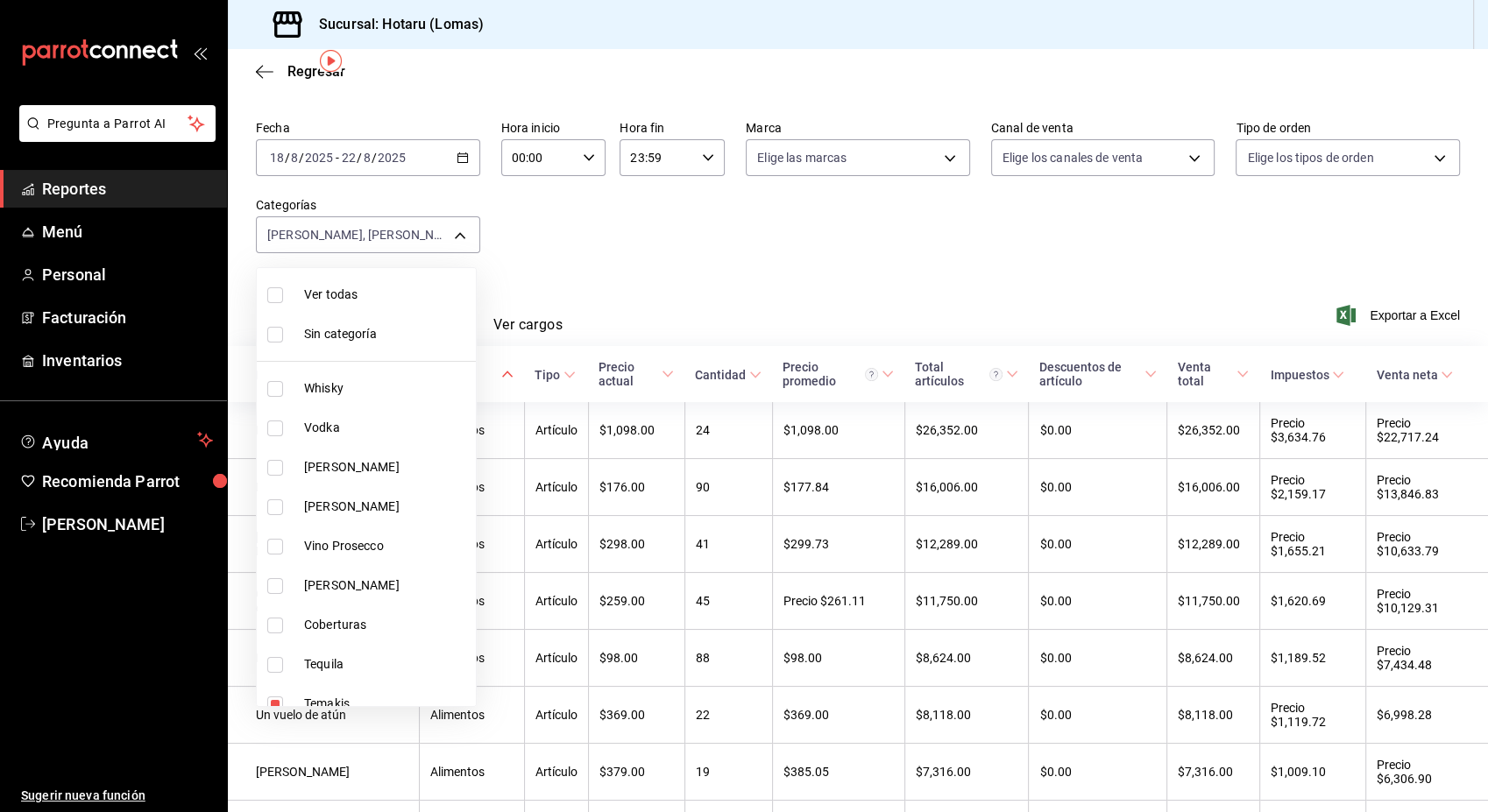
checkbox input "true"
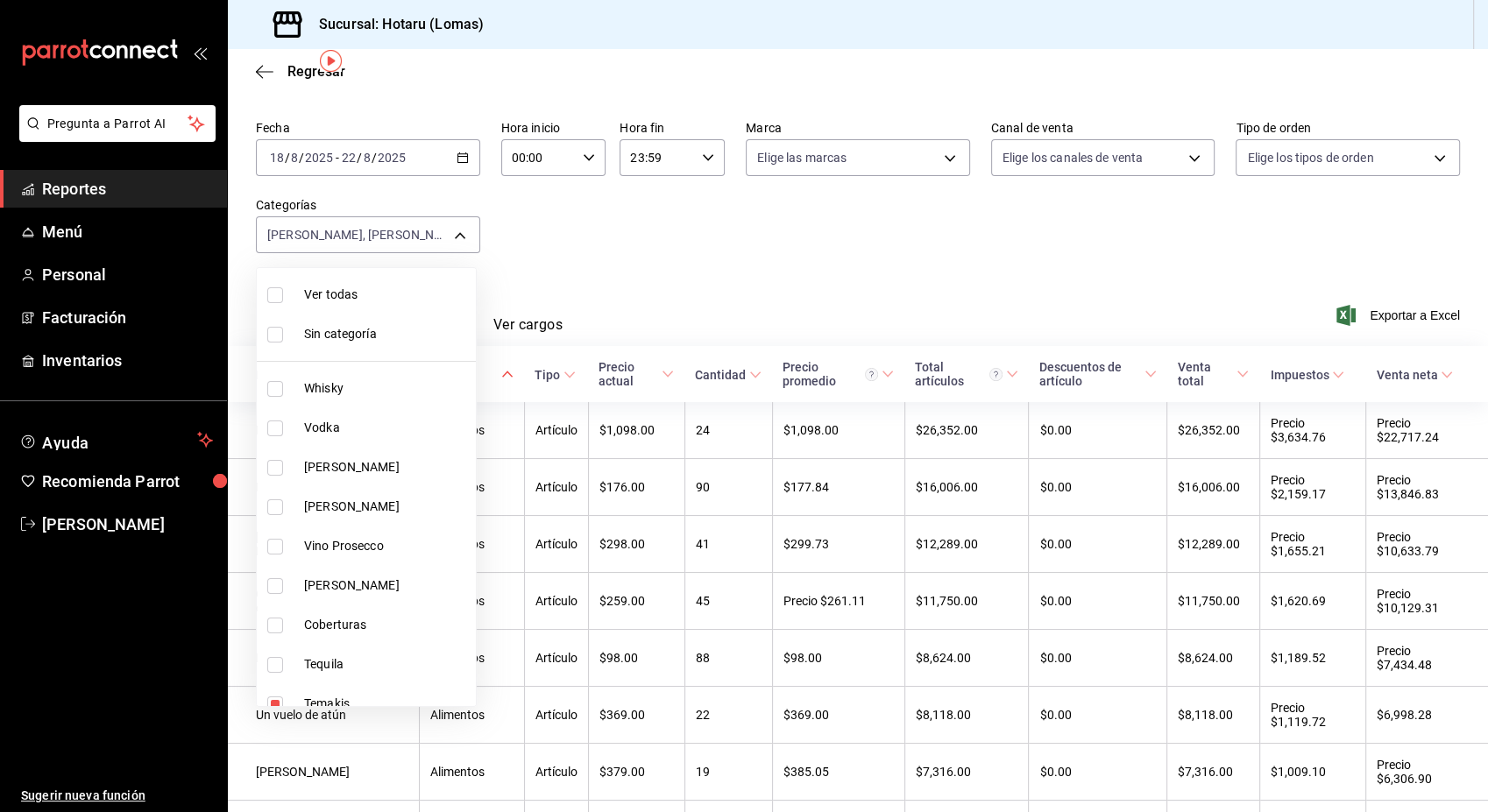
checkbox input "true"
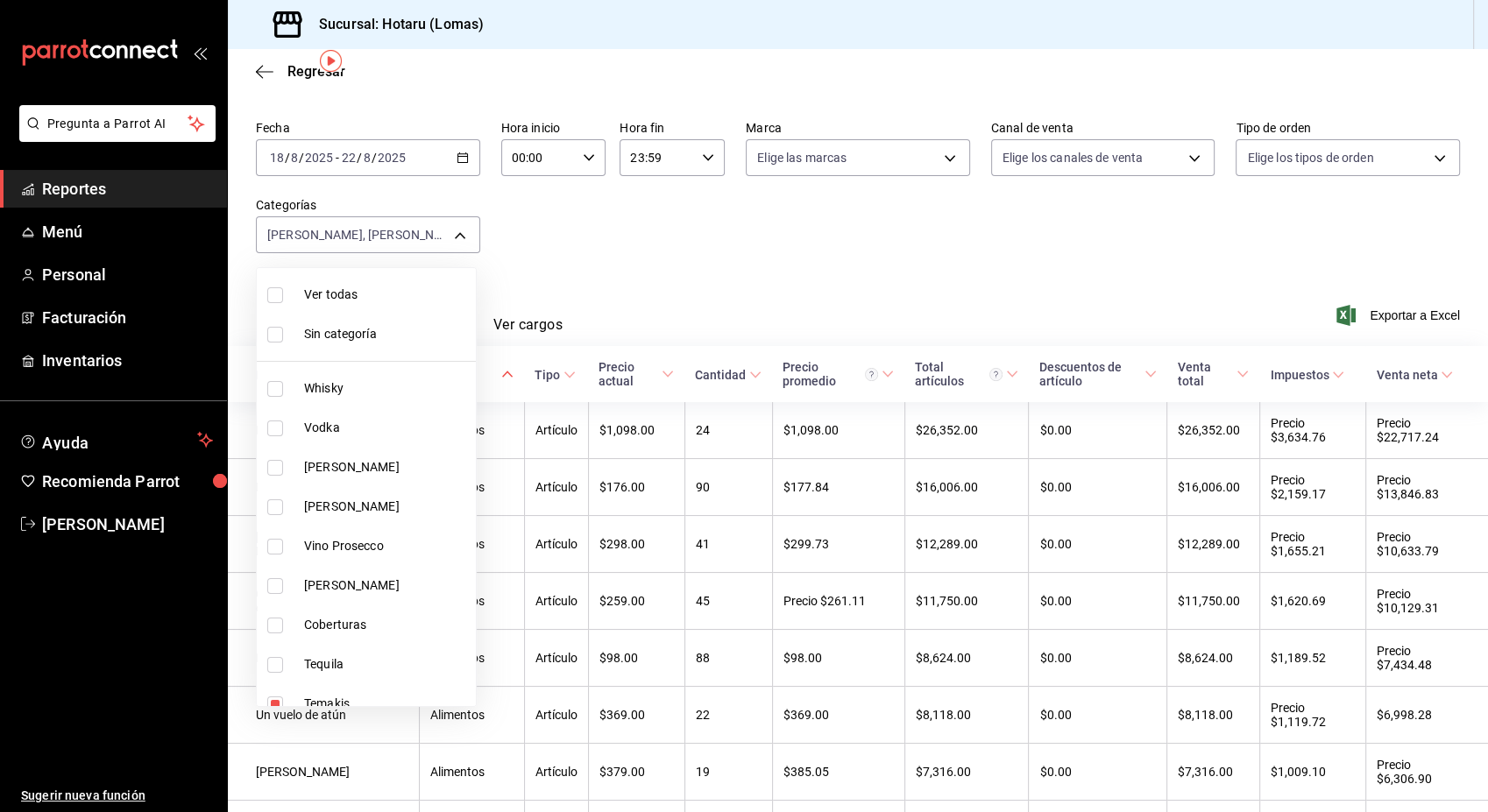
checkbox input "true"
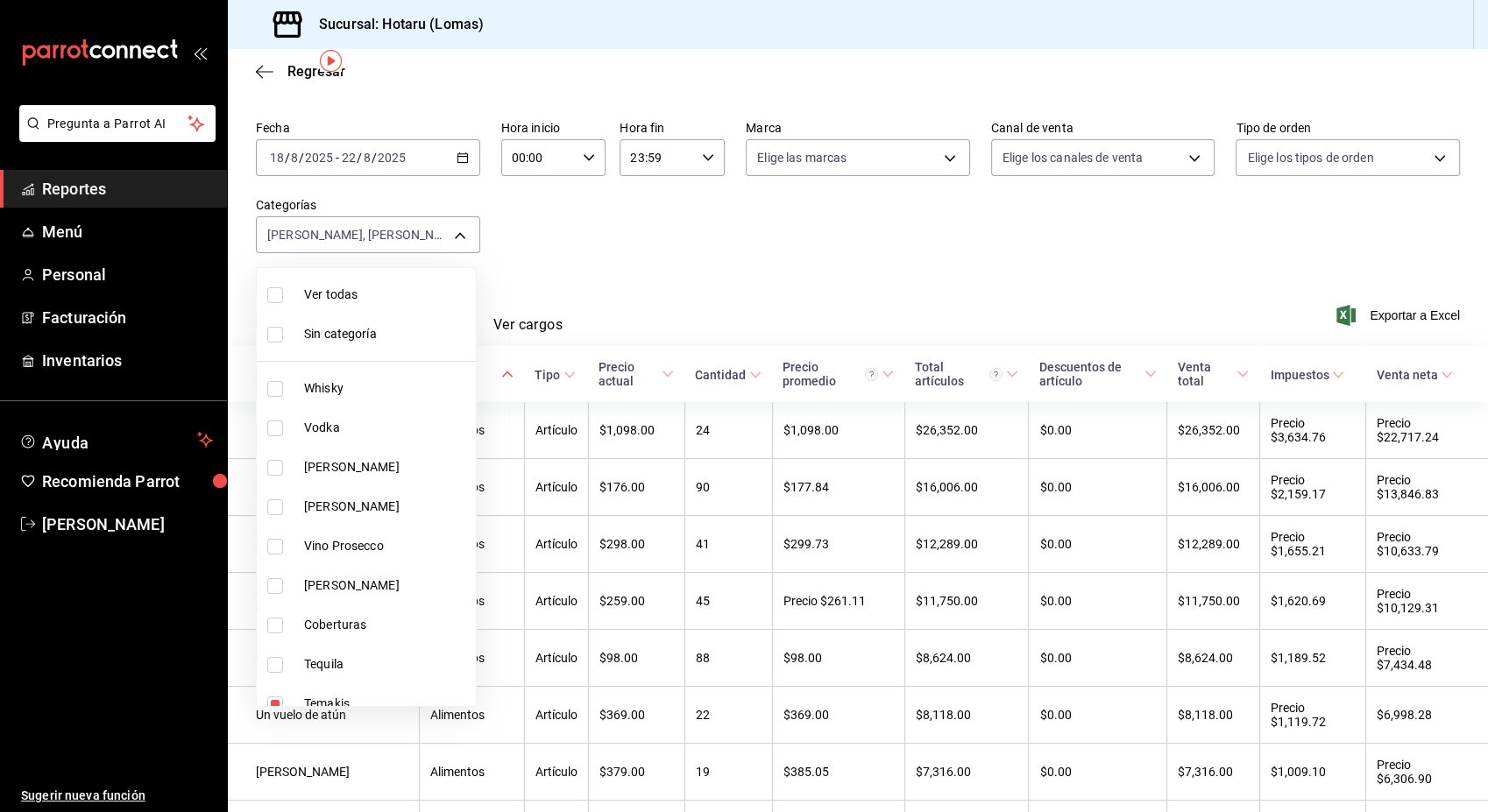
checkbox input "true"
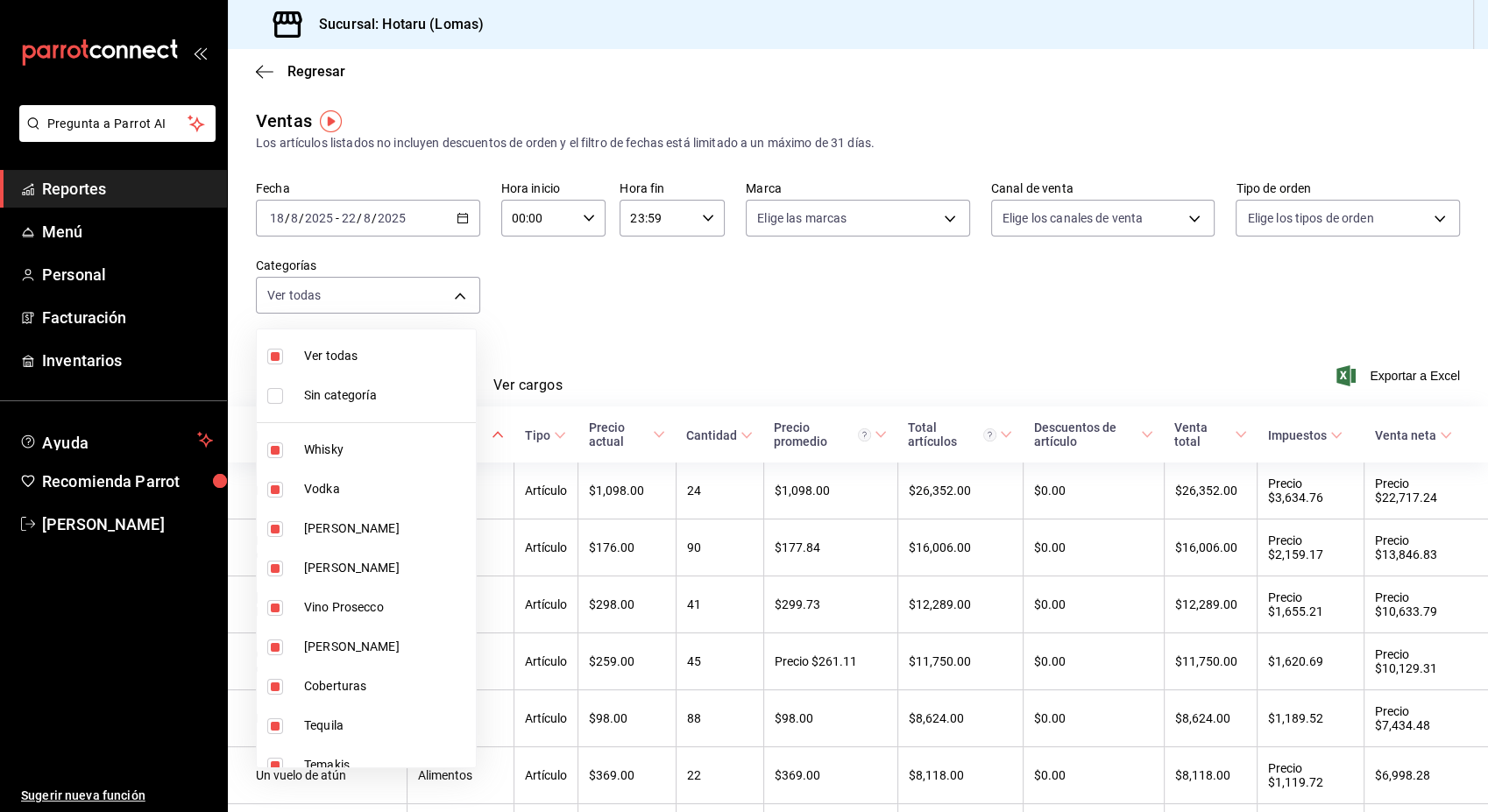
click at [1416, 383] on div at bounding box center [744, 406] width 1488 height 812
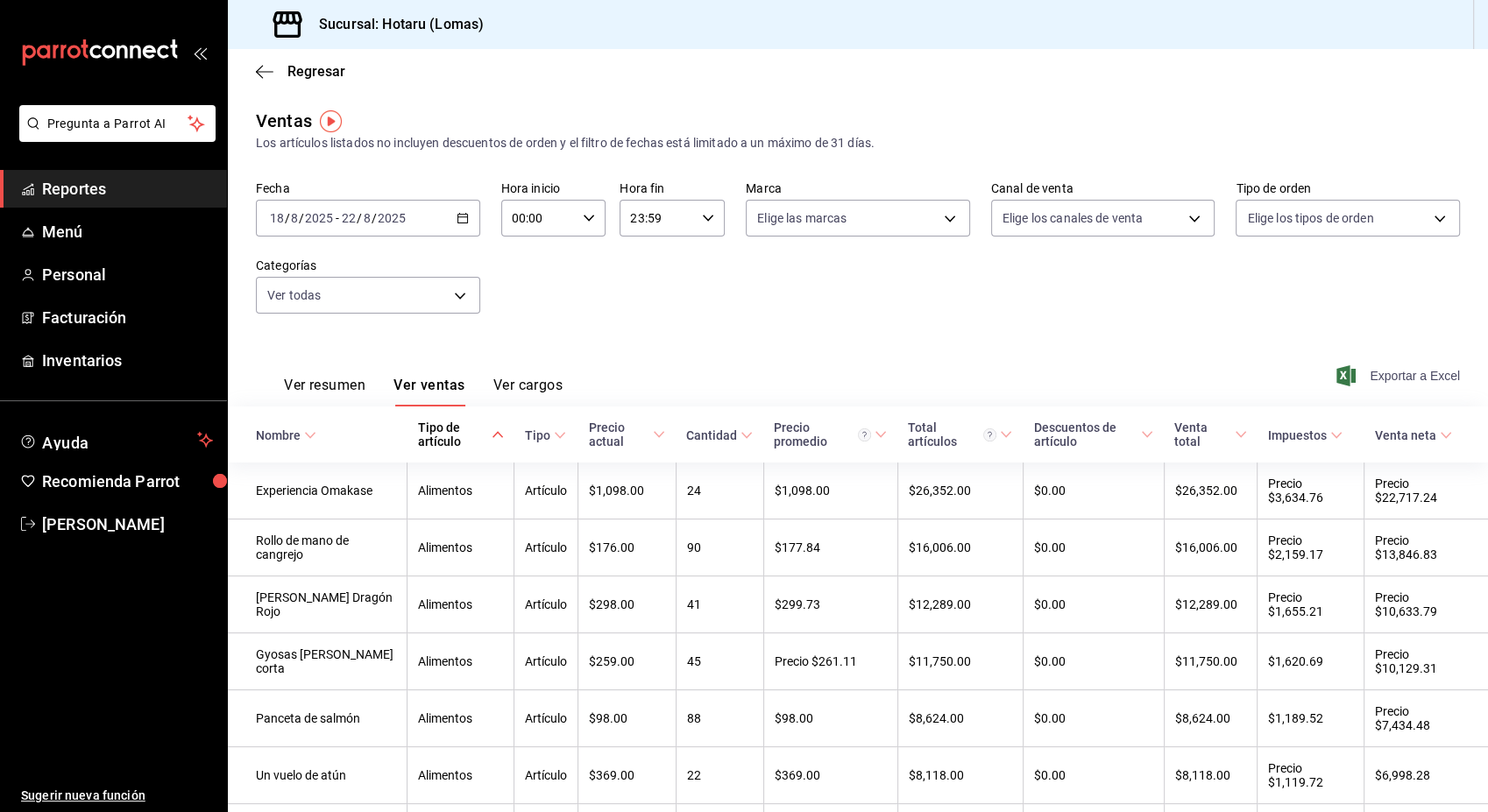
click at [1390, 375] on font "Exportar a Excel" at bounding box center [1415, 376] width 90 height 14
